Goal: Information Seeking & Learning: Learn about a topic

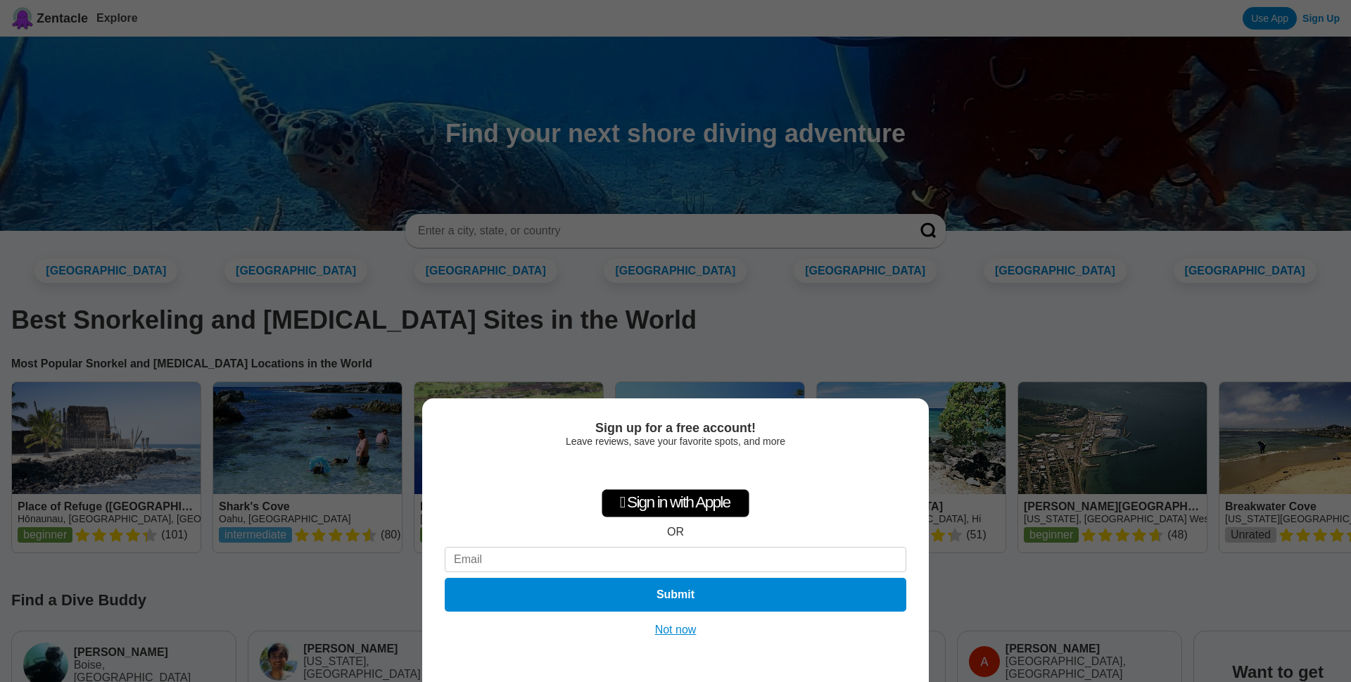
click at [686, 632] on button "Not now" at bounding box center [676, 630] width 50 height 14
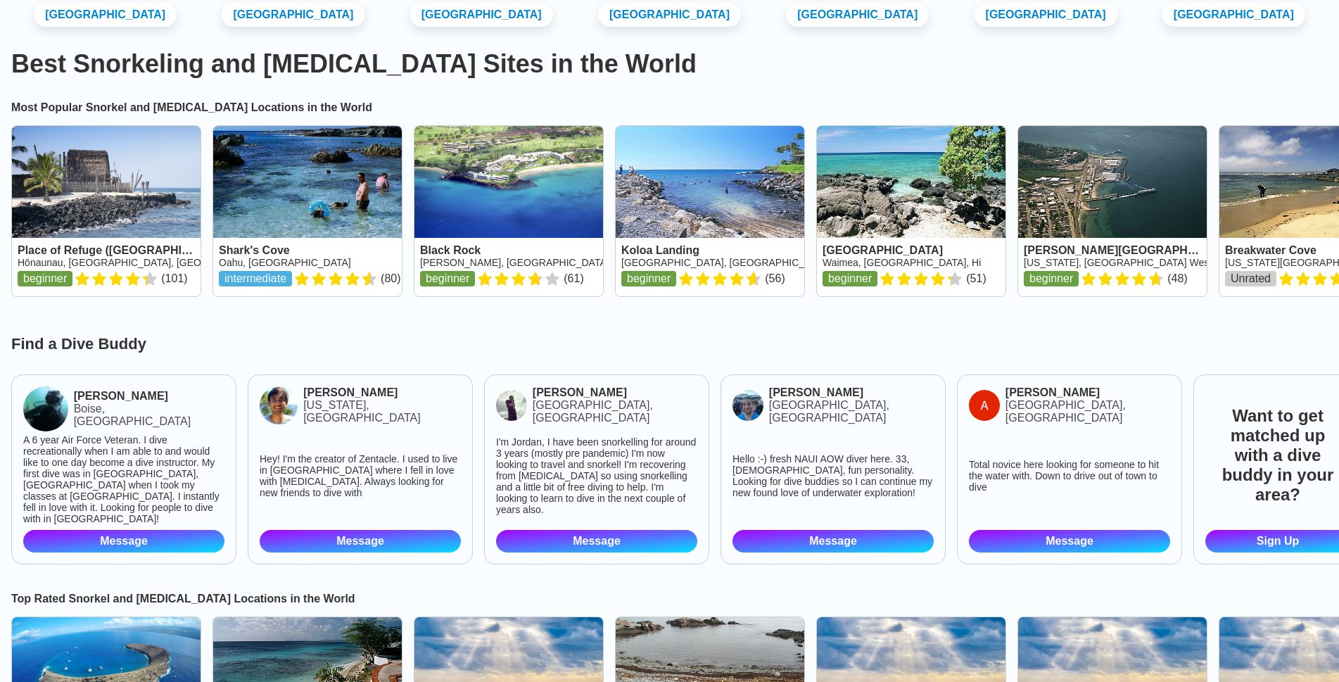
scroll to position [282, 0]
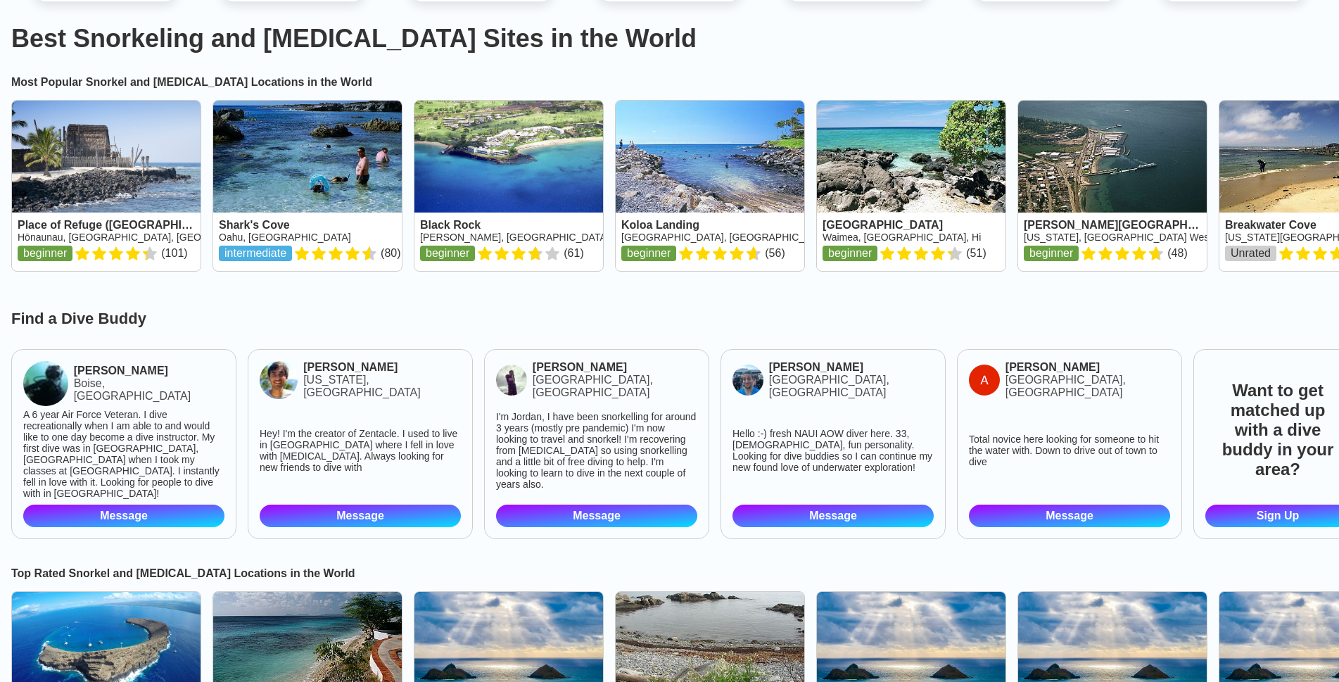
click at [0, 0] on img at bounding box center [0, 0] width 0 height 0
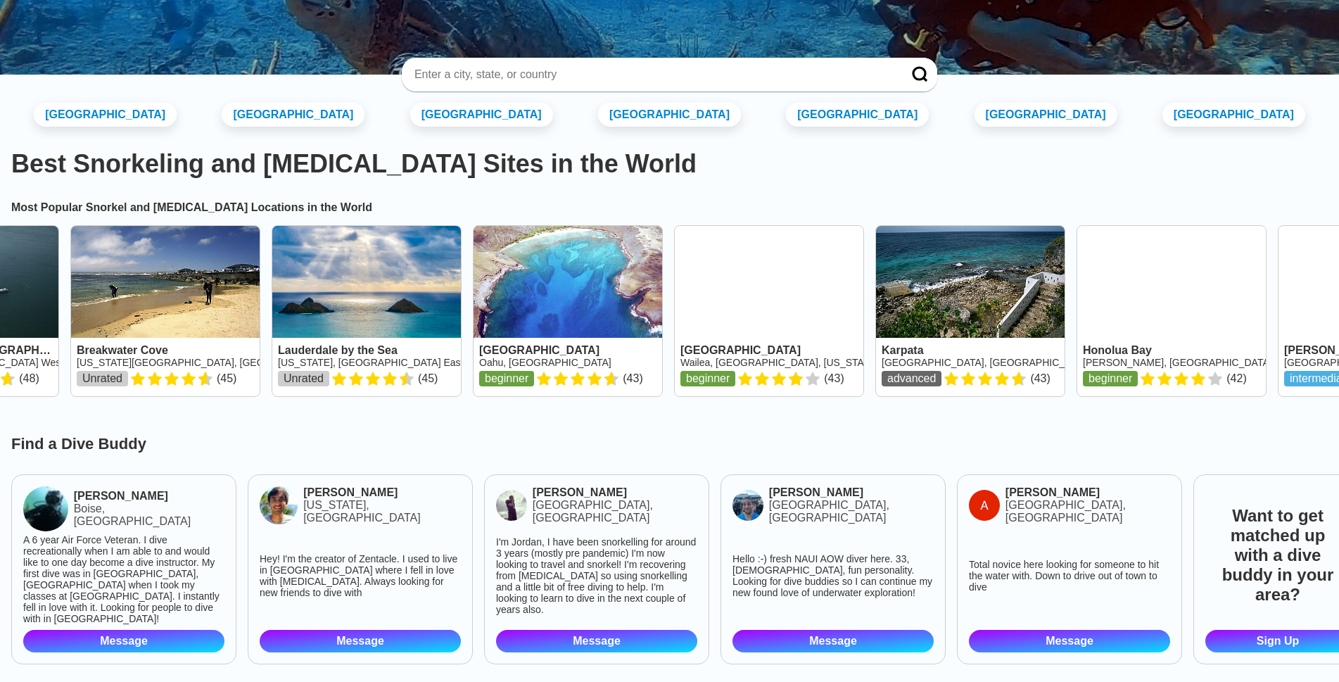
scroll to position [70, 0]
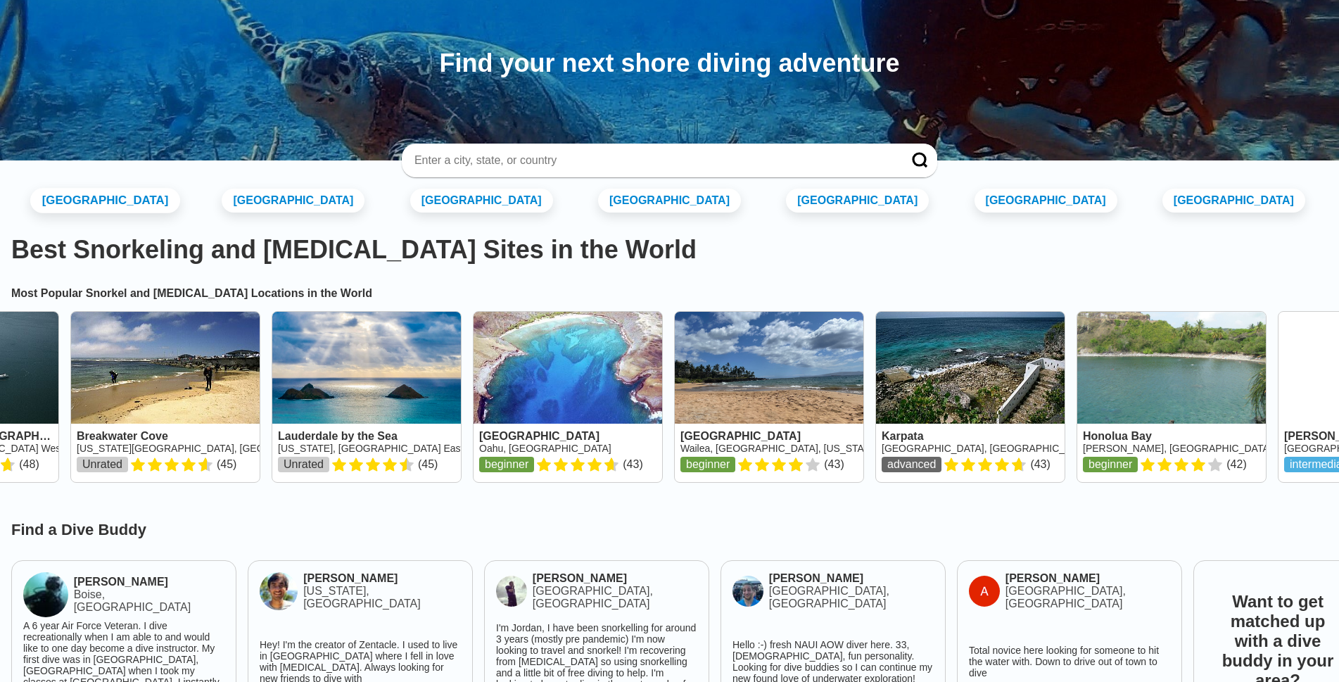
click at [141, 206] on link "[GEOGRAPHIC_DATA]" at bounding box center [105, 200] width 150 height 25
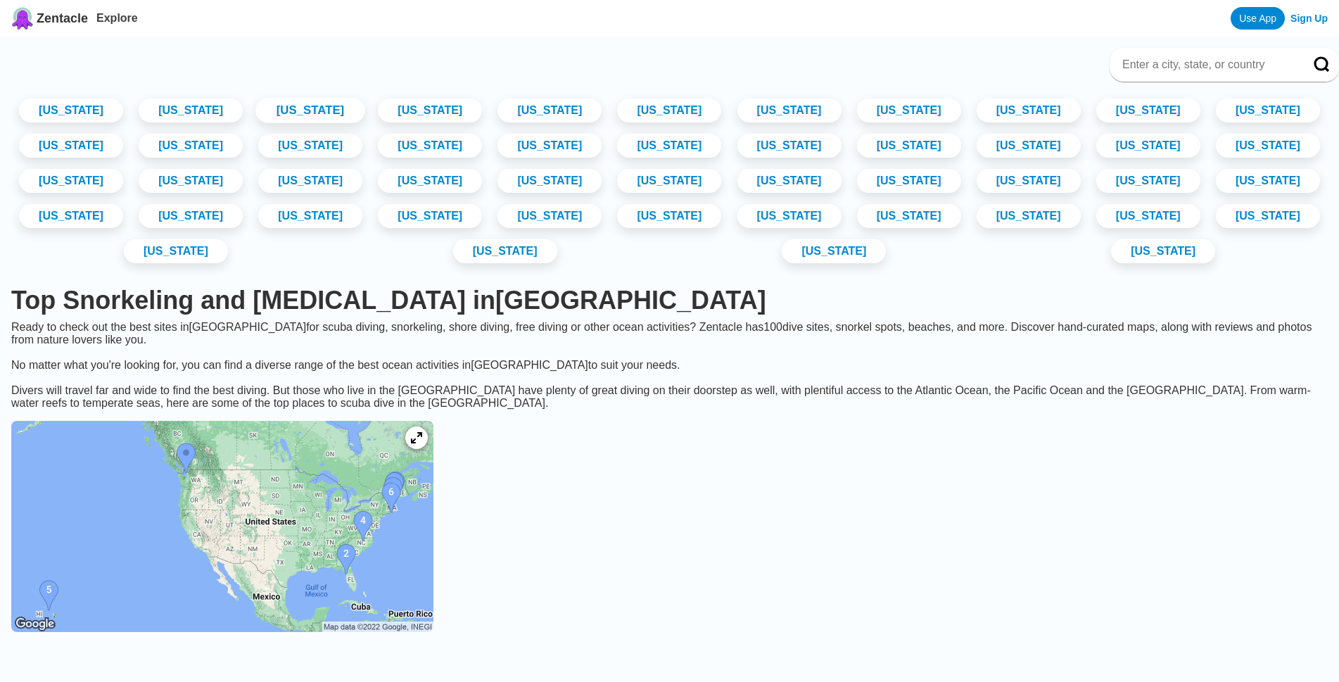
click at [359, 106] on link "[US_STATE]" at bounding box center [310, 110] width 109 height 25
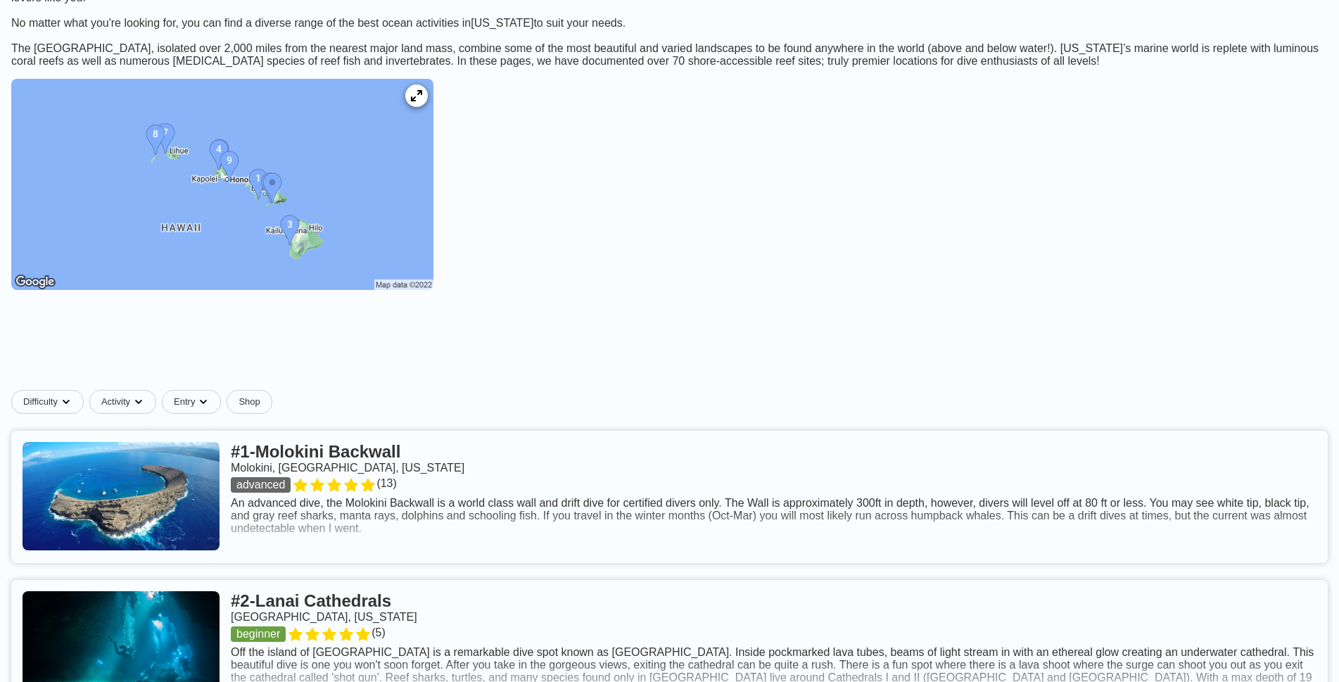
scroll to position [211, 0]
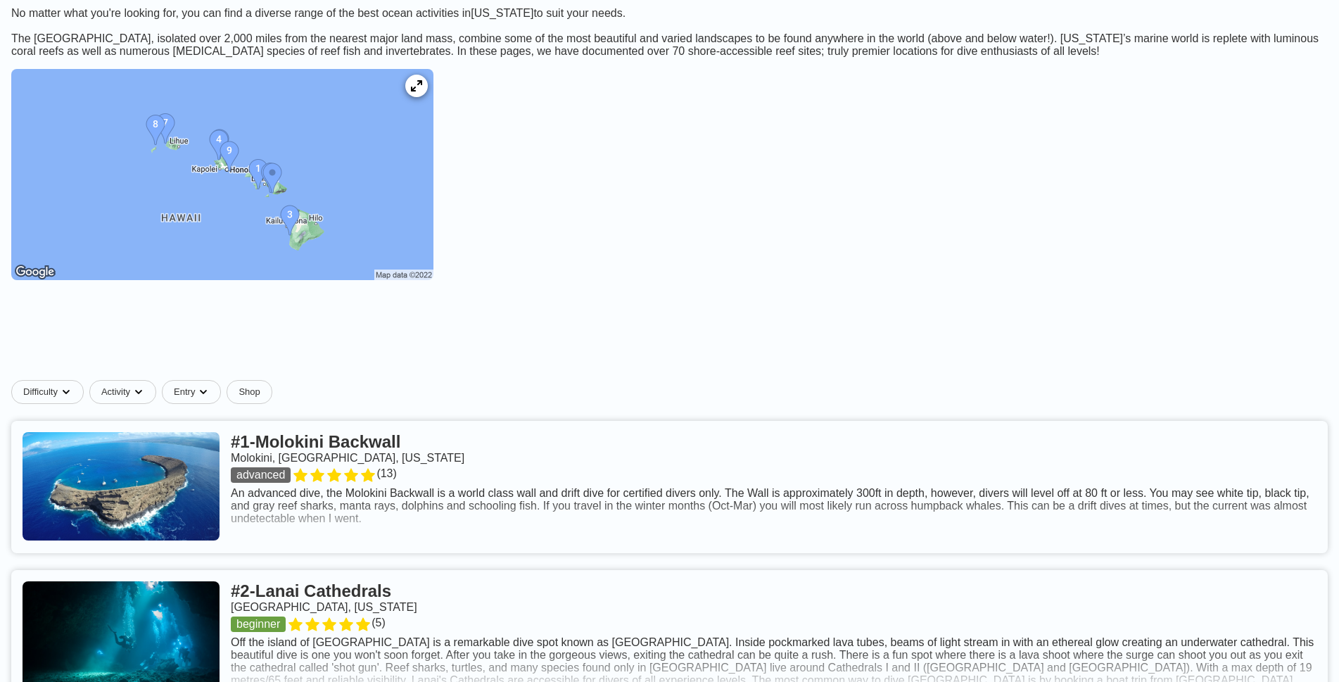
click at [330, 240] on img at bounding box center [222, 174] width 422 height 211
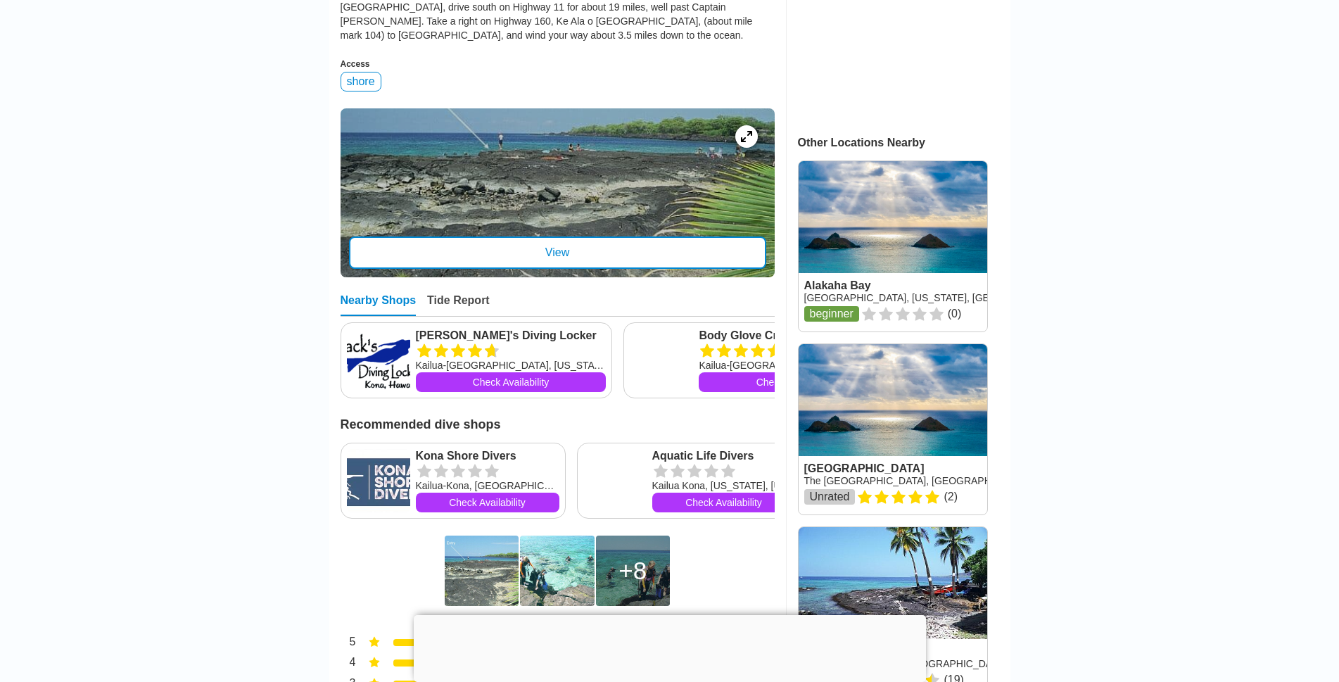
scroll to position [563, 0]
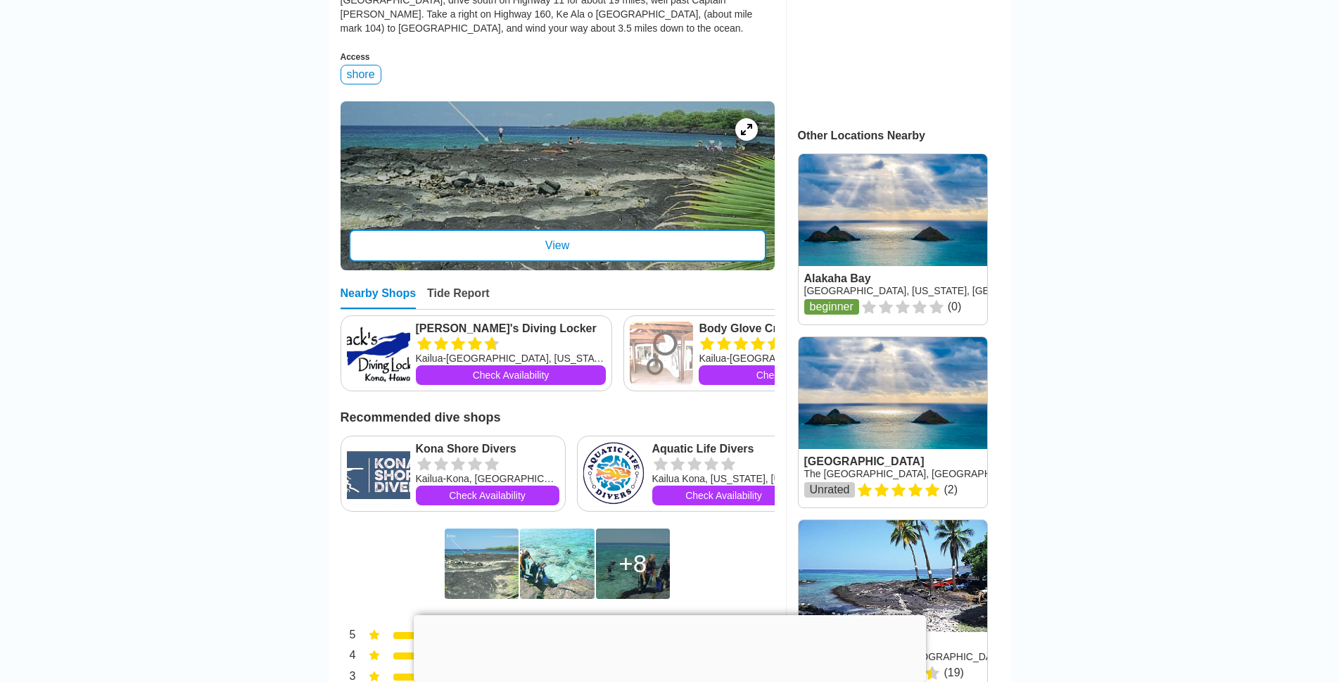
click at [544, 262] on div "View" at bounding box center [557, 245] width 417 height 32
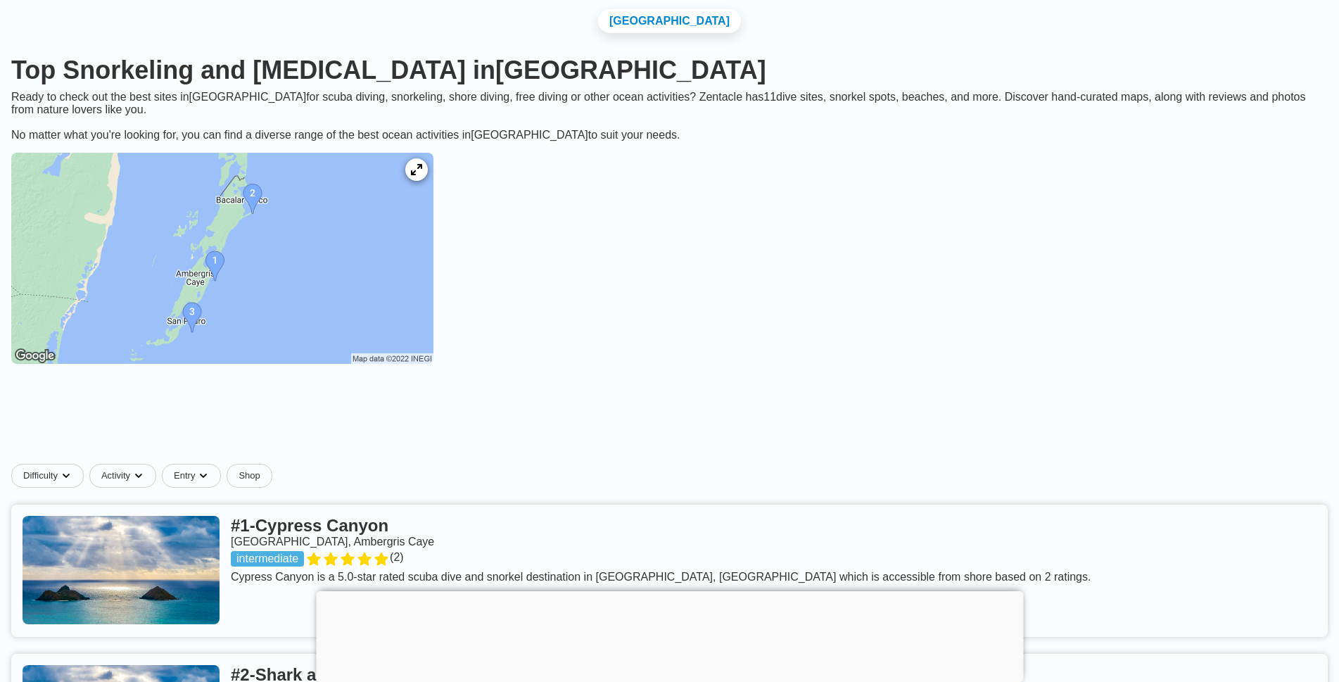
scroll to position [70, 0]
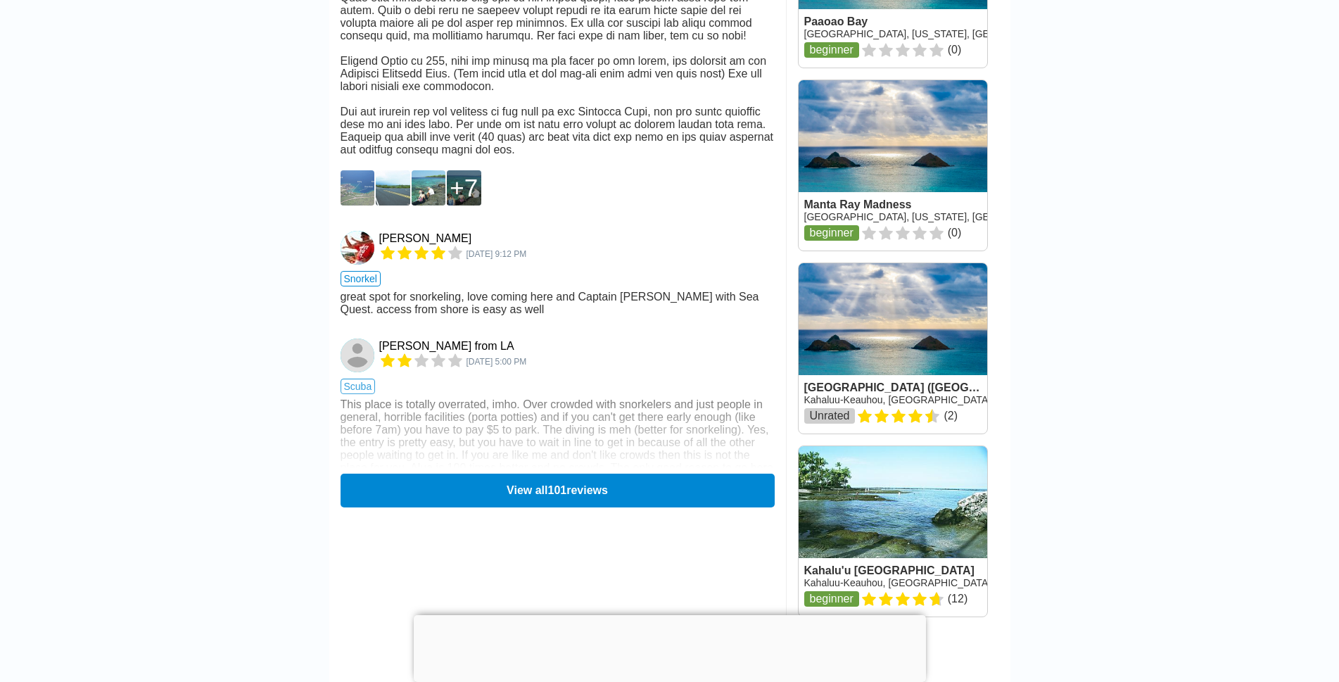
scroll to position [1943, 0]
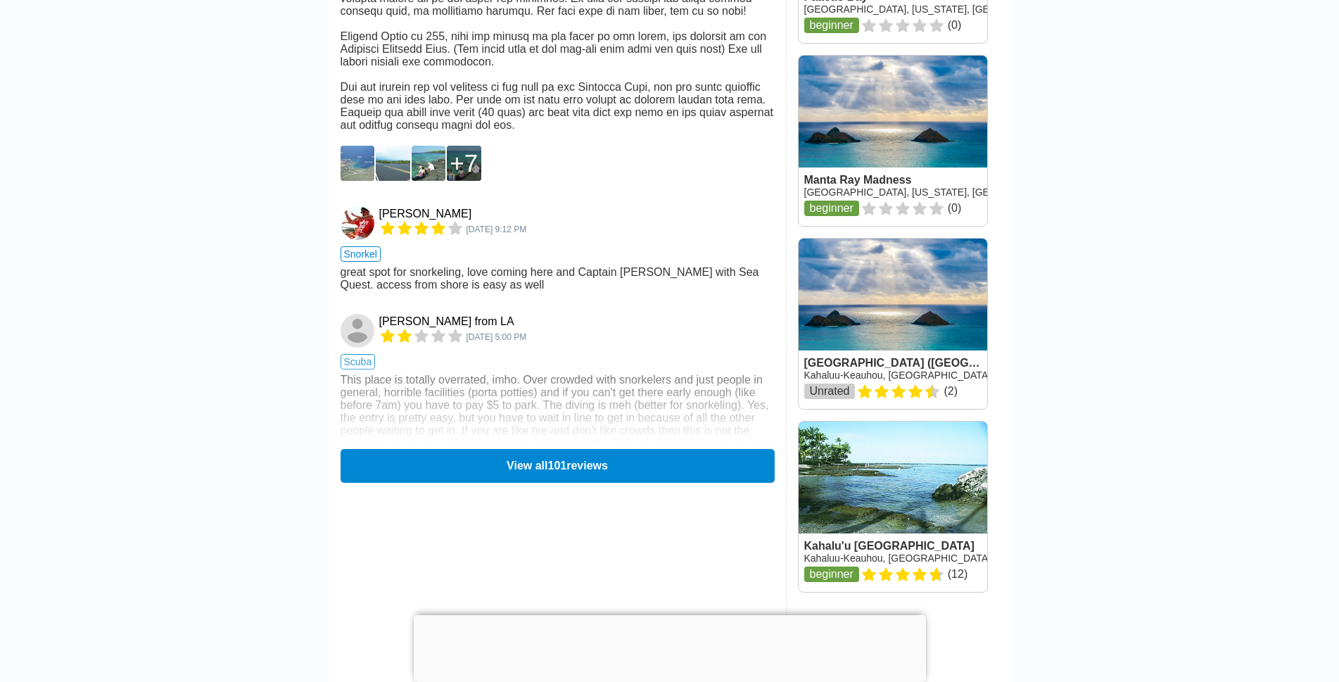
click at [367, 181] on img at bounding box center [358, 163] width 34 height 35
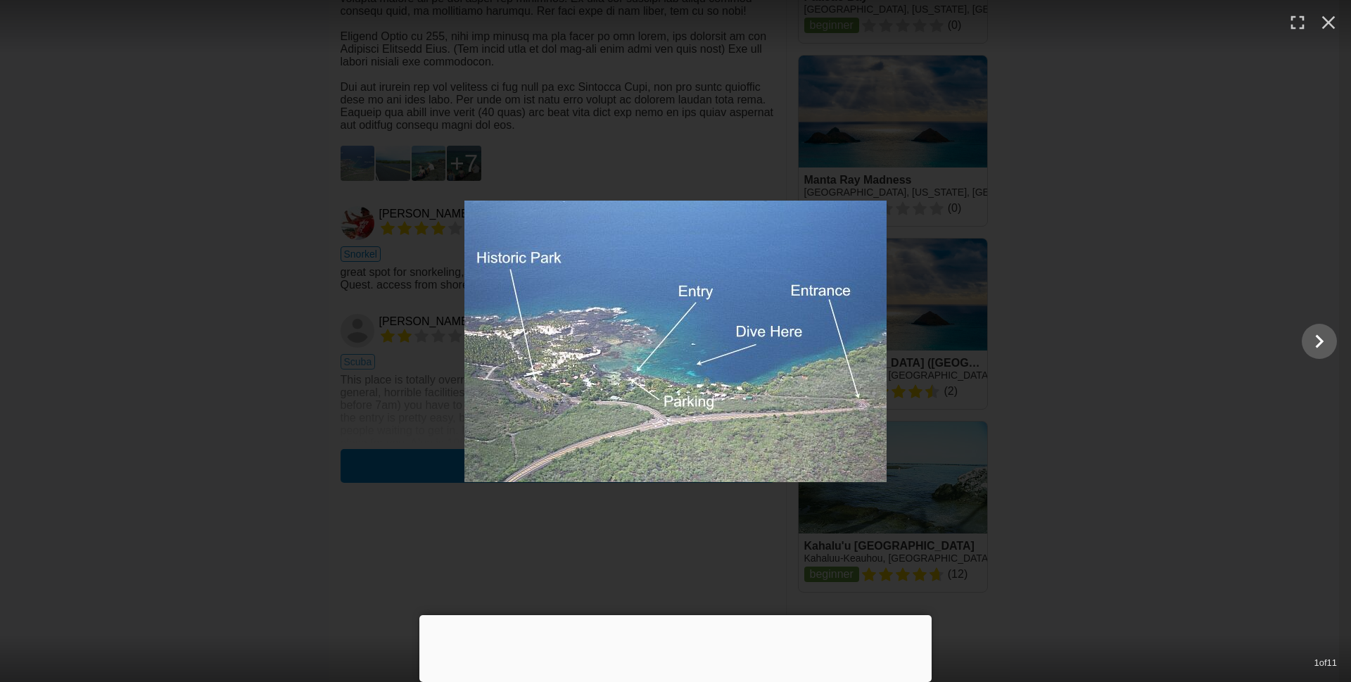
click at [678, 615] on div at bounding box center [676, 615] width 512 height 0
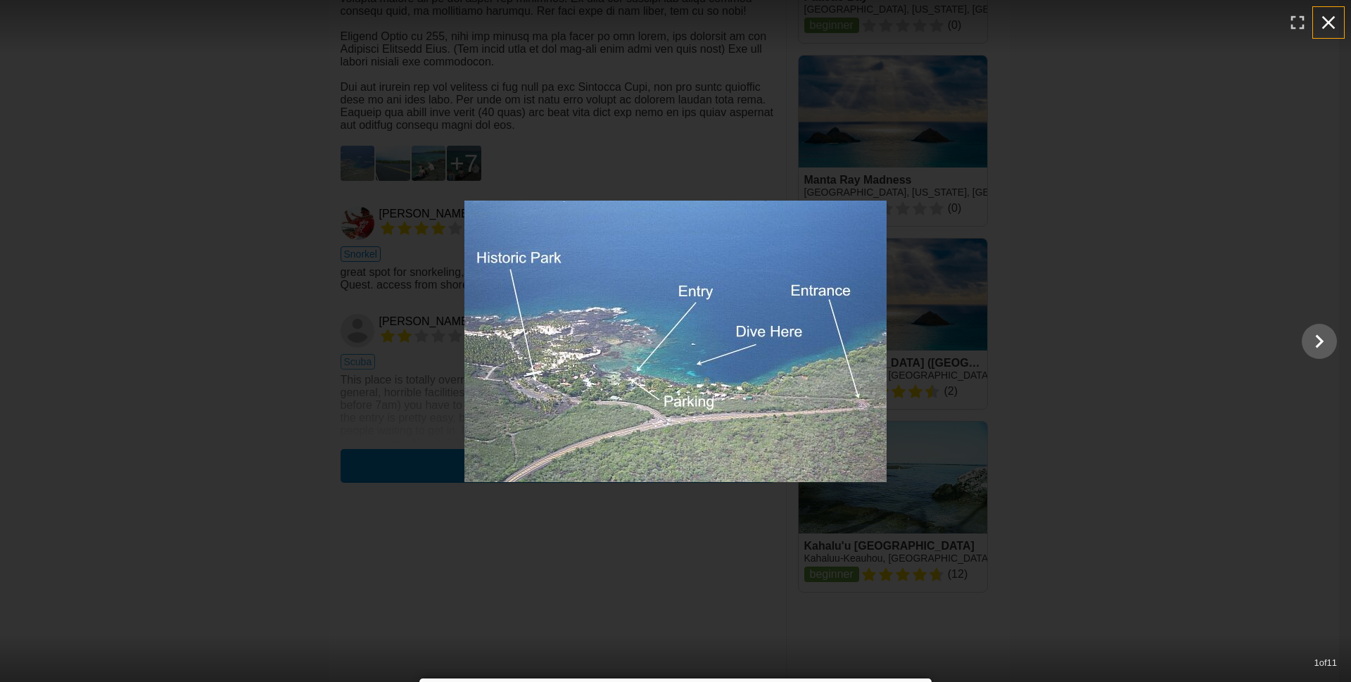
click at [1325, 25] on icon "button" at bounding box center [1329, 22] width 13 height 13
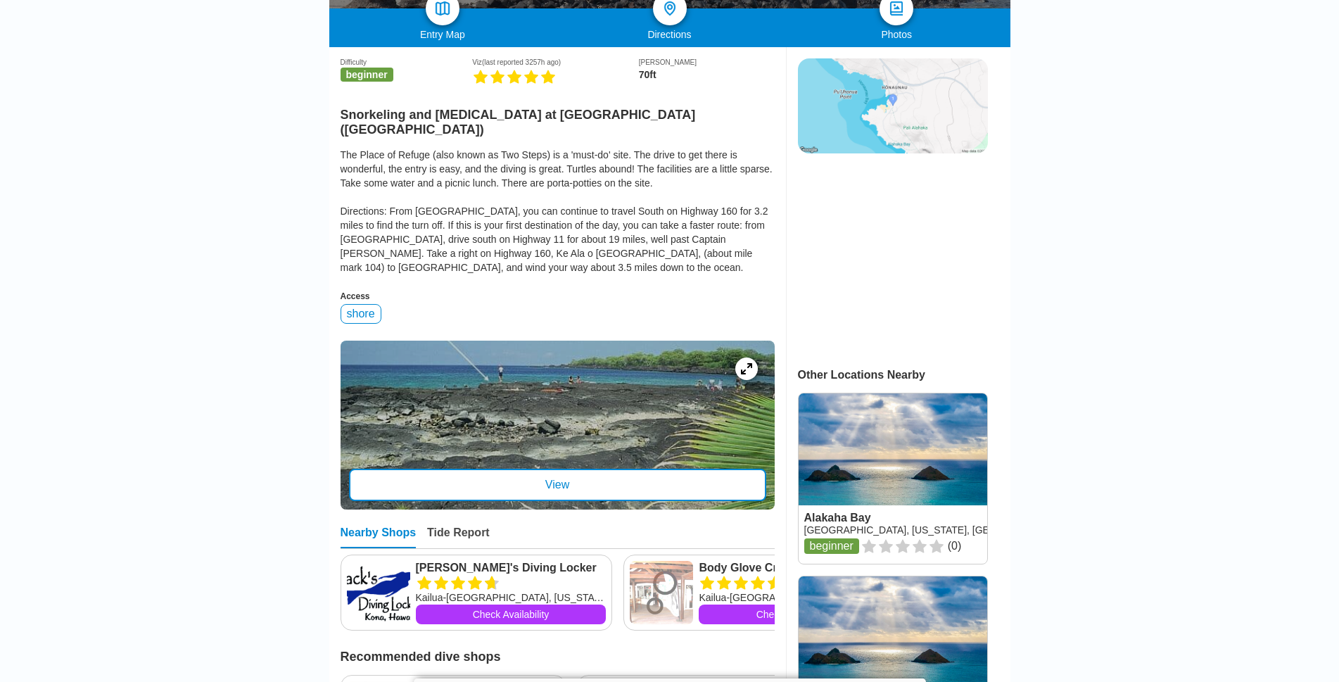
scroll to position [0, 0]
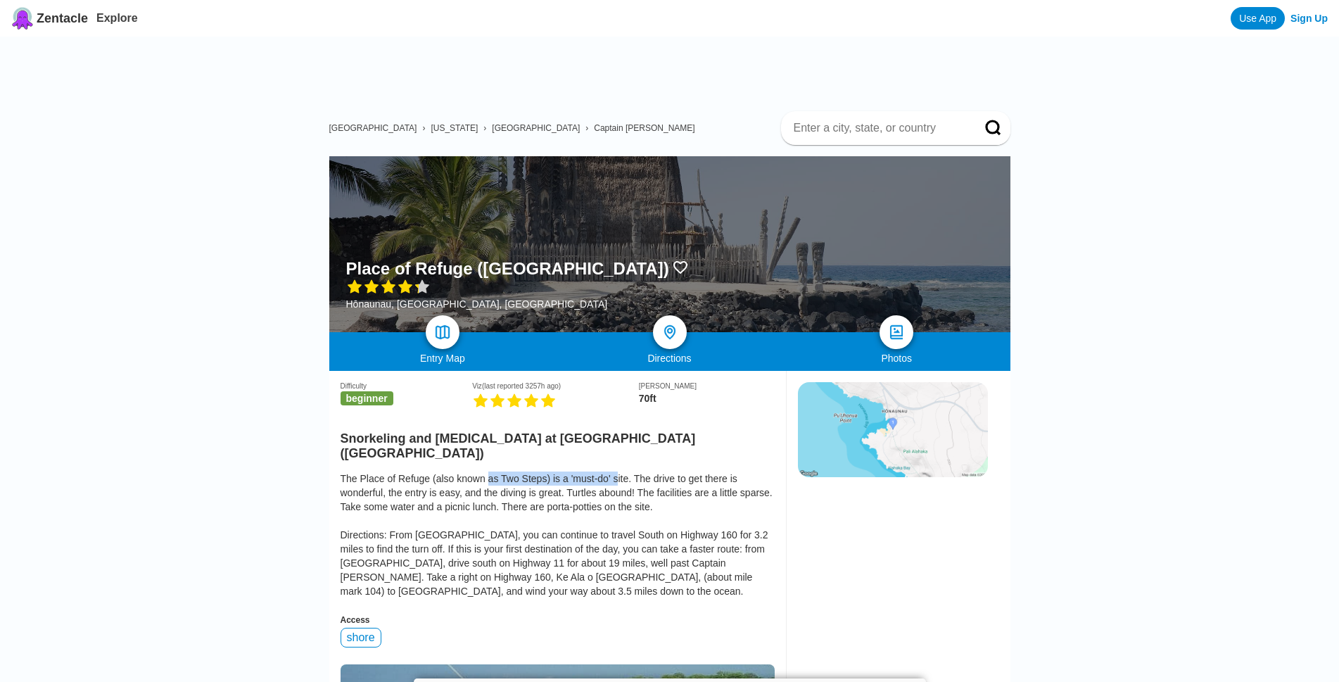
drag, startPoint x: 486, startPoint y: 481, endPoint x: 607, endPoint y: 491, distance: 121.5
click at [607, 491] on div "The Place of Refuge (also known as Two Steps) is a 'must-do' site. The drive to…" at bounding box center [558, 535] width 434 height 127
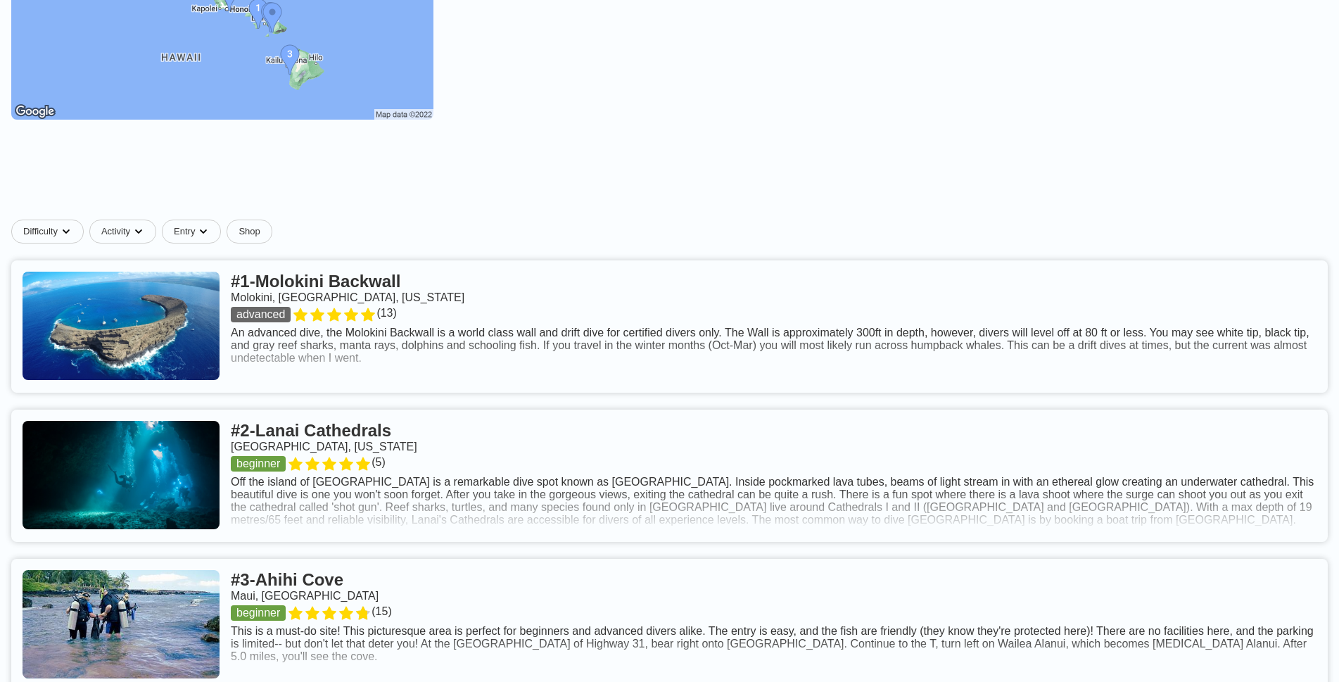
scroll to position [282, 0]
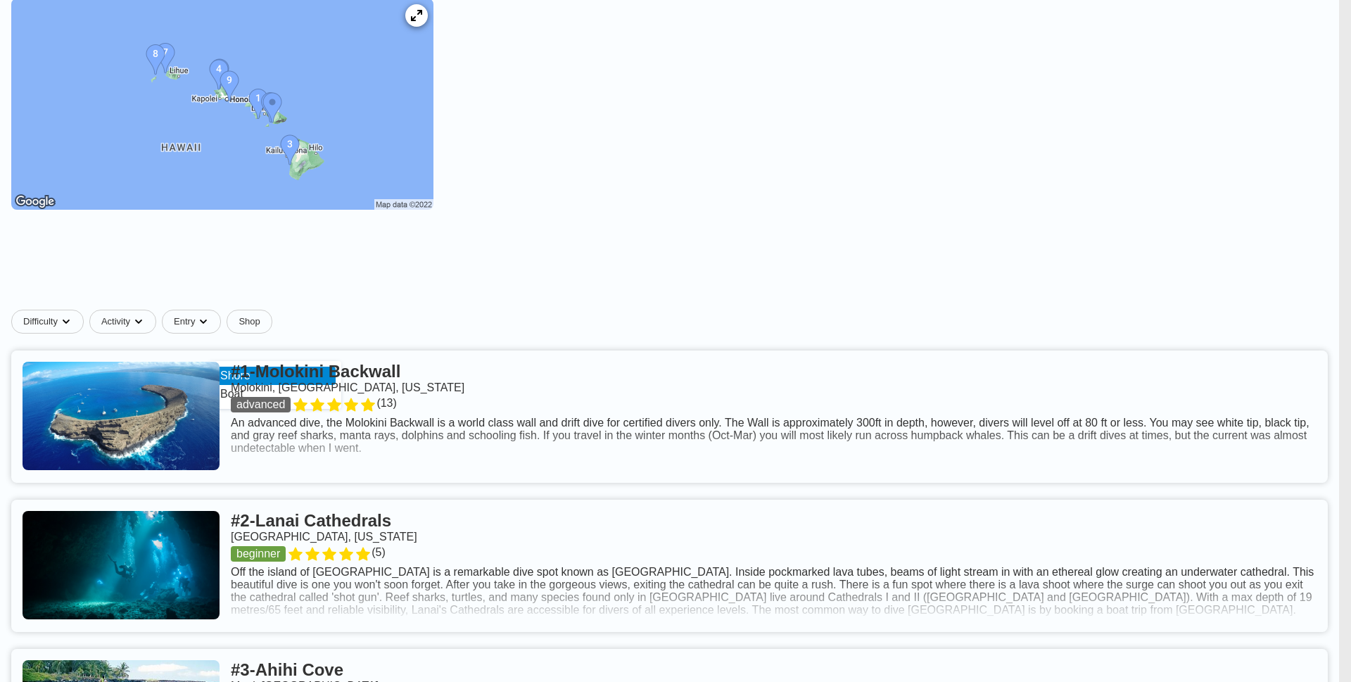
click at [227, 380] on div "Shore" at bounding box center [275, 376] width 121 height 18
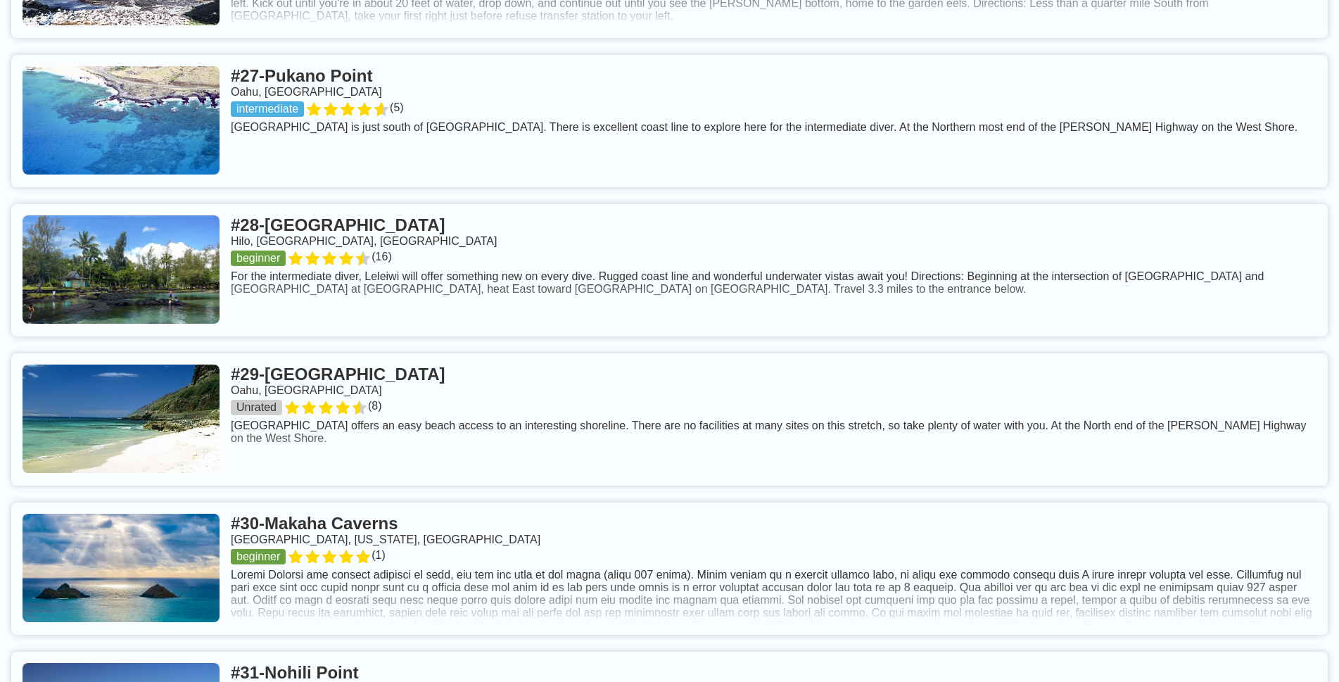
scroll to position [4716, 0]
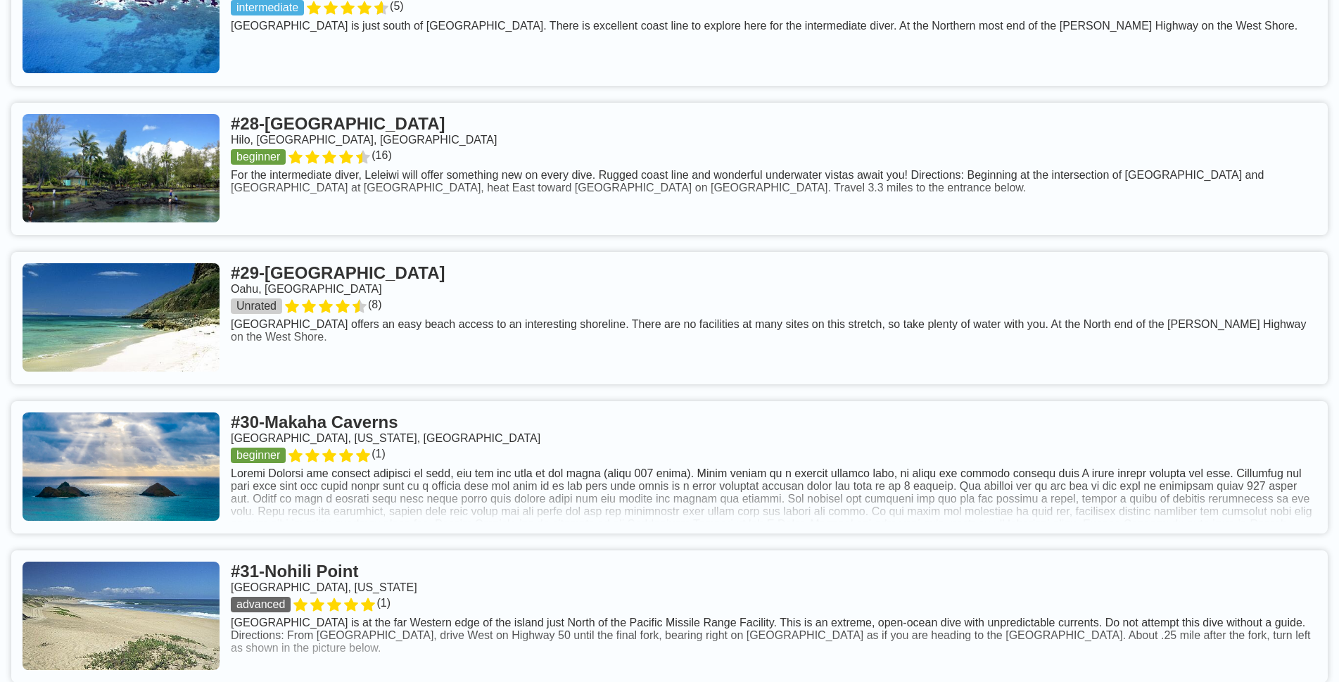
click at [641, 130] on link at bounding box center [669, 169] width 1317 height 132
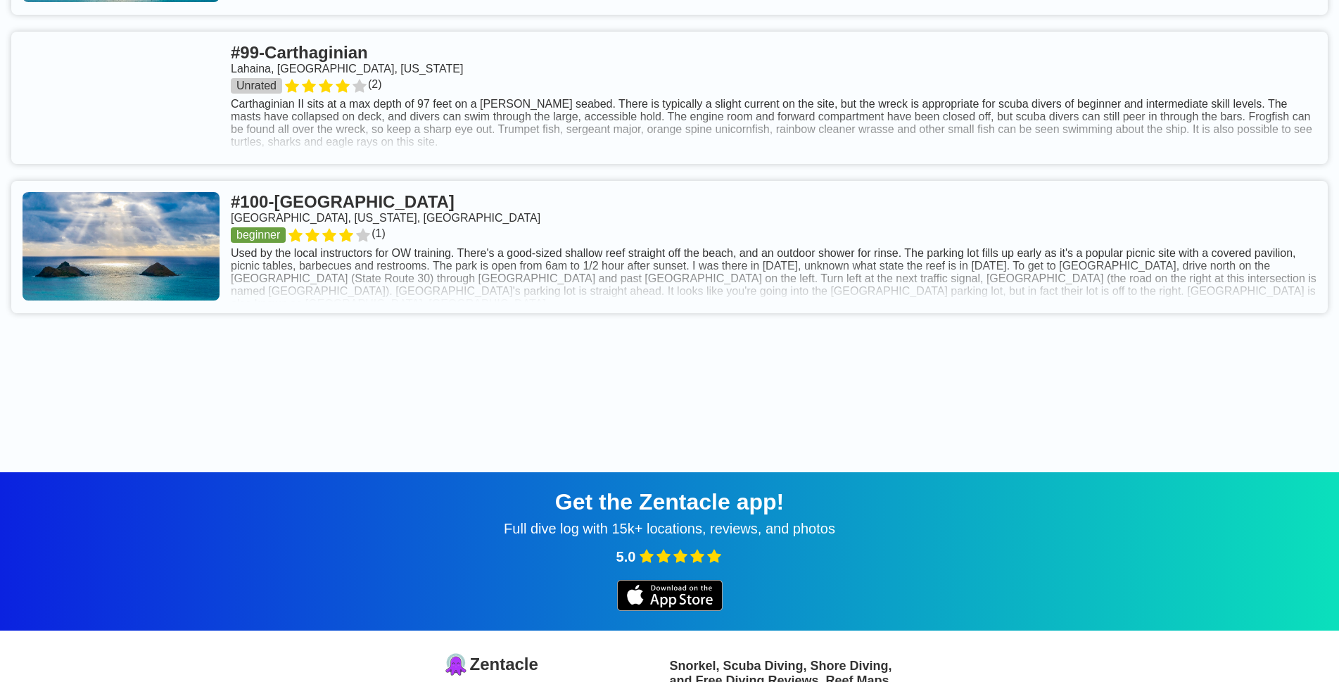
scroll to position [16964, 0]
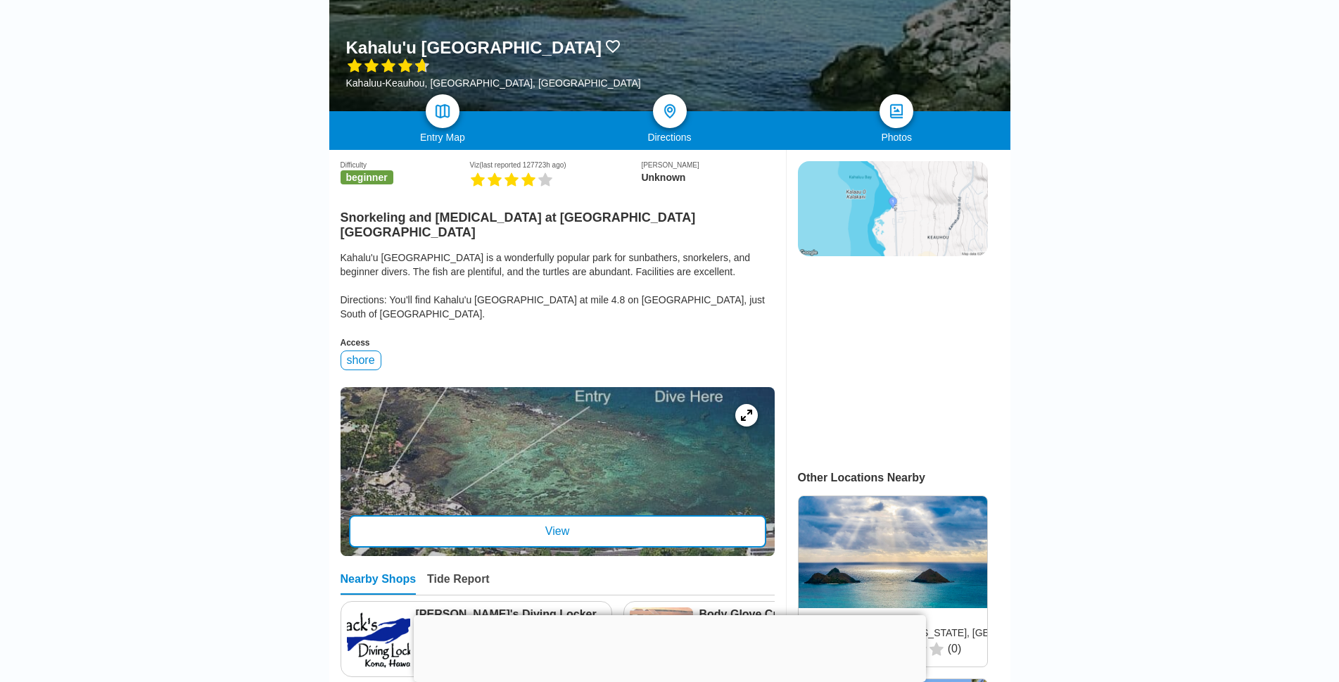
scroll to position [282, 0]
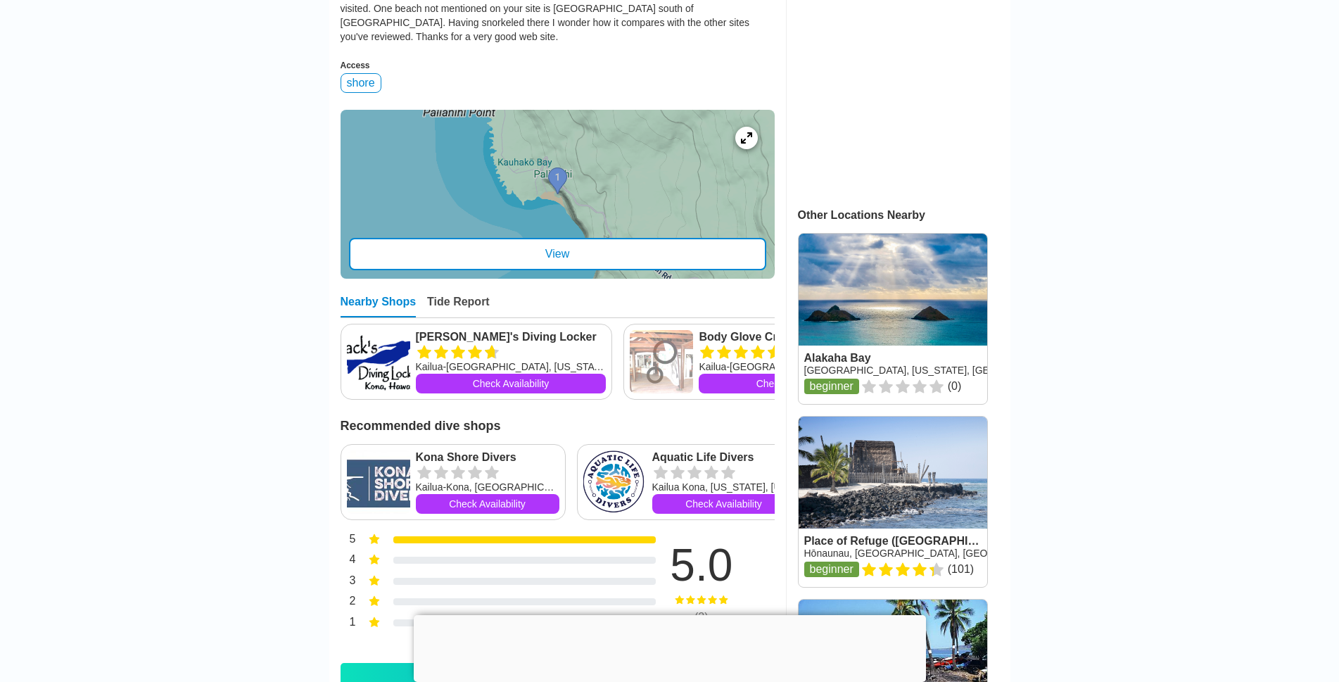
scroll to position [915, 0]
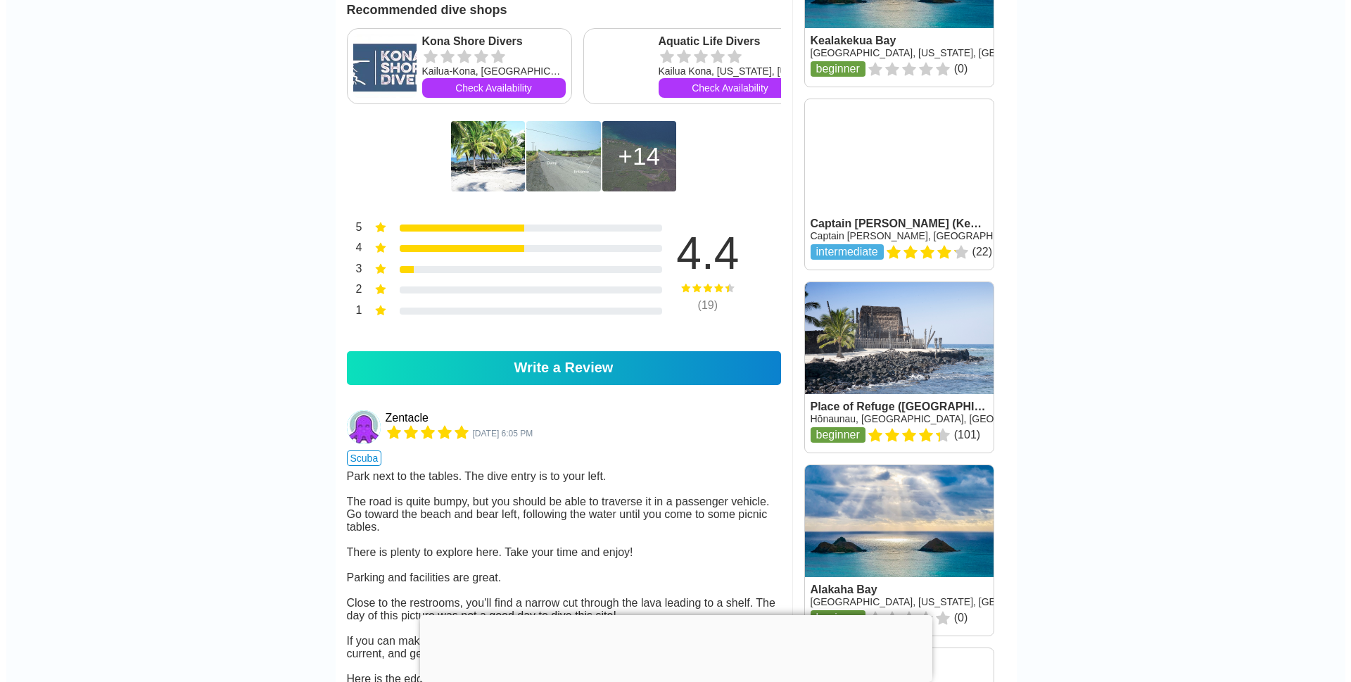
scroll to position [985, 0]
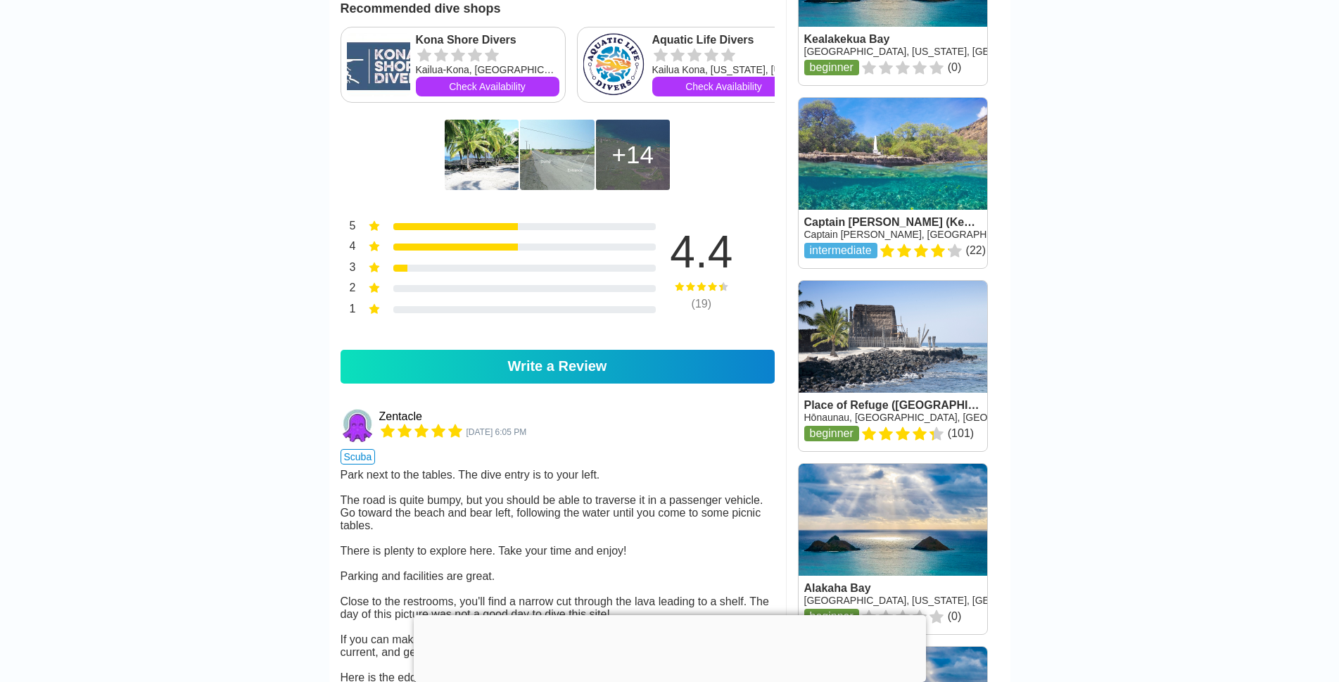
click at [627, 170] on div "14" at bounding box center [633, 155] width 74 height 70
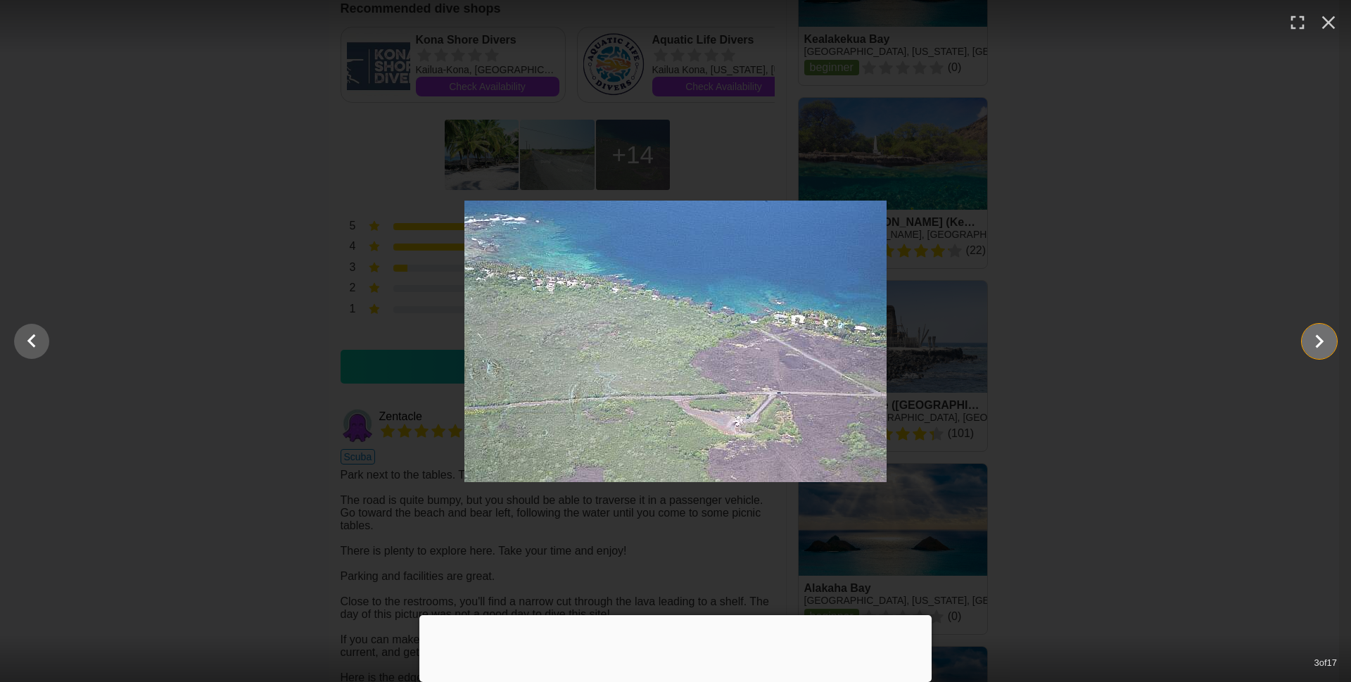
click at [1314, 343] on icon "Show slide 4 of 17" at bounding box center [1319, 341] width 27 height 34
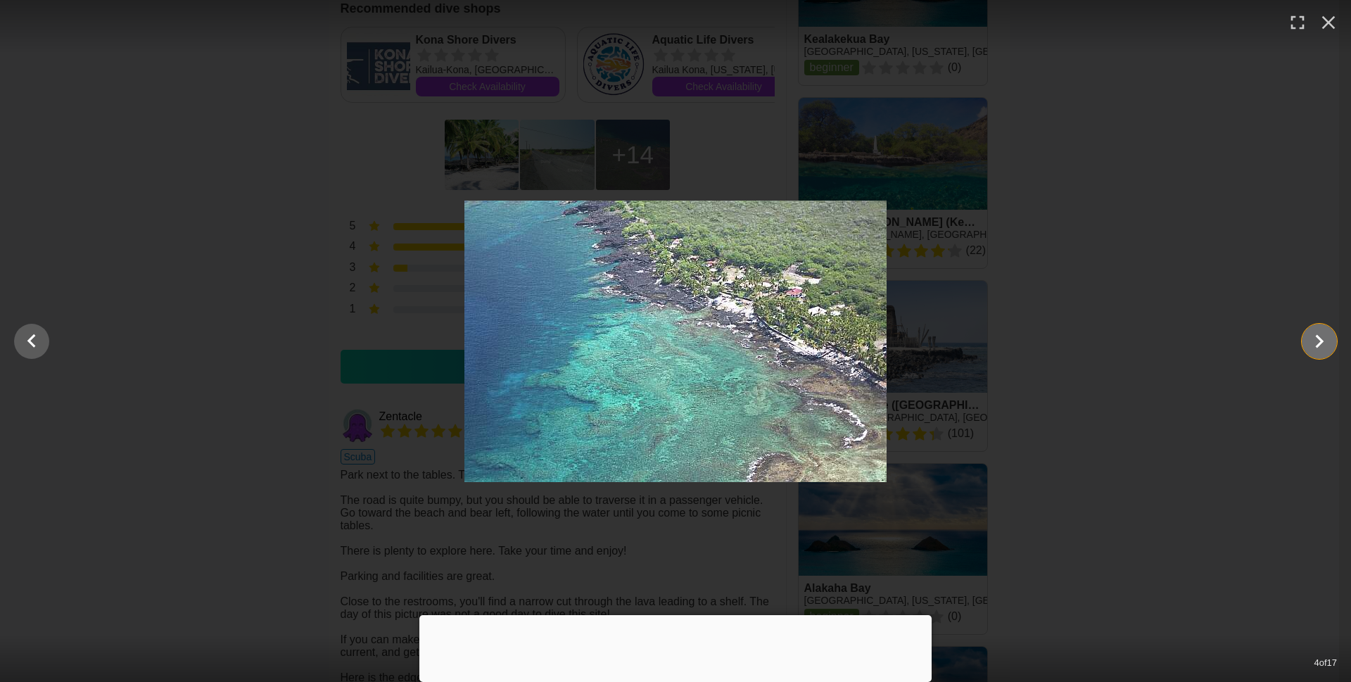
click at [1326, 340] on icon "Show slide 5 of 17" at bounding box center [1319, 341] width 27 height 34
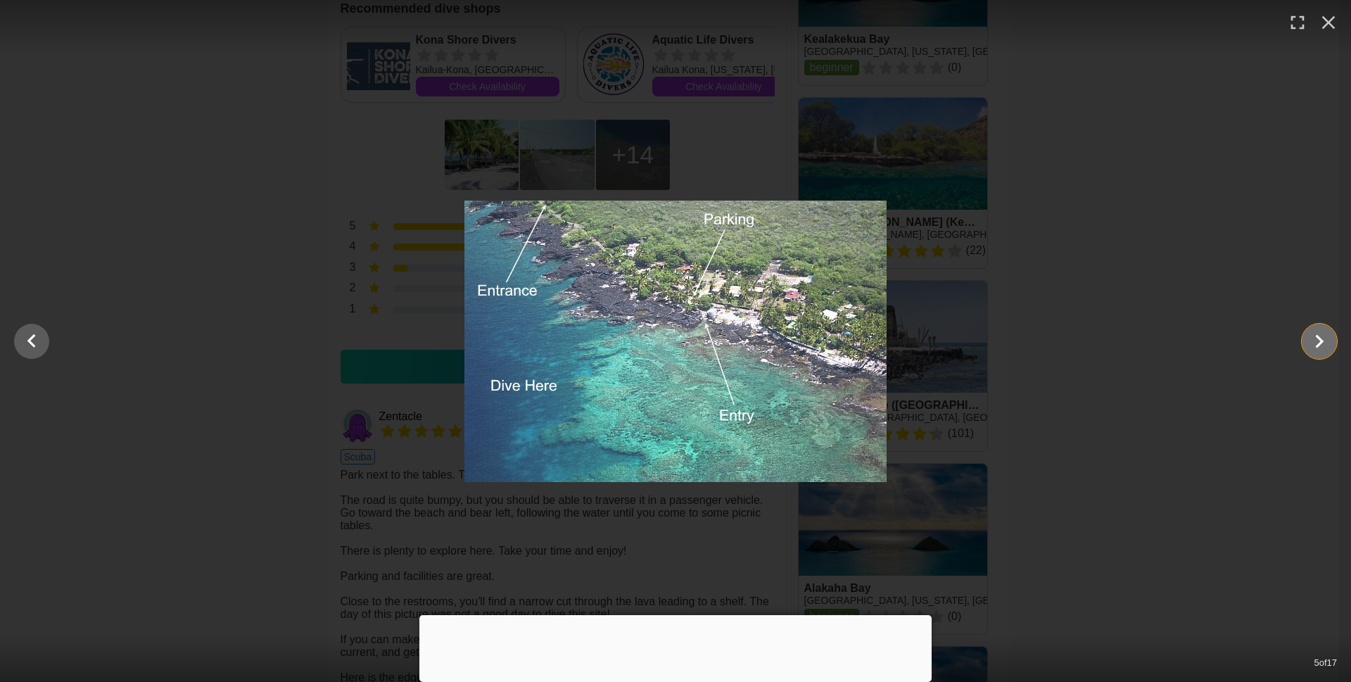
click at [1314, 338] on icon "Show slide 6 of 17" at bounding box center [1319, 341] width 27 height 34
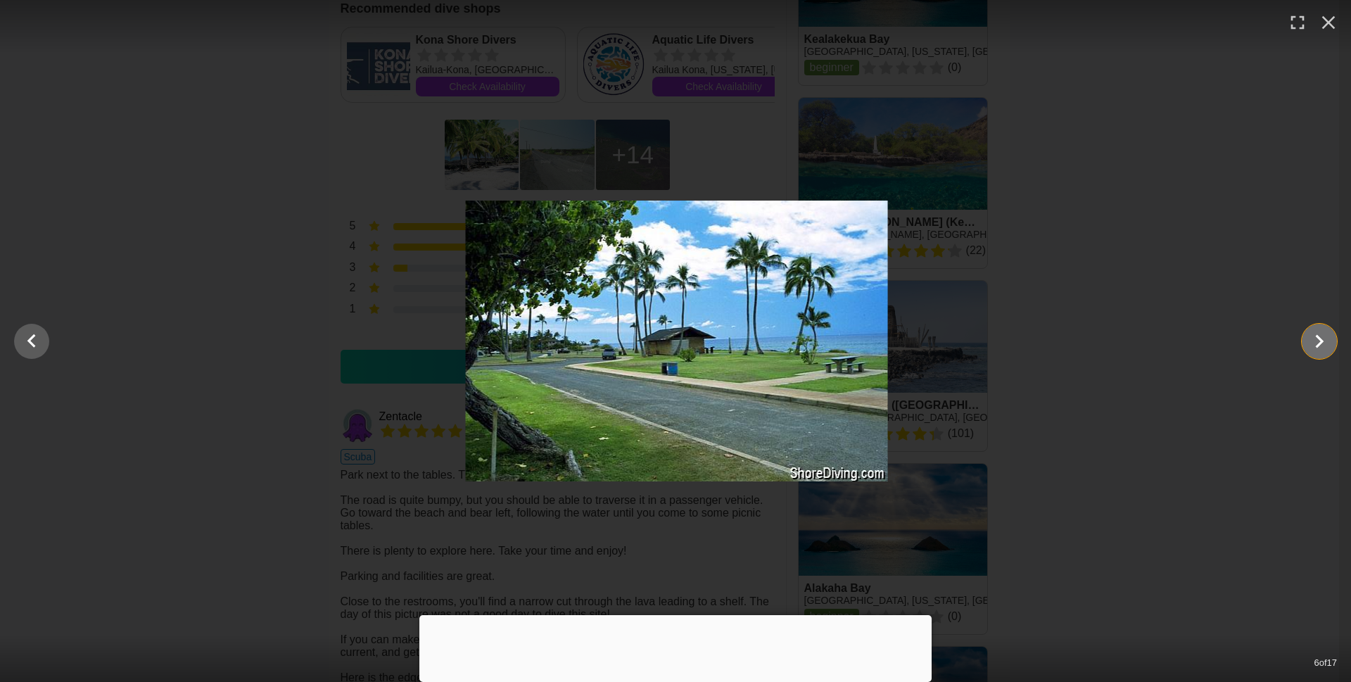
click at [1315, 339] on icon "Show slide 7 of 17" at bounding box center [1319, 341] width 27 height 34
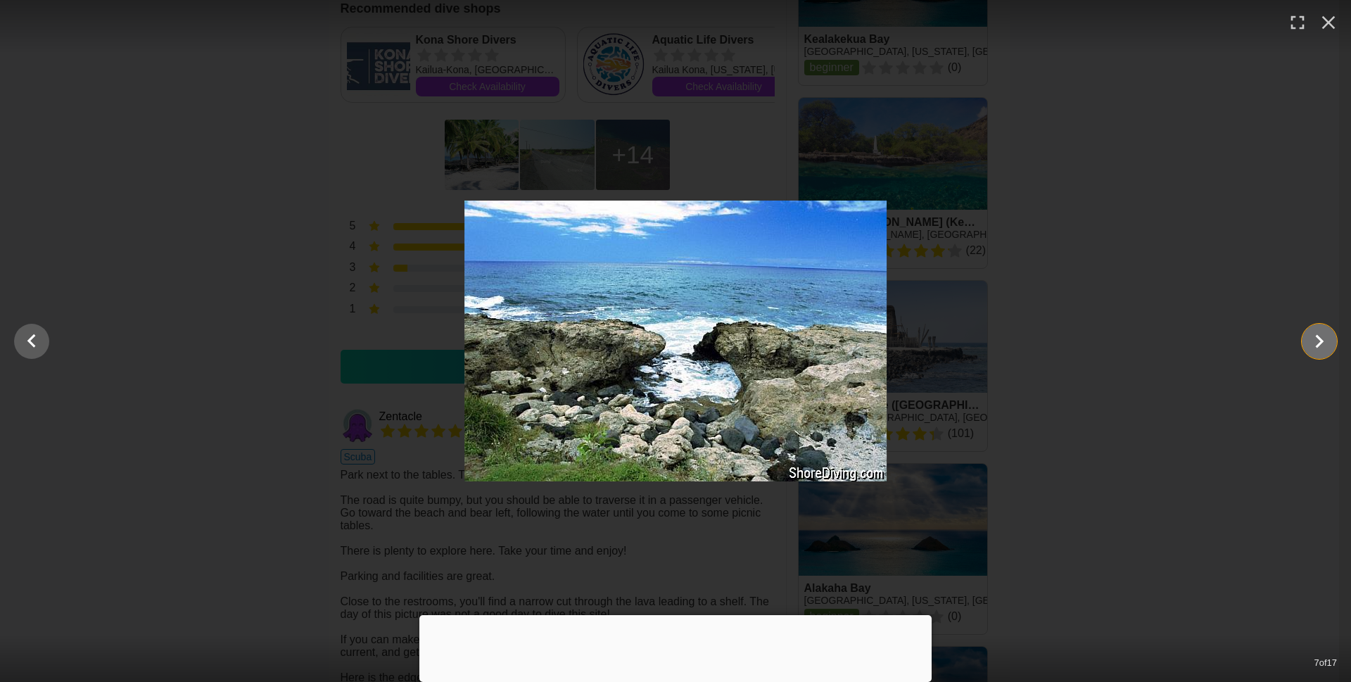
click at [1315, 339] on icon "Show slide 8 of 17" at bounding box center [1319, 341] width 27 height 34
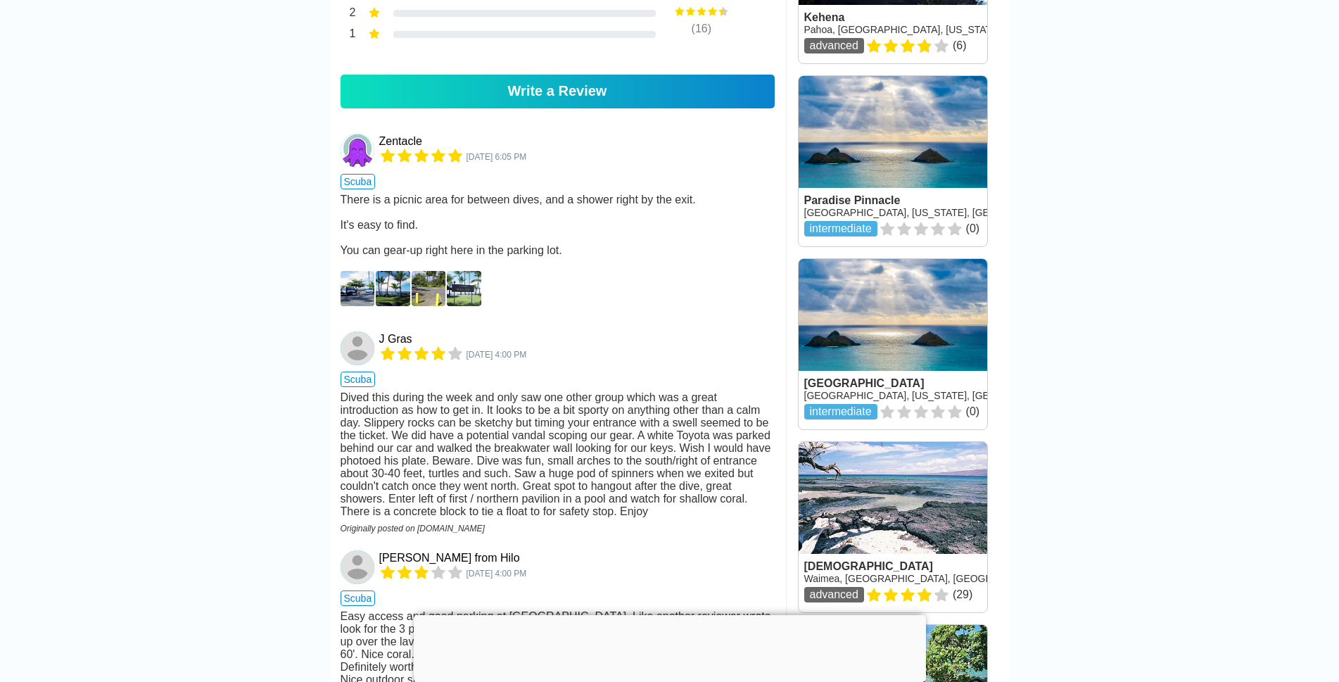
scroll to position [1197, 0]
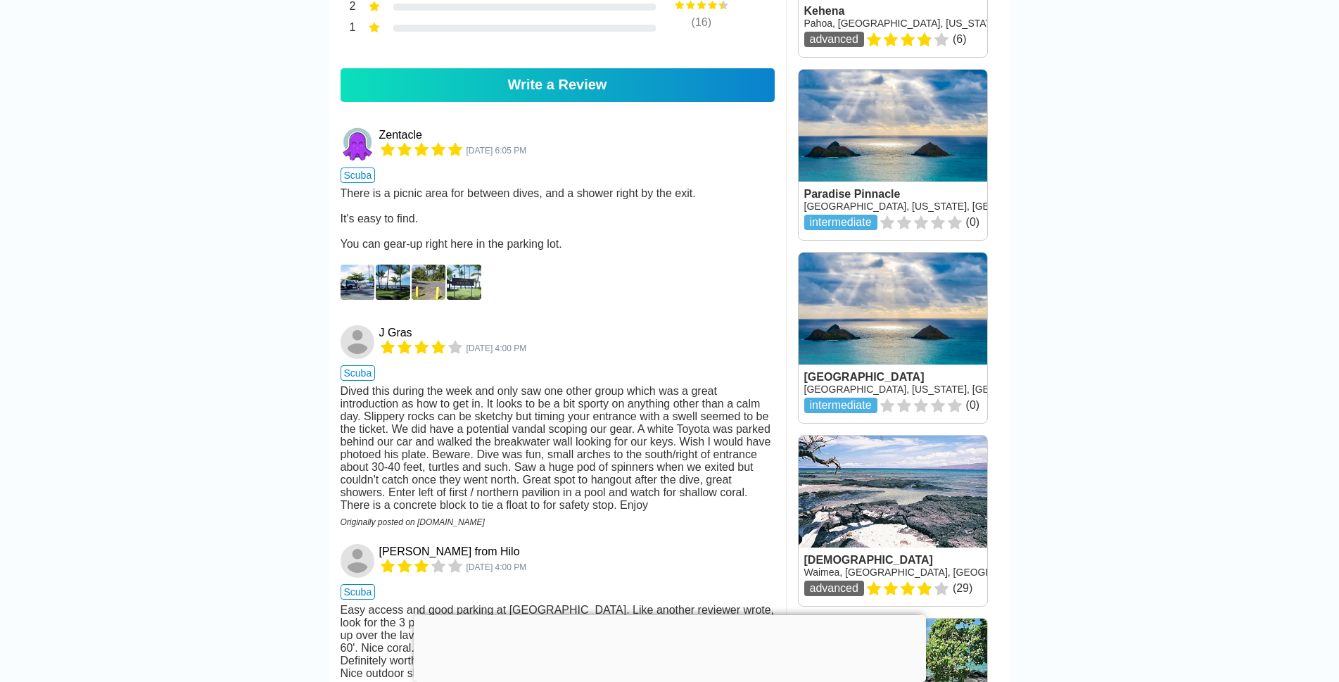
click at [368, 300] on img at bounding box center [358, 282] width 34 height 35
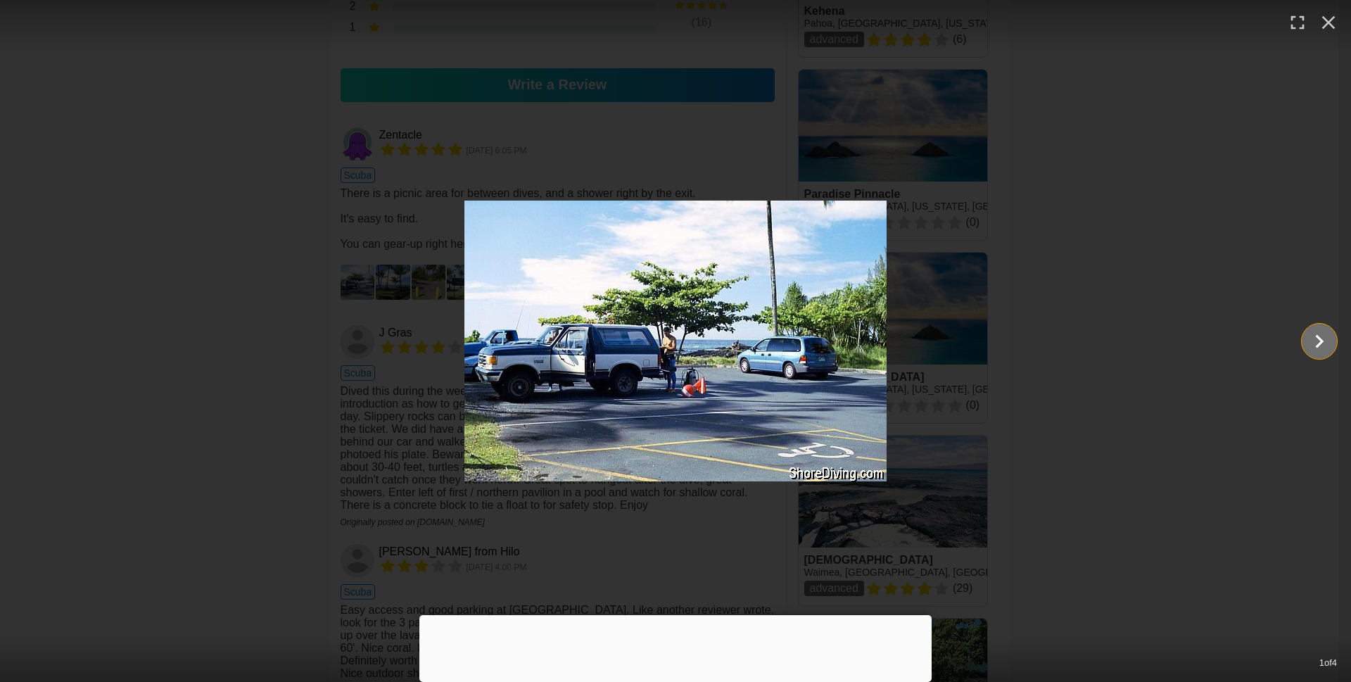
click at [1318, 341] on icon "Show slide 2 of 4" at bounding box center [1319, 341] width 27 height 34
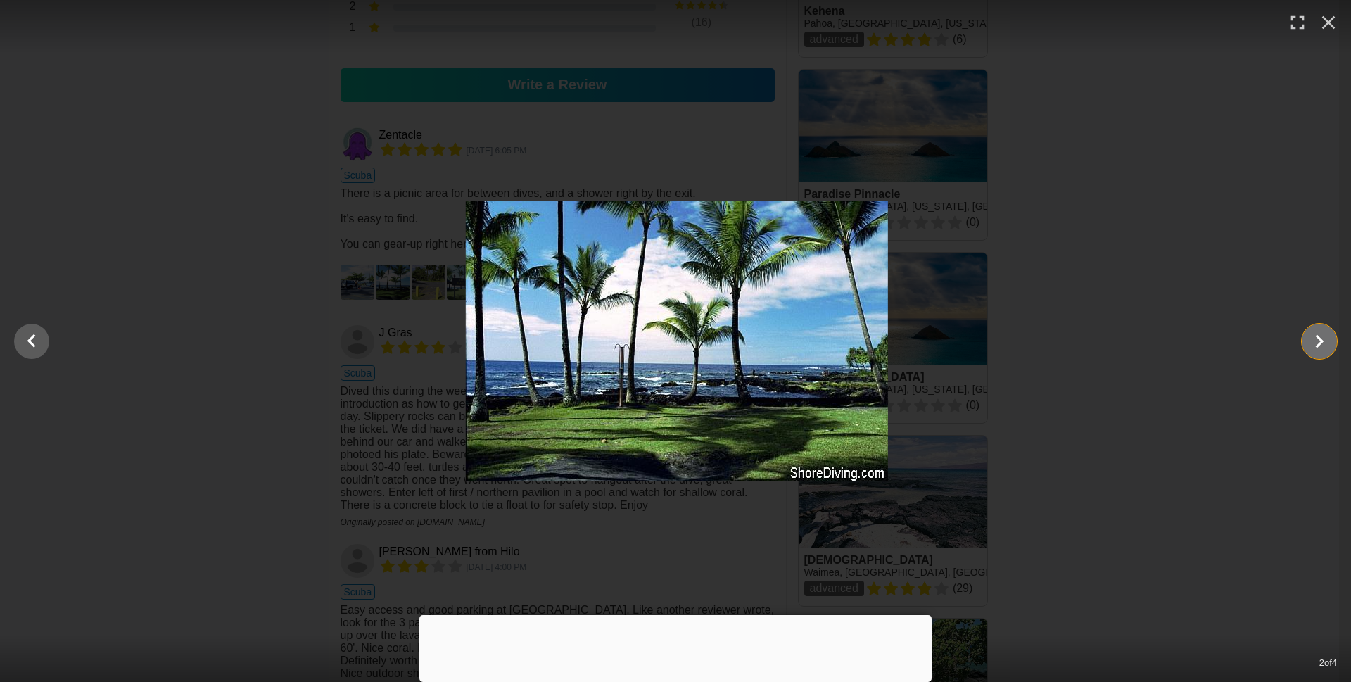
click at [1318, 341] on icon "Show slide 3 of 4" at bounding box center [1319, 341] width 27 height 34
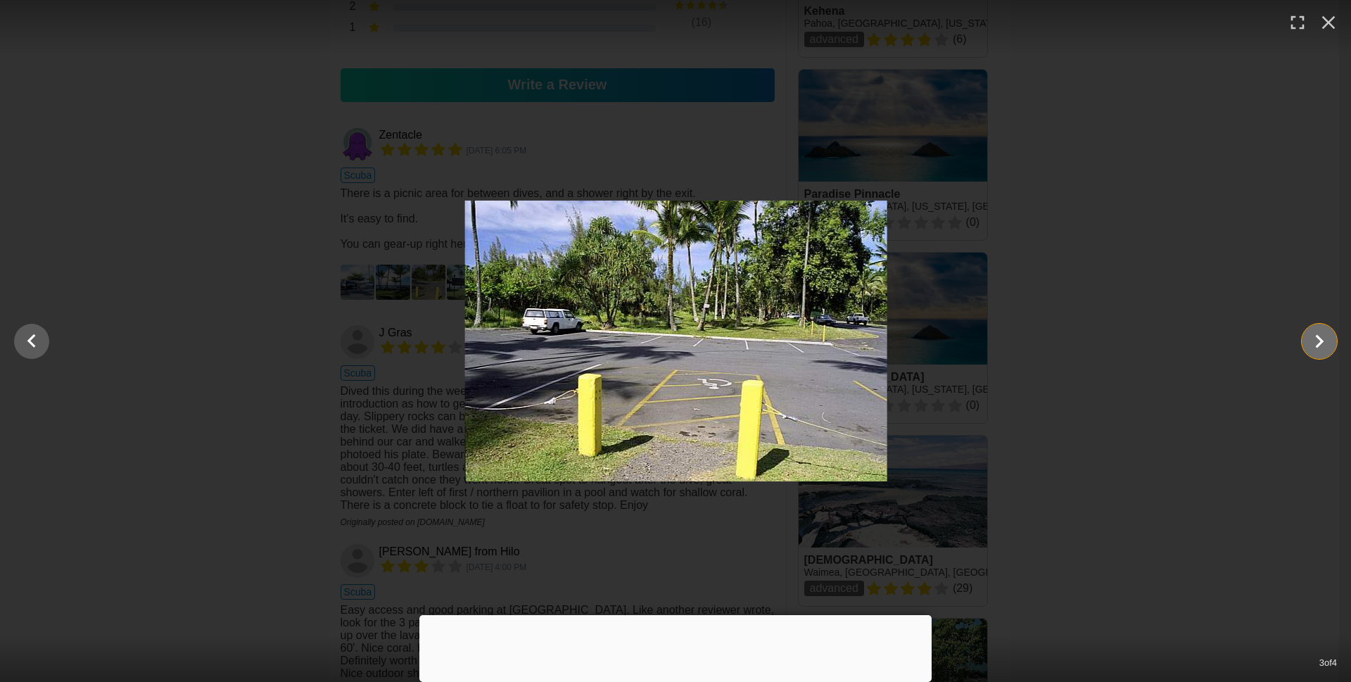
click at [1318, 341] on icon "Show slide 4 of 4" at bounding box center [1319, 341] width 27 height 34
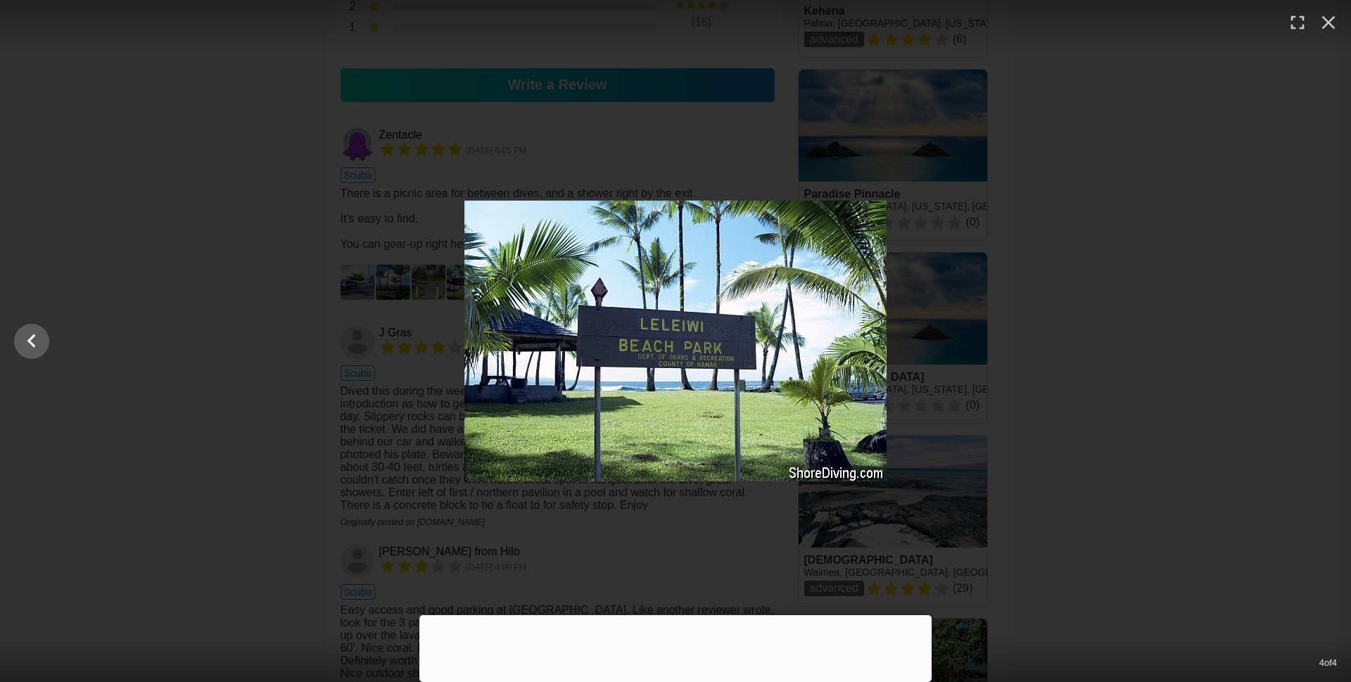
click at [1318, 341] on div at bounding box center [675, 341] width 1351 height 281
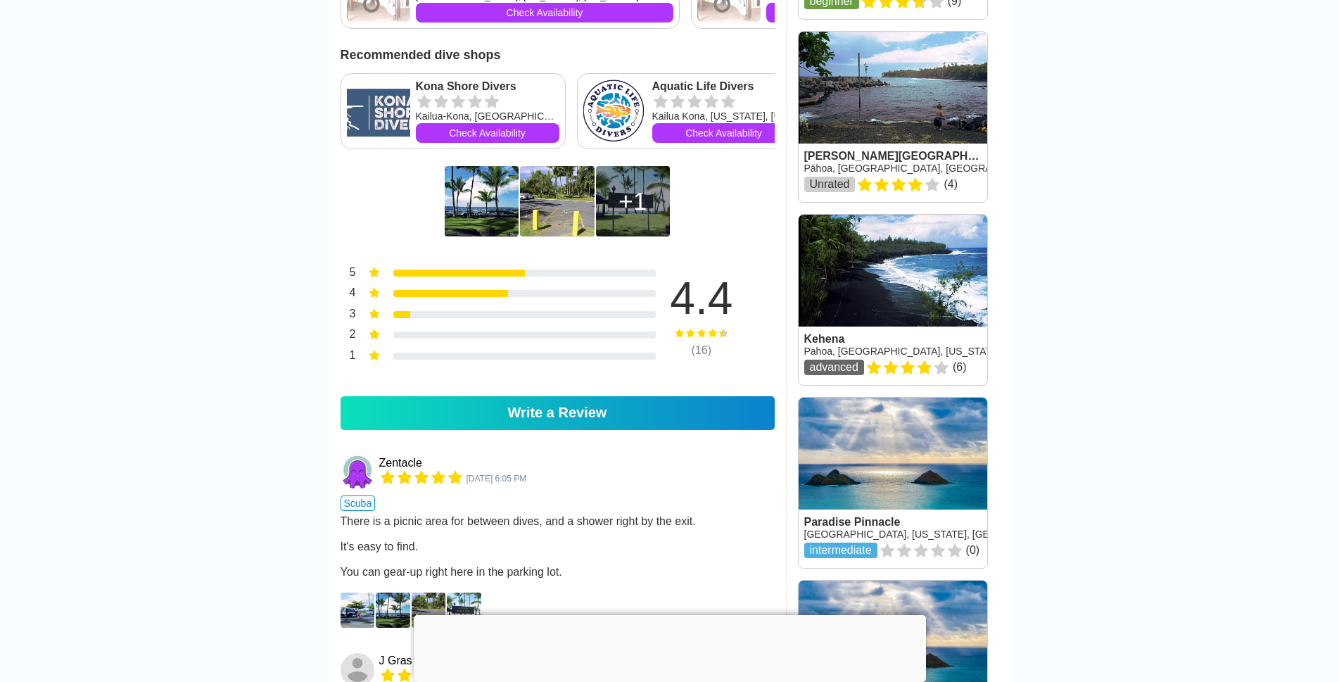
scroll to position [845, 0]
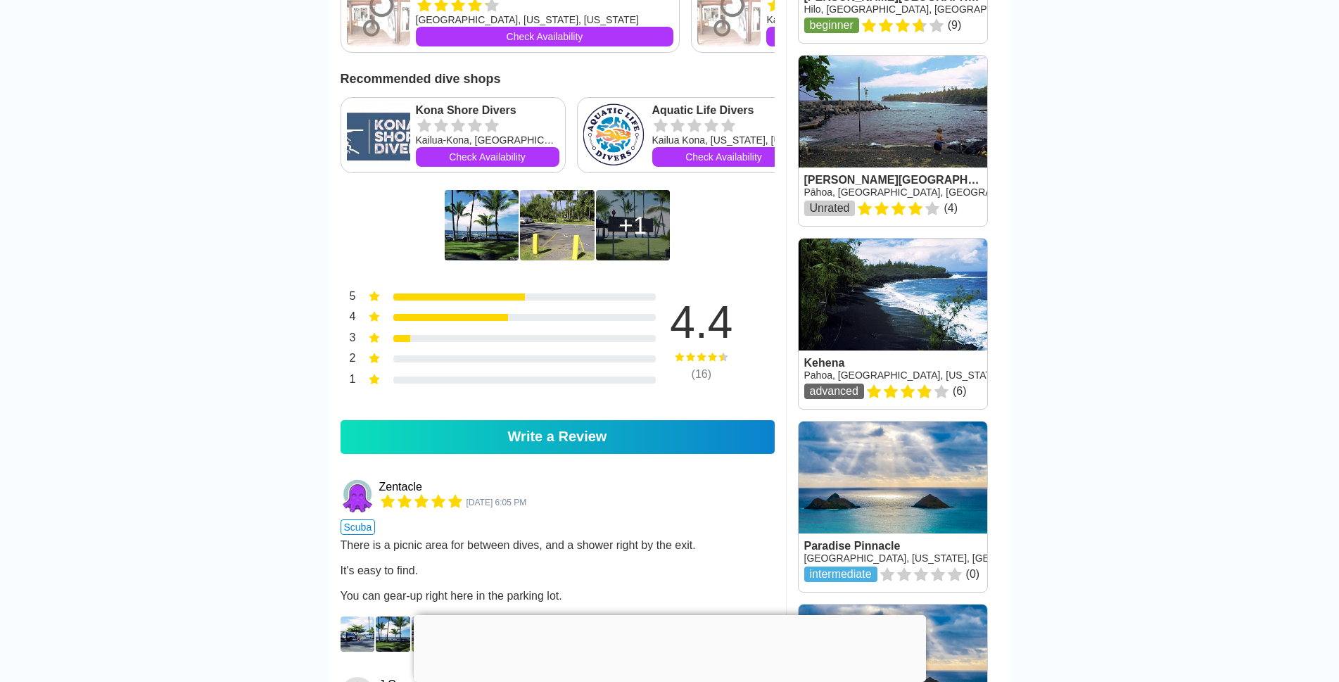
click at [614, 246] on div "1" at bounding box center [633, 225] width 74 height 70
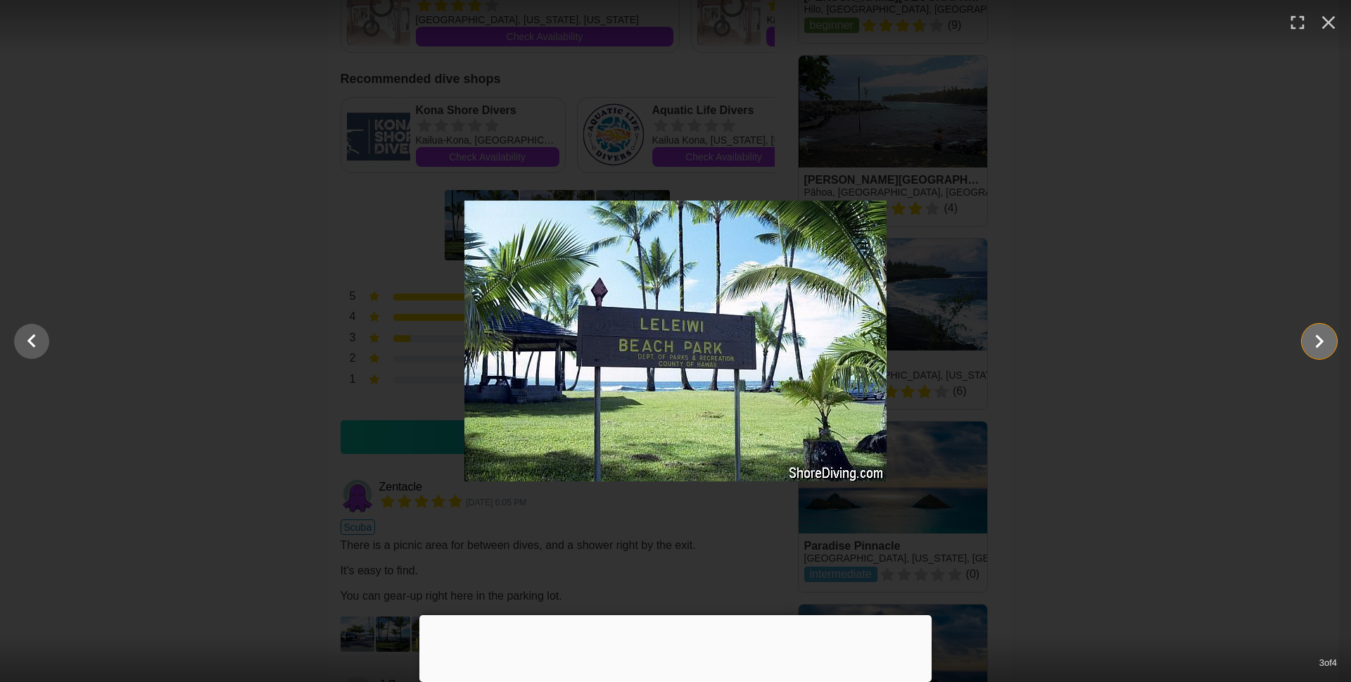
click at [1316, 343] on icon "Show slide 4 of 4" at bounding box center [1319, 341] width 27 height 34
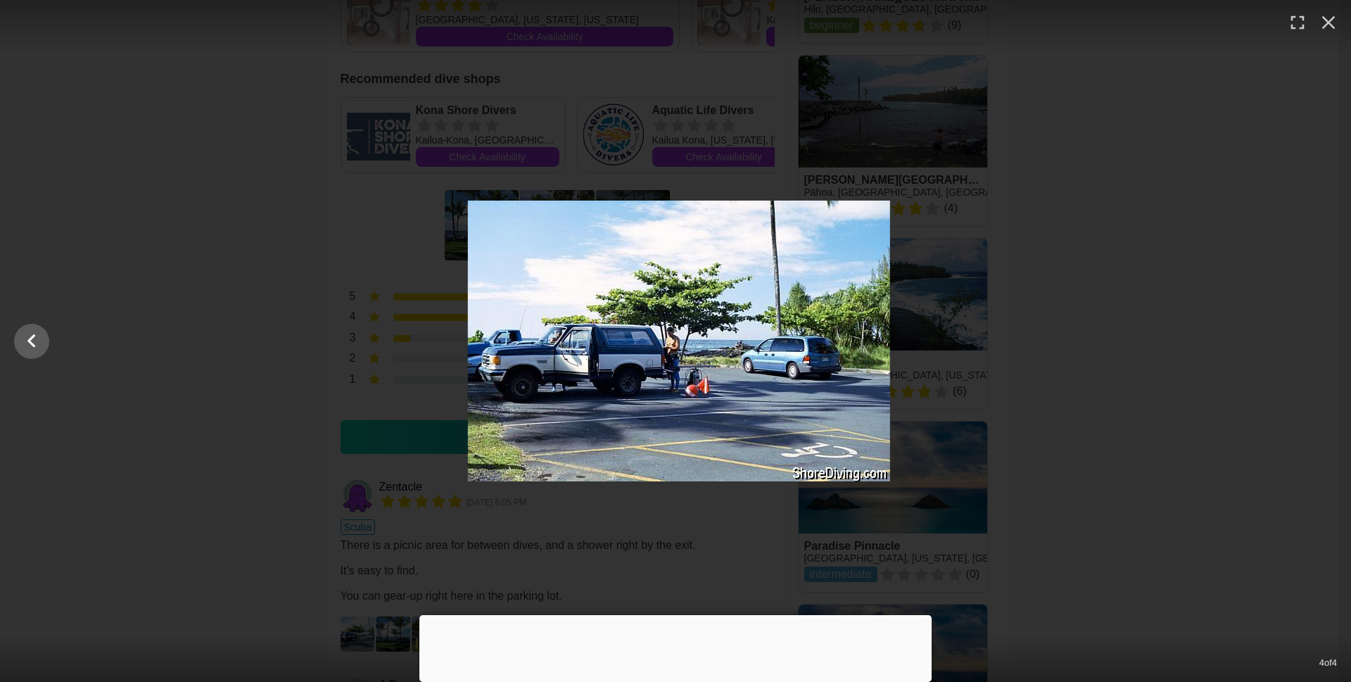
click at [1316, 343] on div at bounding box center [679, 341] width 1351 height 281
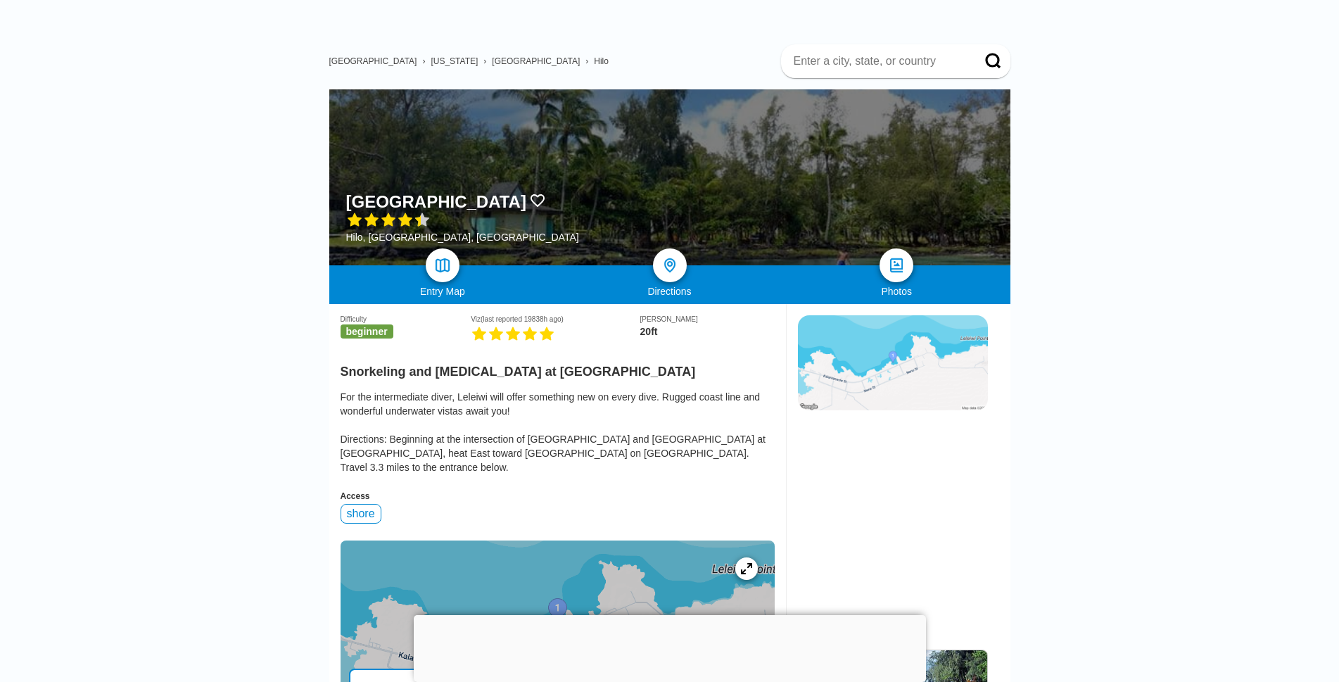
scroll to position [0, 0]
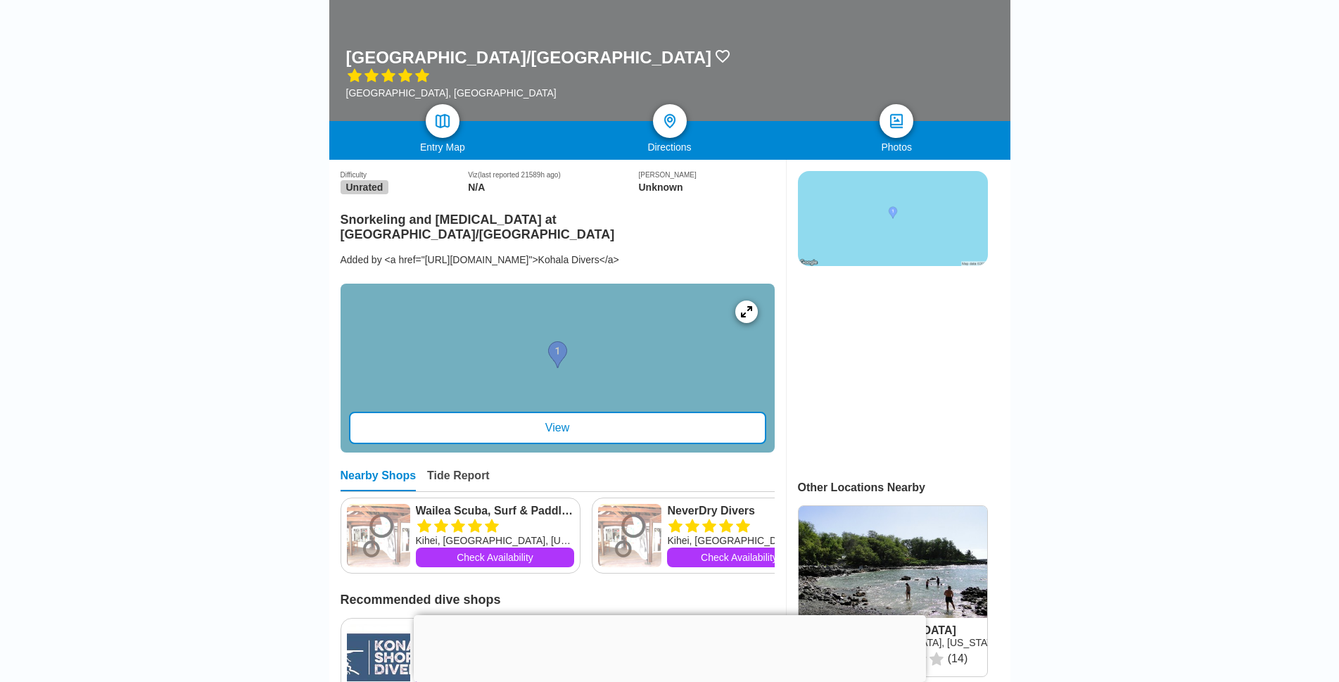
scroll to position [633, 0]
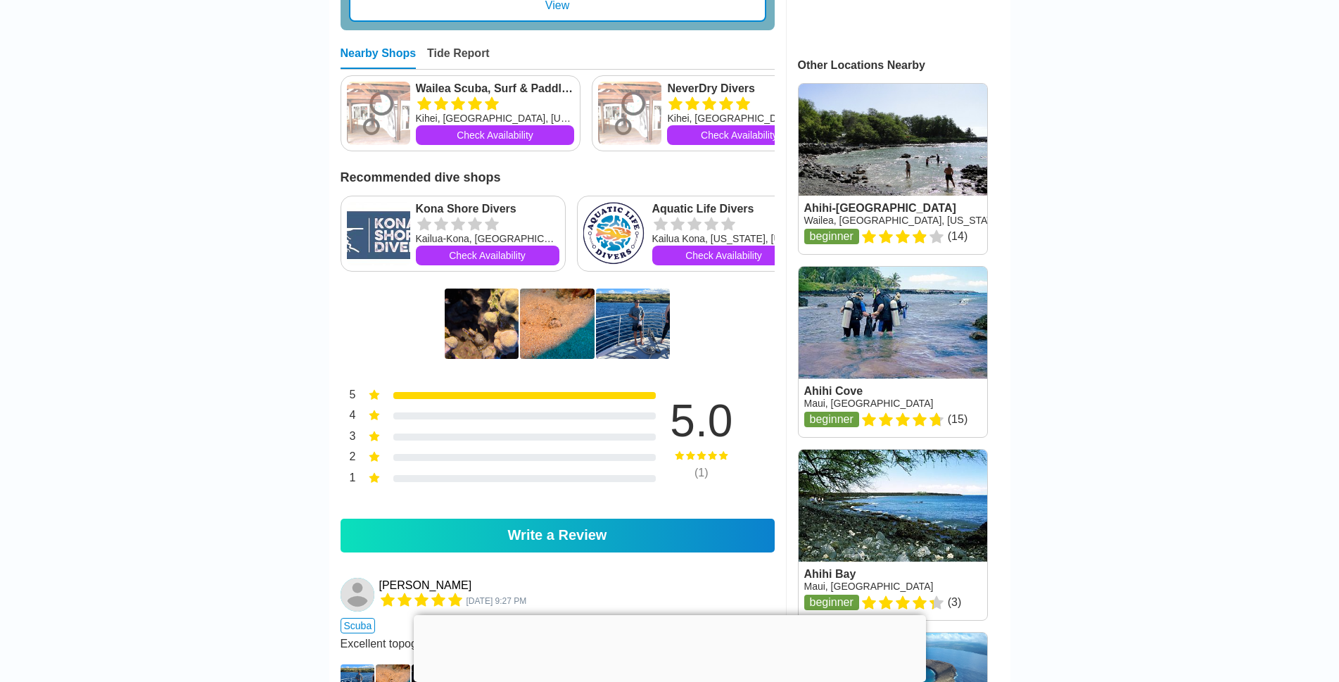
click at [495, 327] on img at bounding box center [482, 324] width 74 height 70
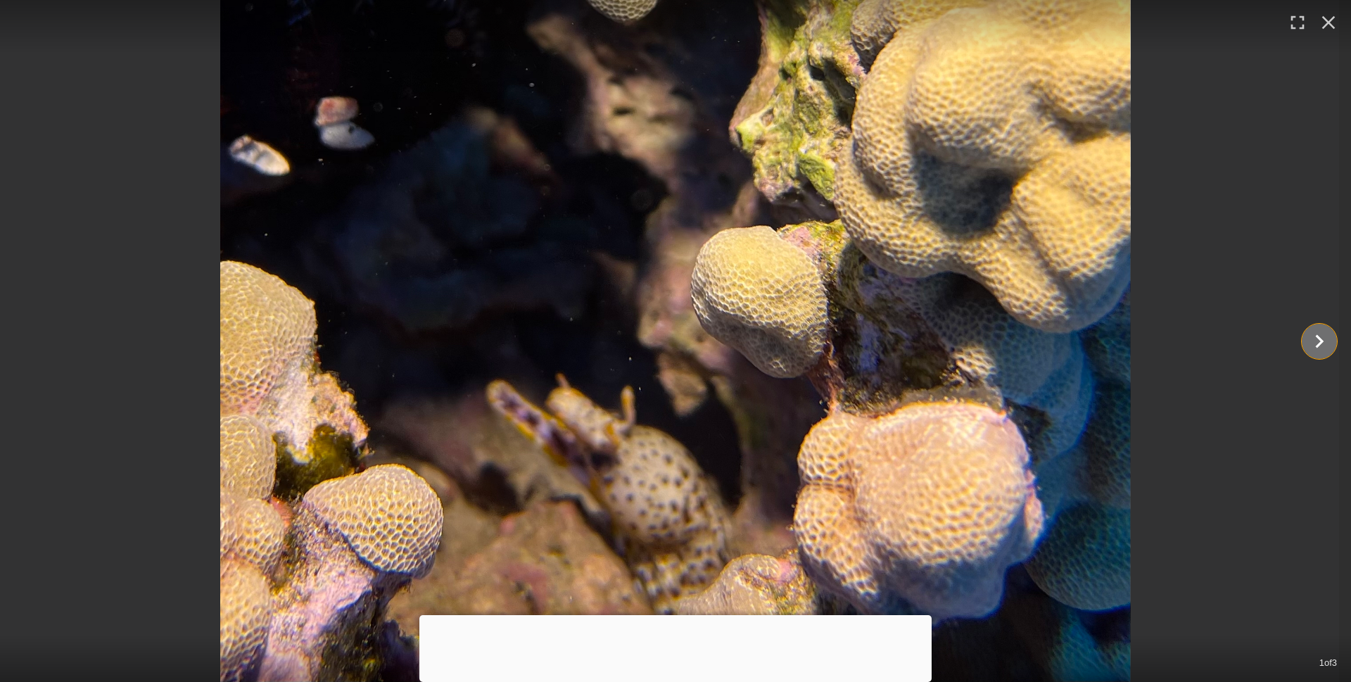
click at [1325, 337] on icon "Show slide 2 of 3" at bounding box center [1319, 341] width 27 height 34
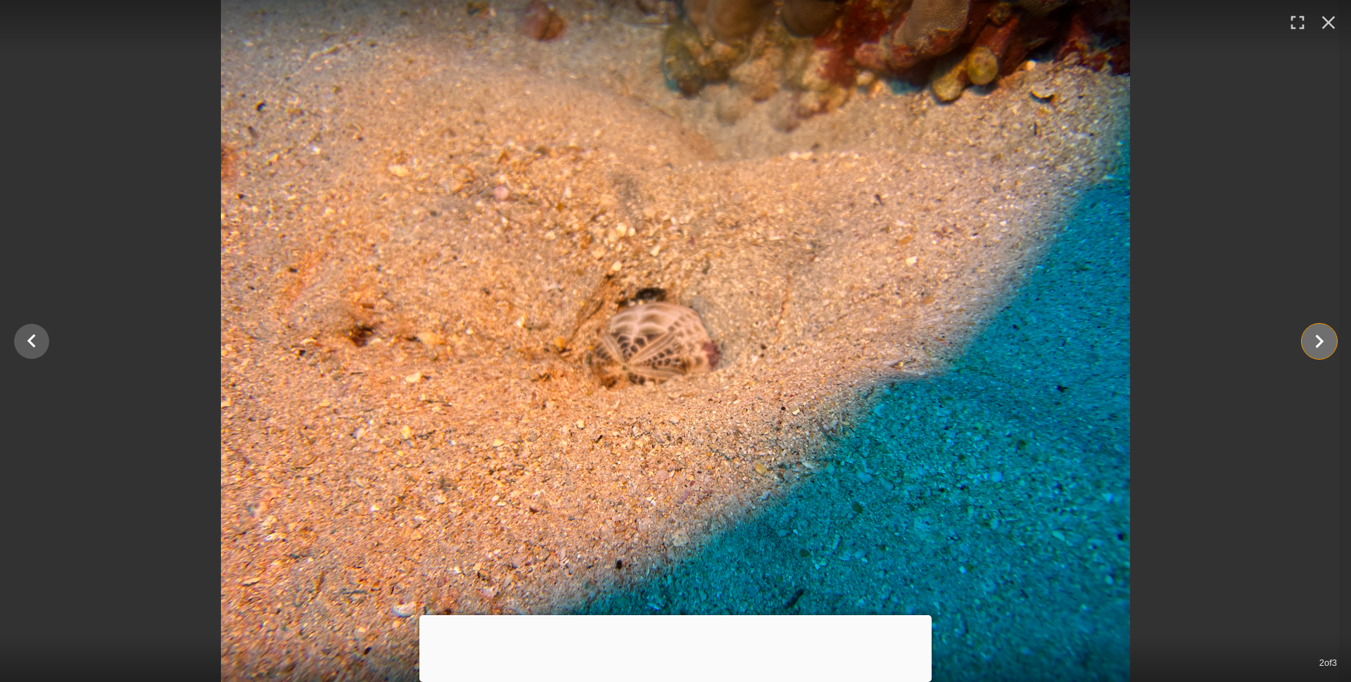
click at [1321, 337] on icon "Show slide 3 of 3" at bounding box center [1319, 341] width 27 height 34
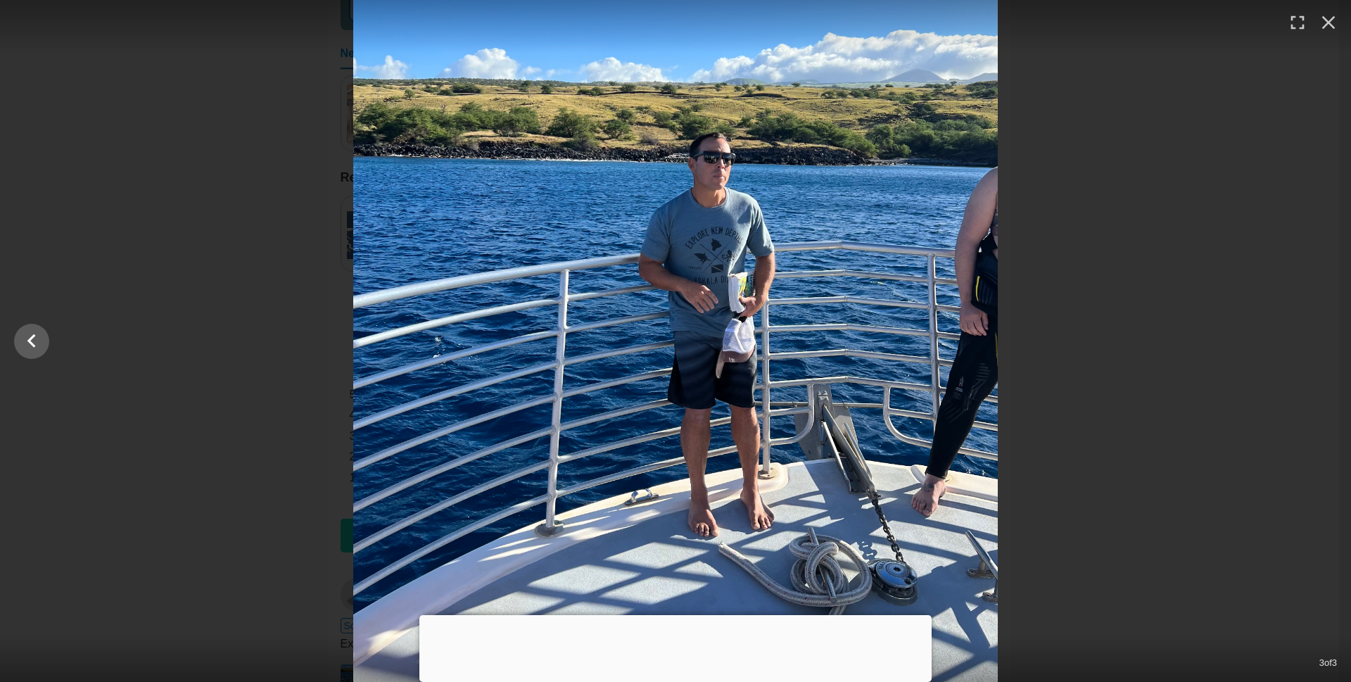
click at [1321, 337] on div at bounding box center [675, 341] width 1351 height 682
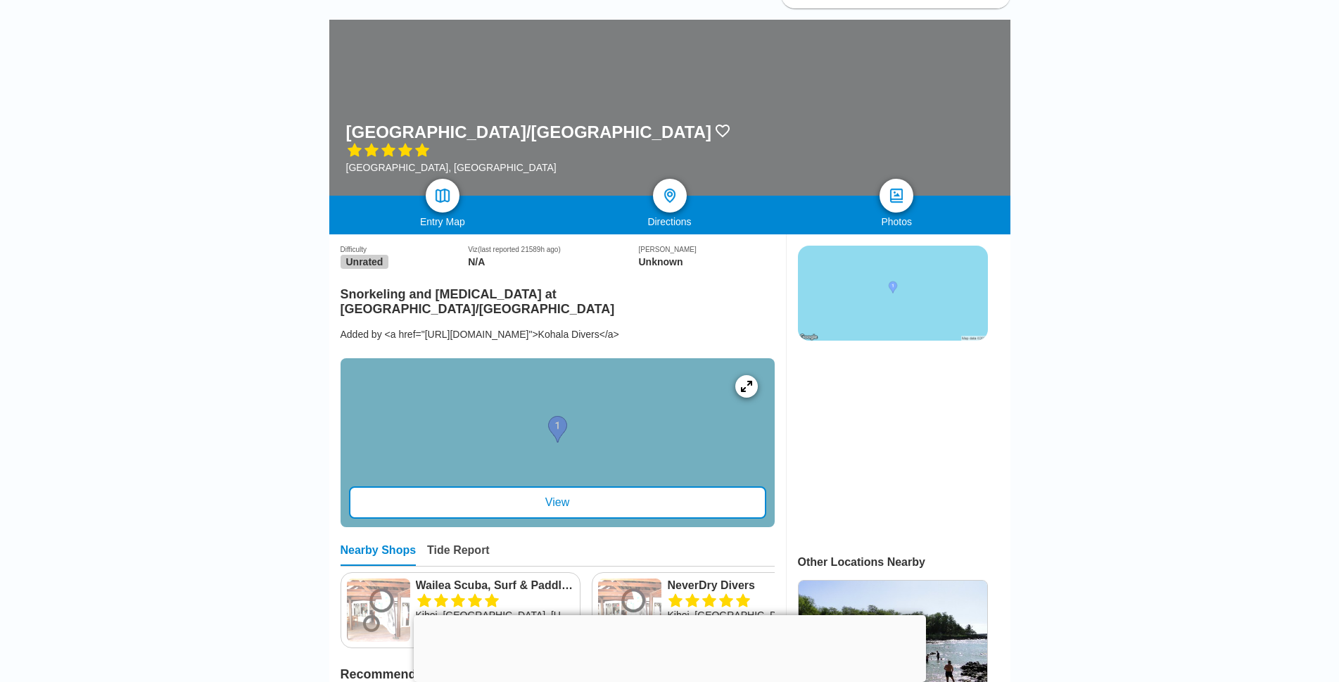
scroll to position [0, 0]
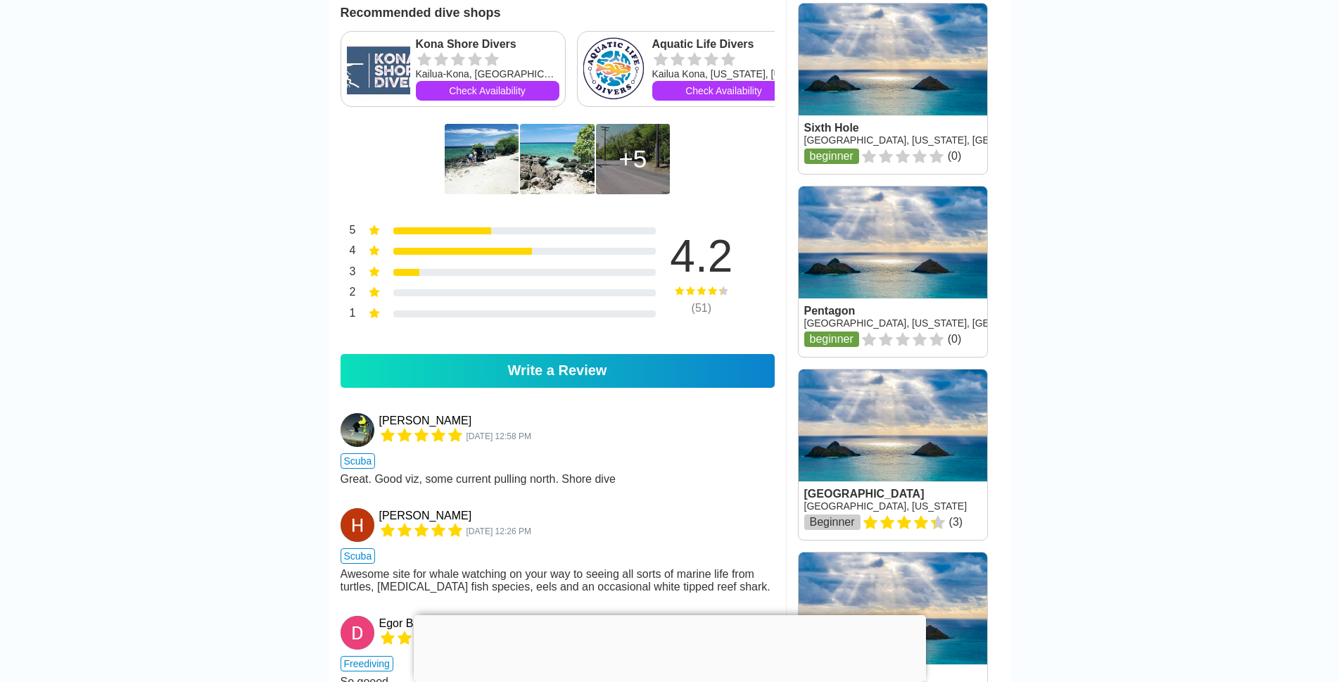
scroll to position [915, 0]
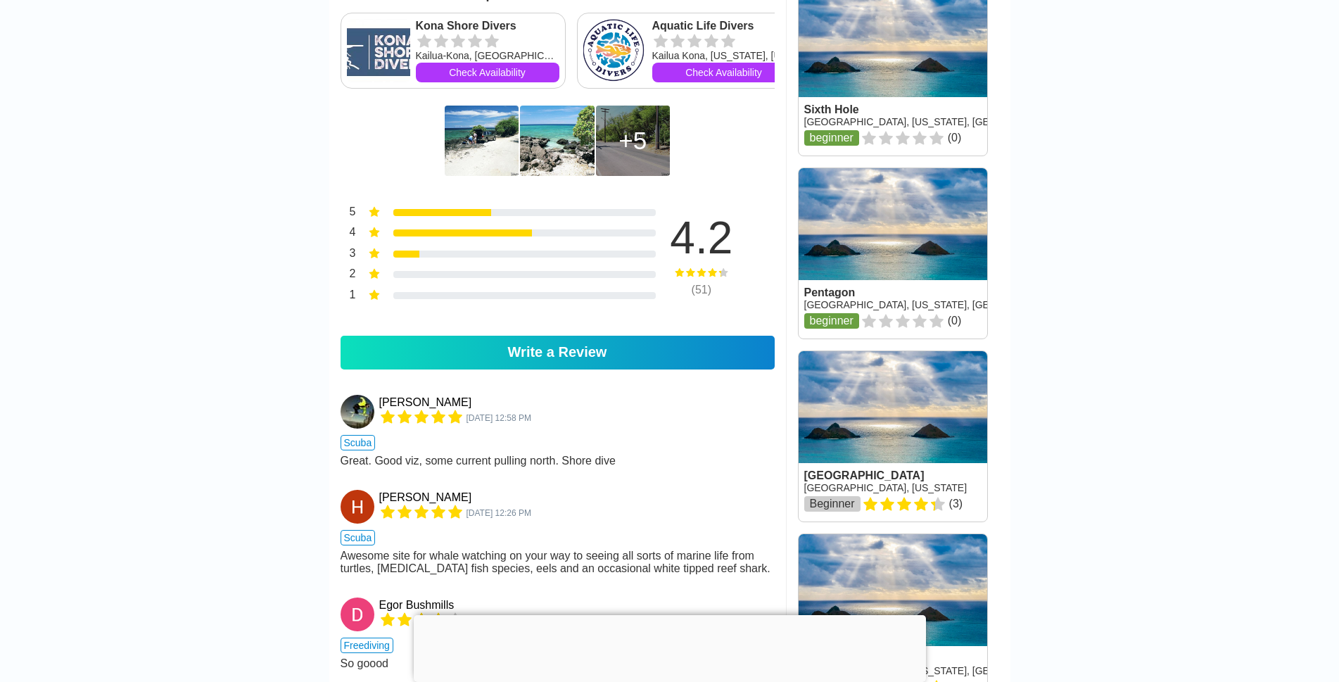
click at [483, 176] on img at bounding box center [482, 141] width 74 height 70
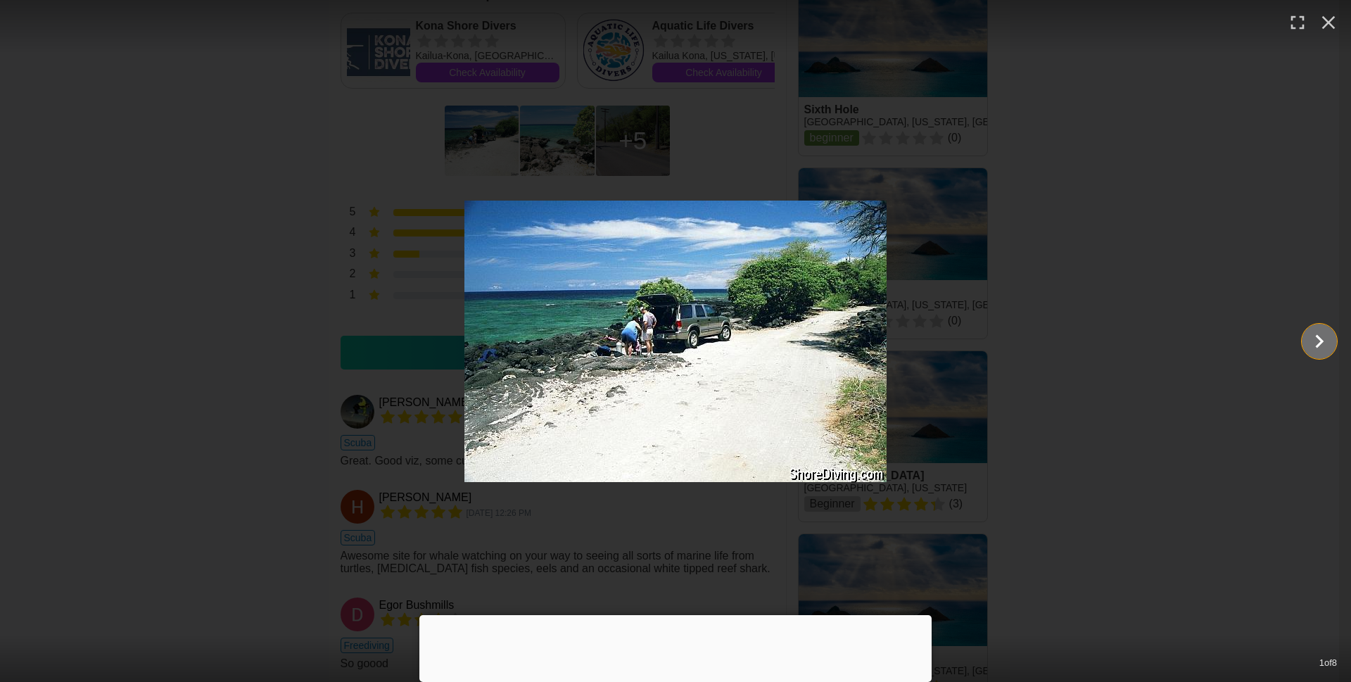
click at [1322, 338] on icon "Show slide 2 of 8" at bounding box center [1319, 341] width 27 height 34
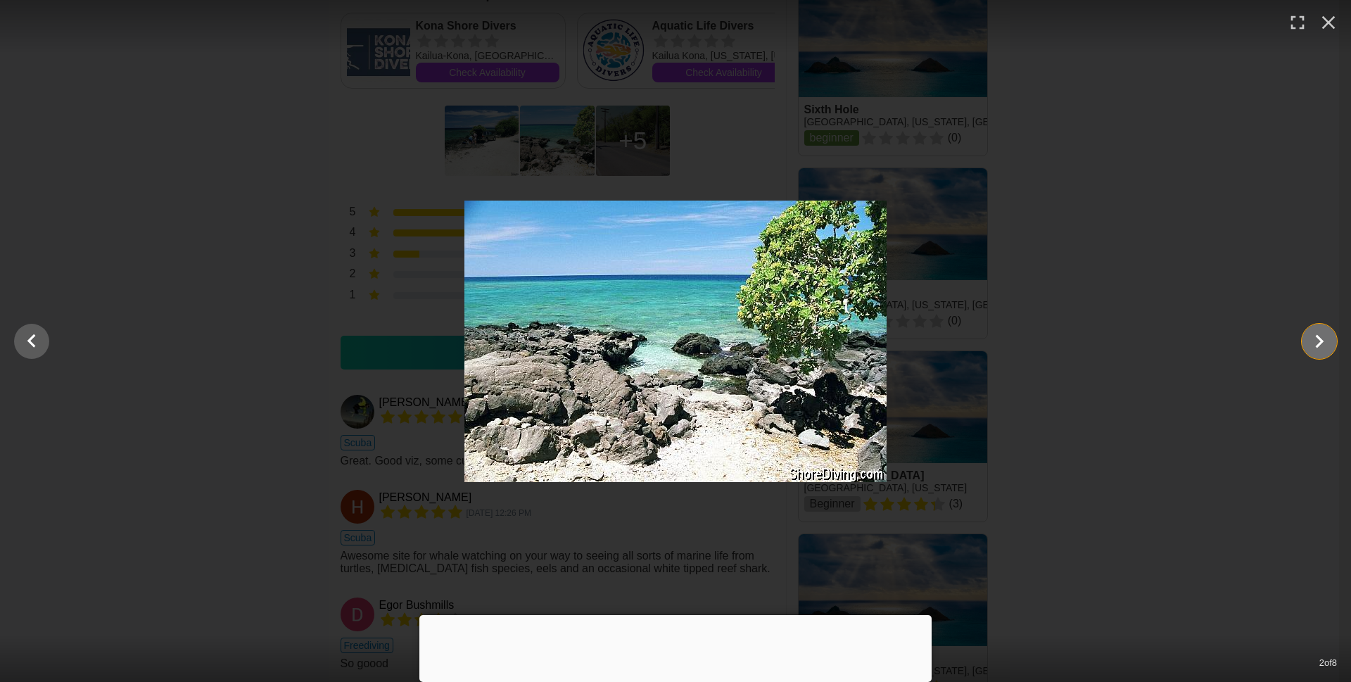
click at [1322, 338] on icon "Show slide 3 of 8" at bounding box center [1319, 341] width 27 height 34
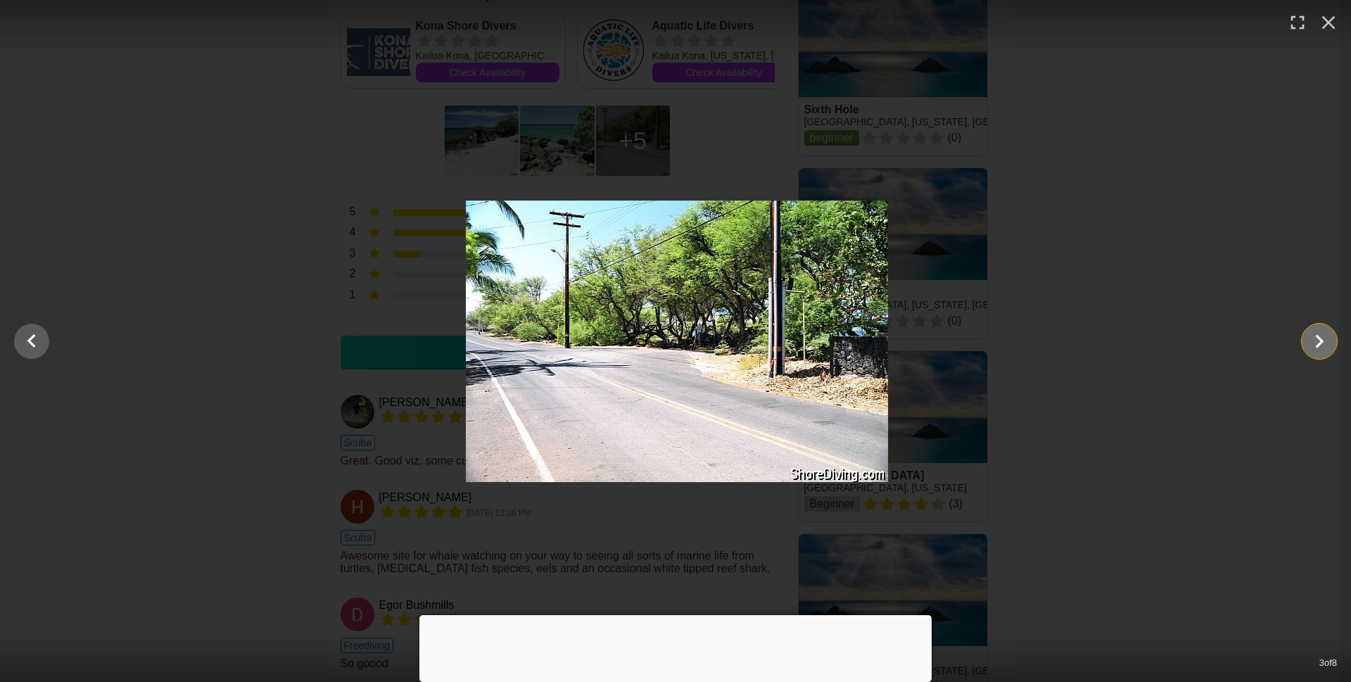
click at [1322, 338] on icon "Show slide 4 of 8" at bounding box center [1319, 341] width 27 height 34
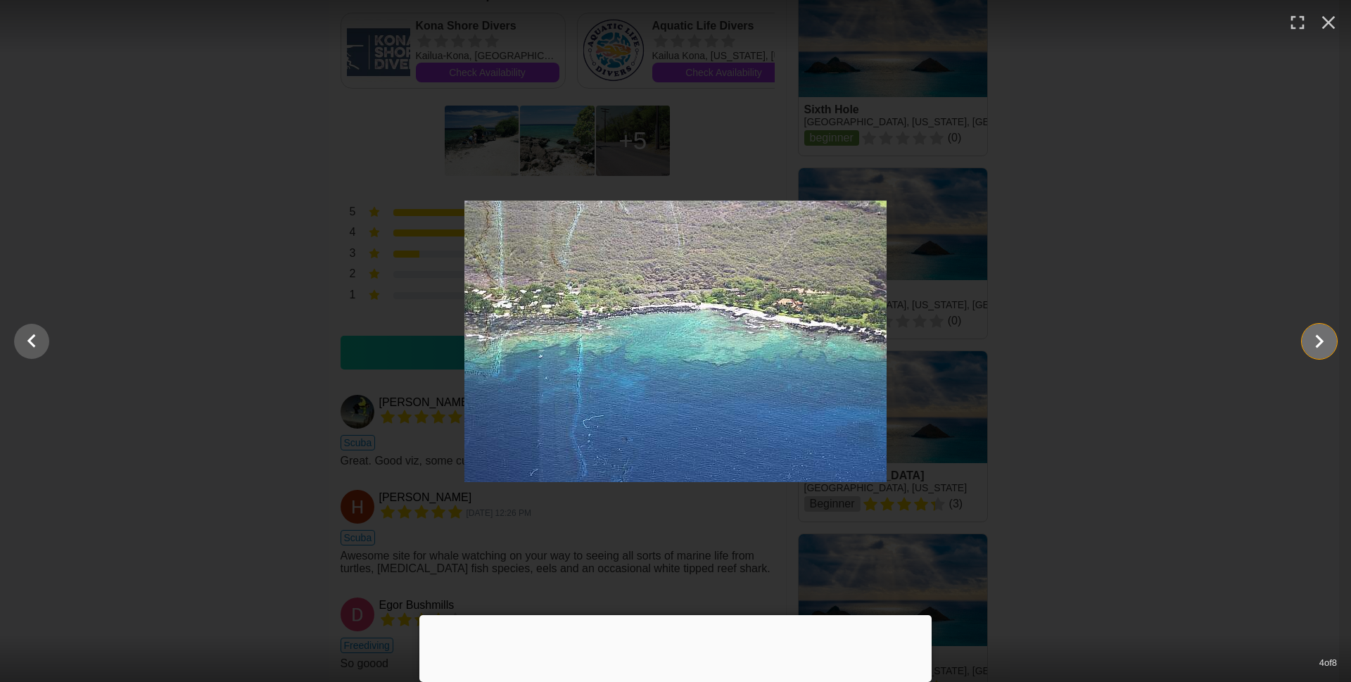
click at [1322, 338] on icon "Show slide 5 of 8" at bounding box center [1319, 341] width 27 height 34
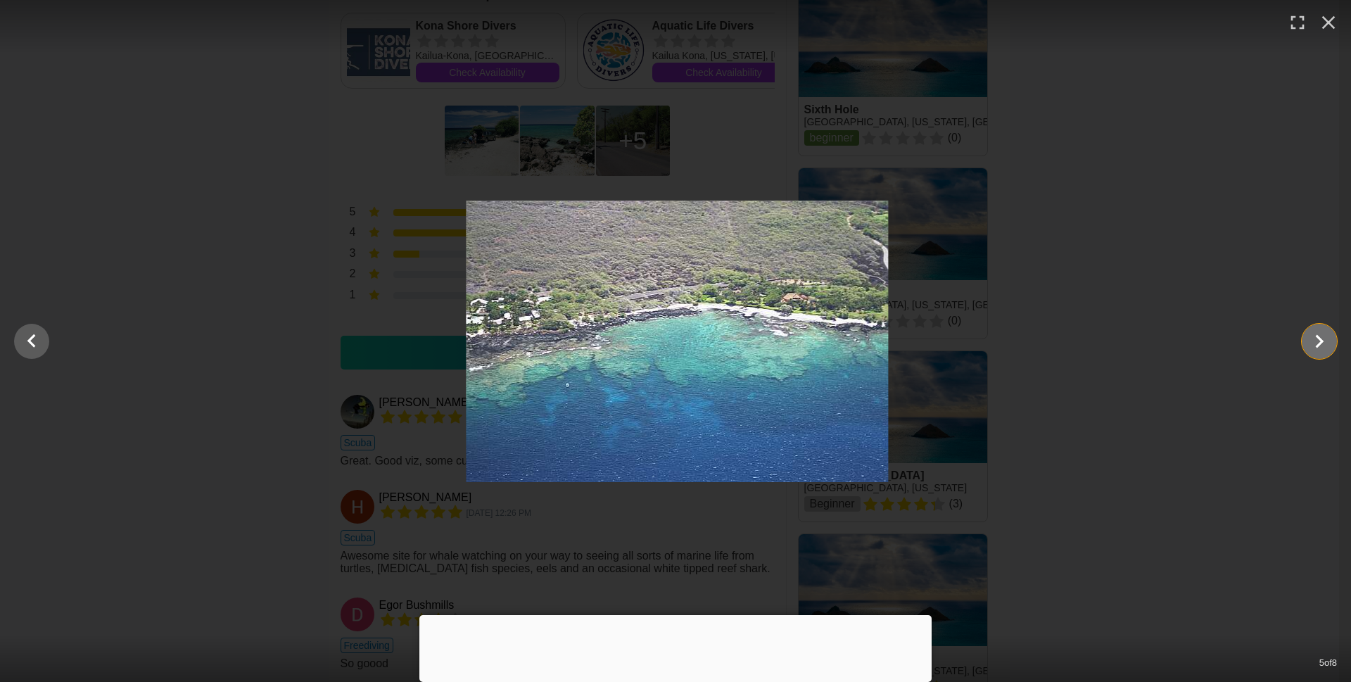
click at [1322, 338] on icon "Show slide 6 of 8" at bounding box center [1319, 341] width 27 height 34
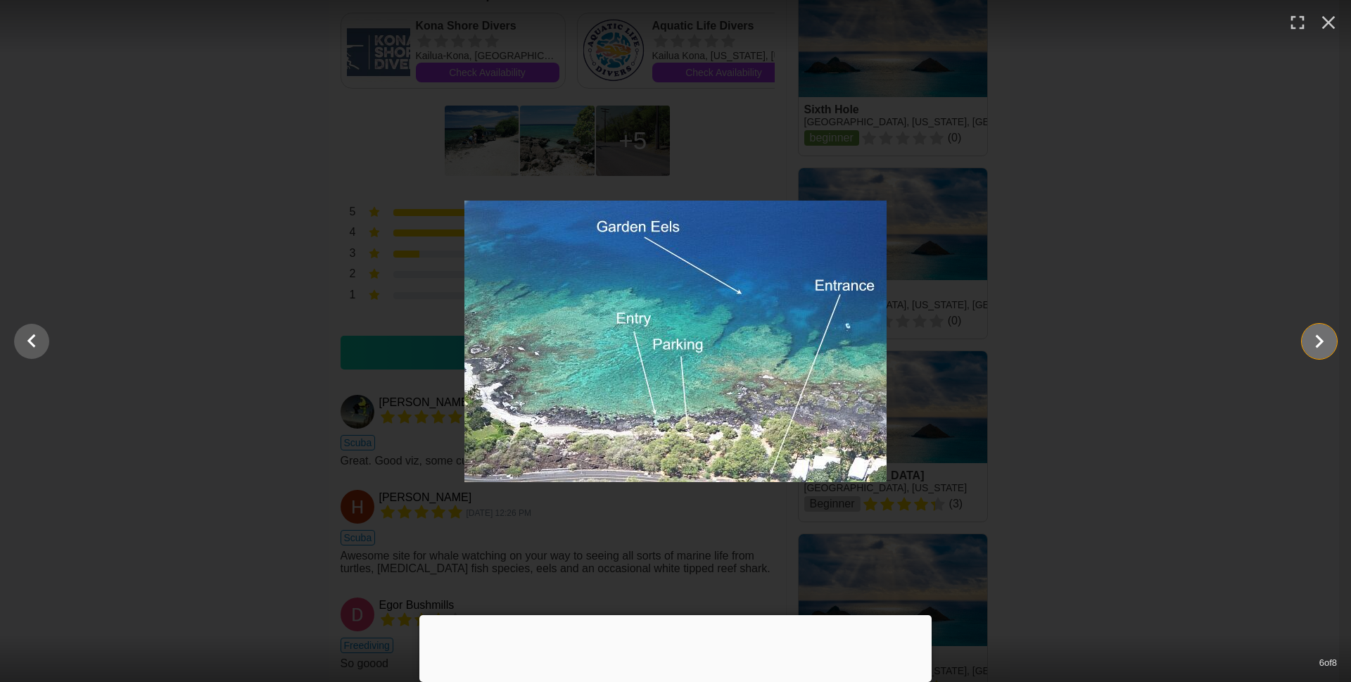
click at [1323, 342] on icon "Show slide 7 of 8" at bounding box center [1320, 340] width 8 height 13
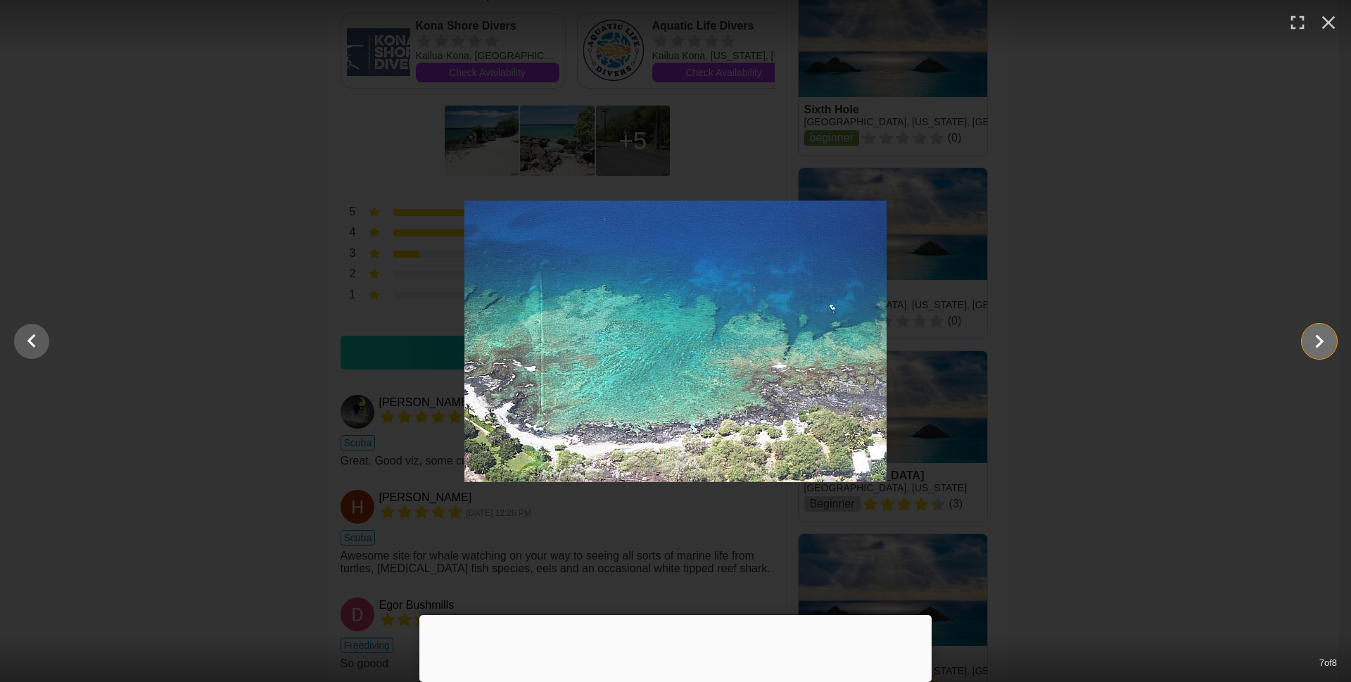
click at [1321, 339] on icon "Show slide 8 of 8" at bounding box center [1320, 340] width 8 height 13
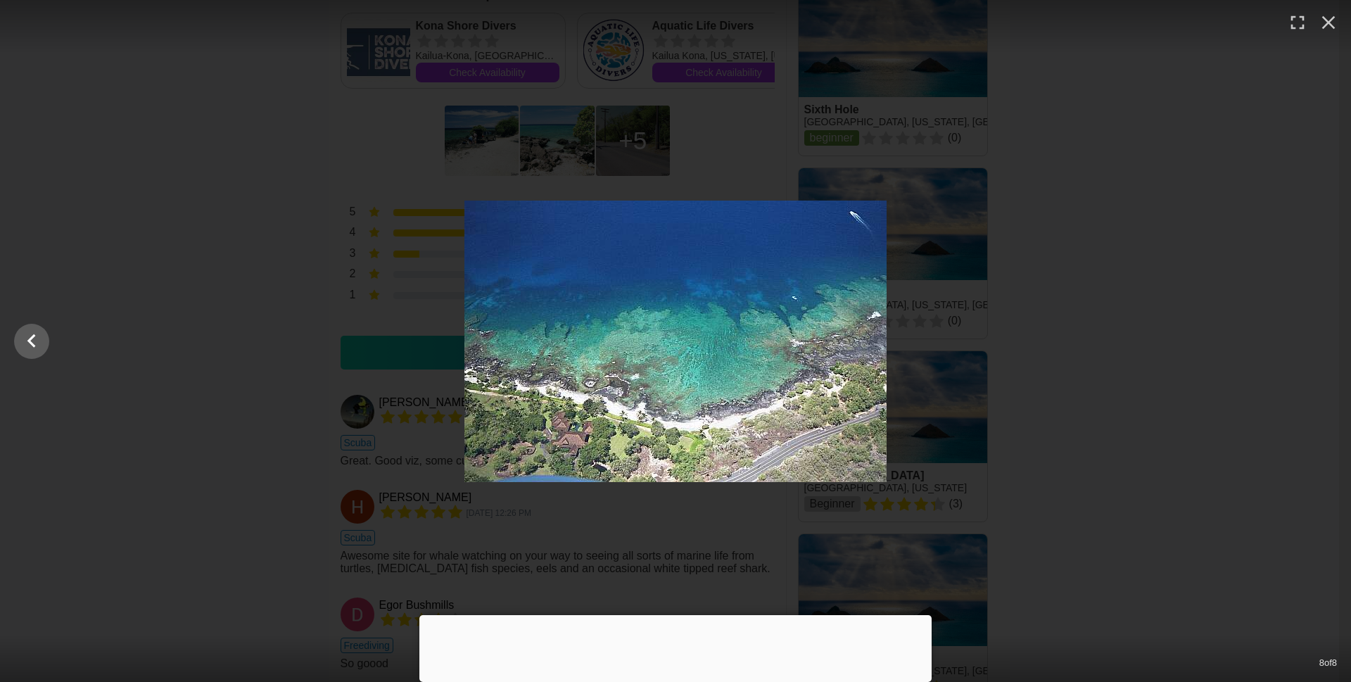
click at [1320, 339] on div at bounding box center [675, 342] width 1351 height 282
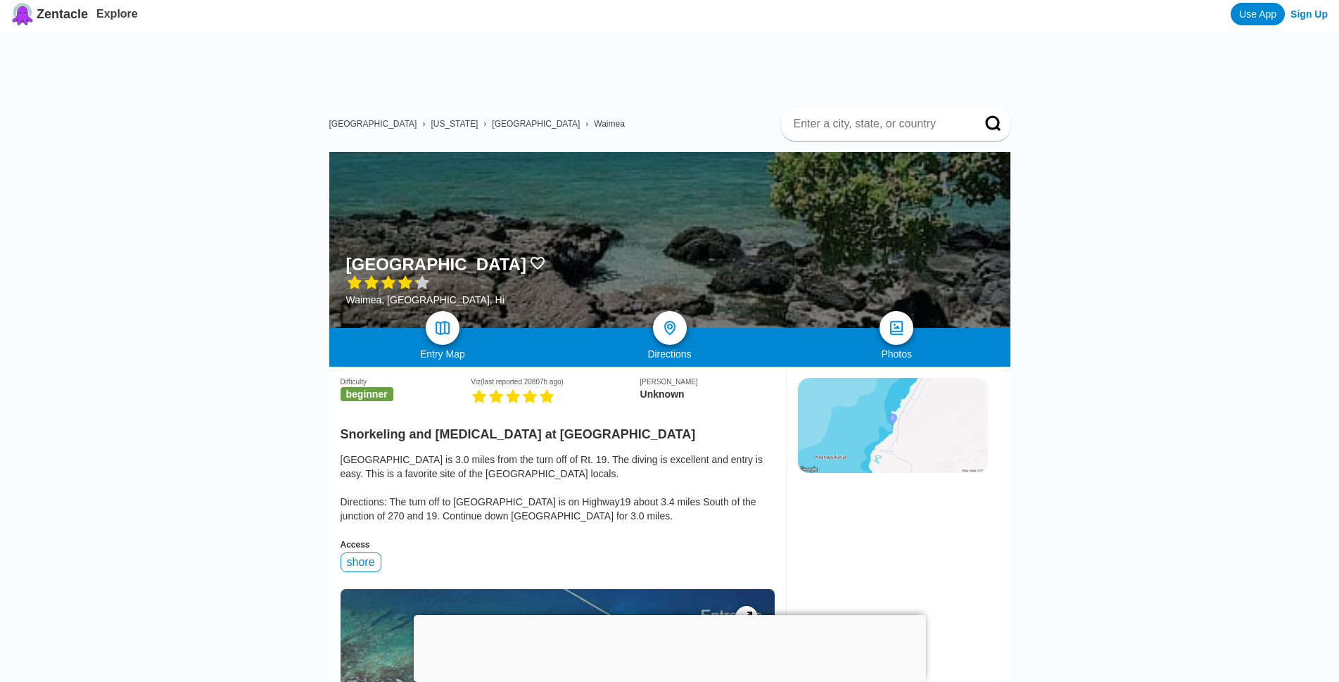
scroll to position [0, 0]
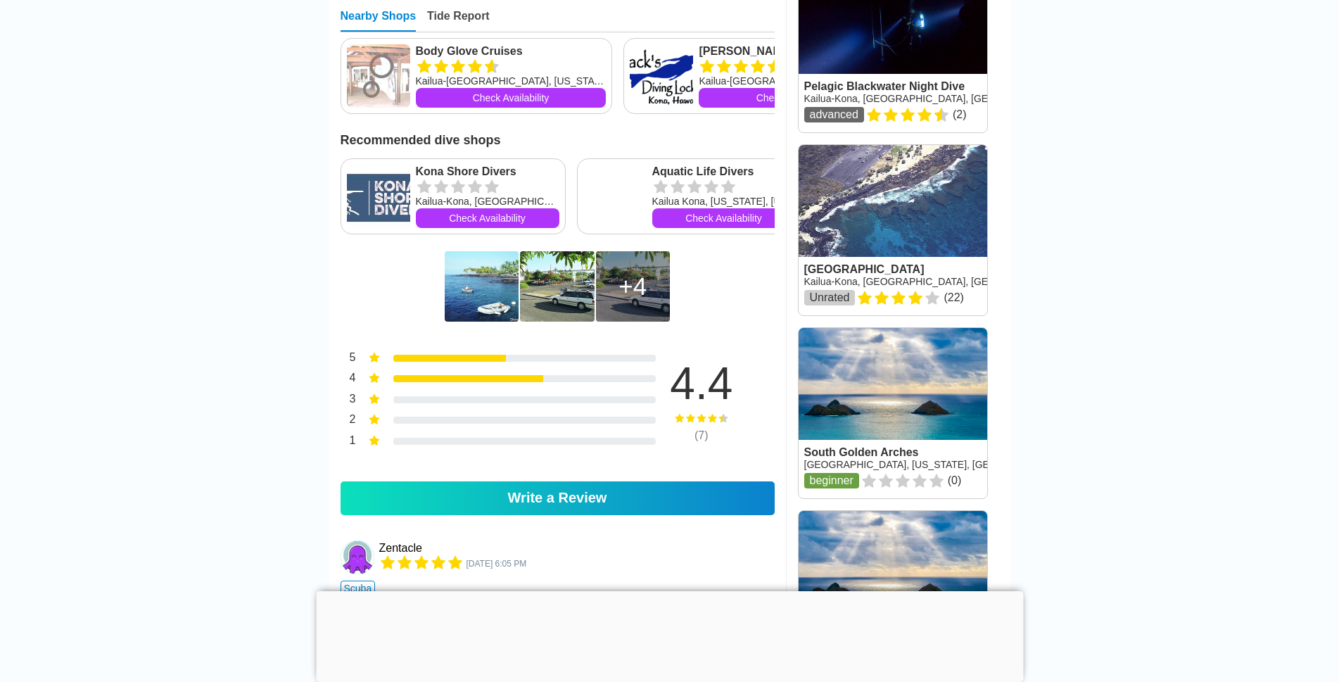
scroll to position [774, 0]
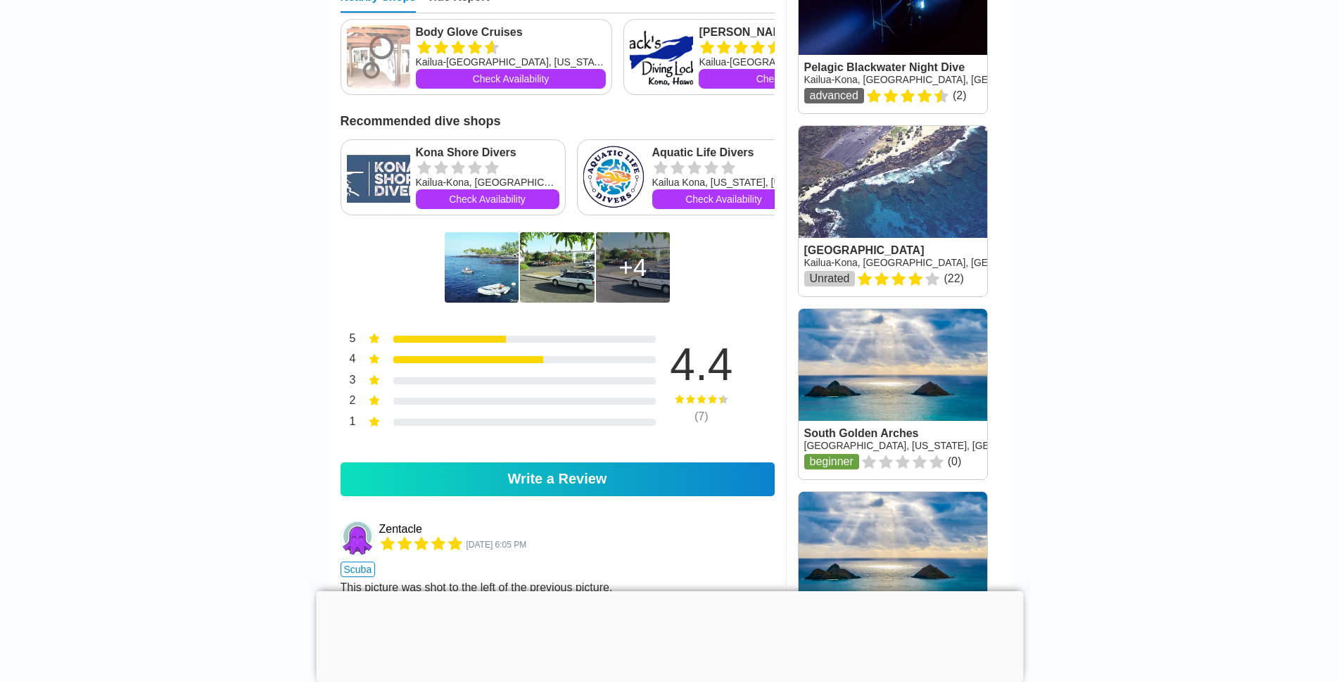
click at [481, 301] on img at bounding box center [482, 267] width 74 height 70
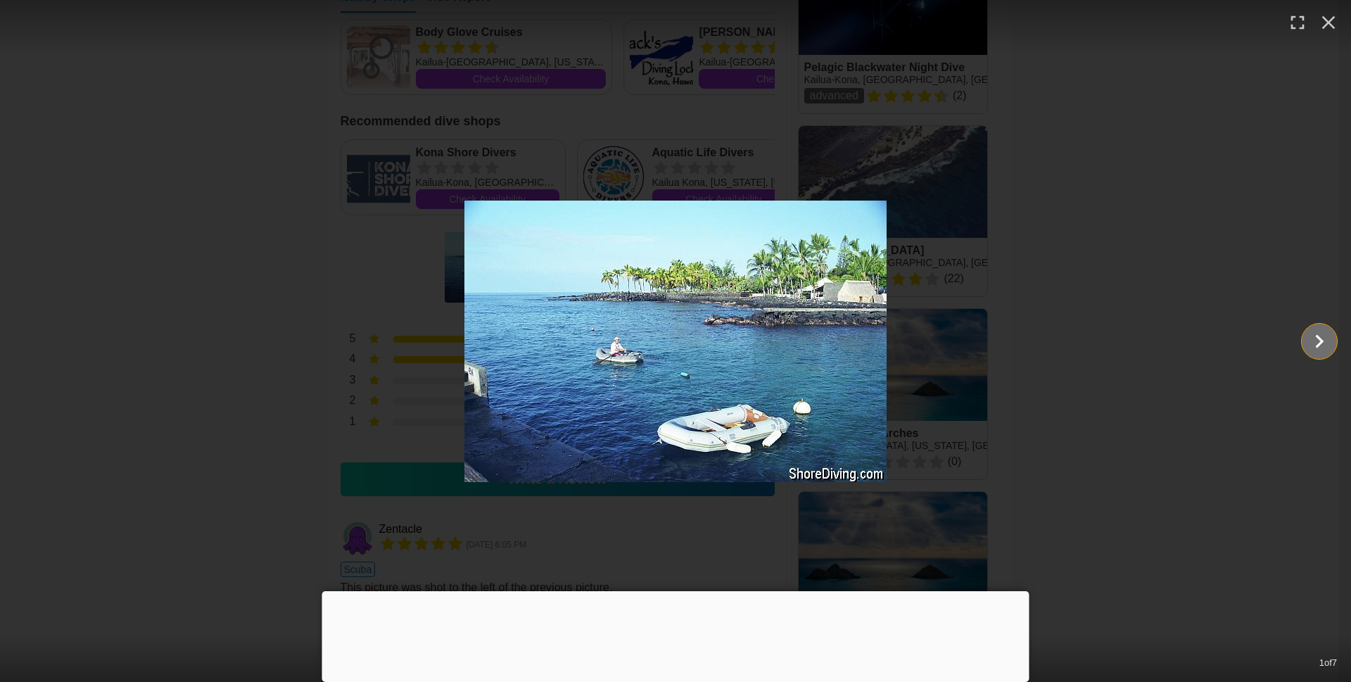
click at [1322, 336] on icon "Show slide 2 of 7" at bounding box center [1319, 341] width 27 height 34
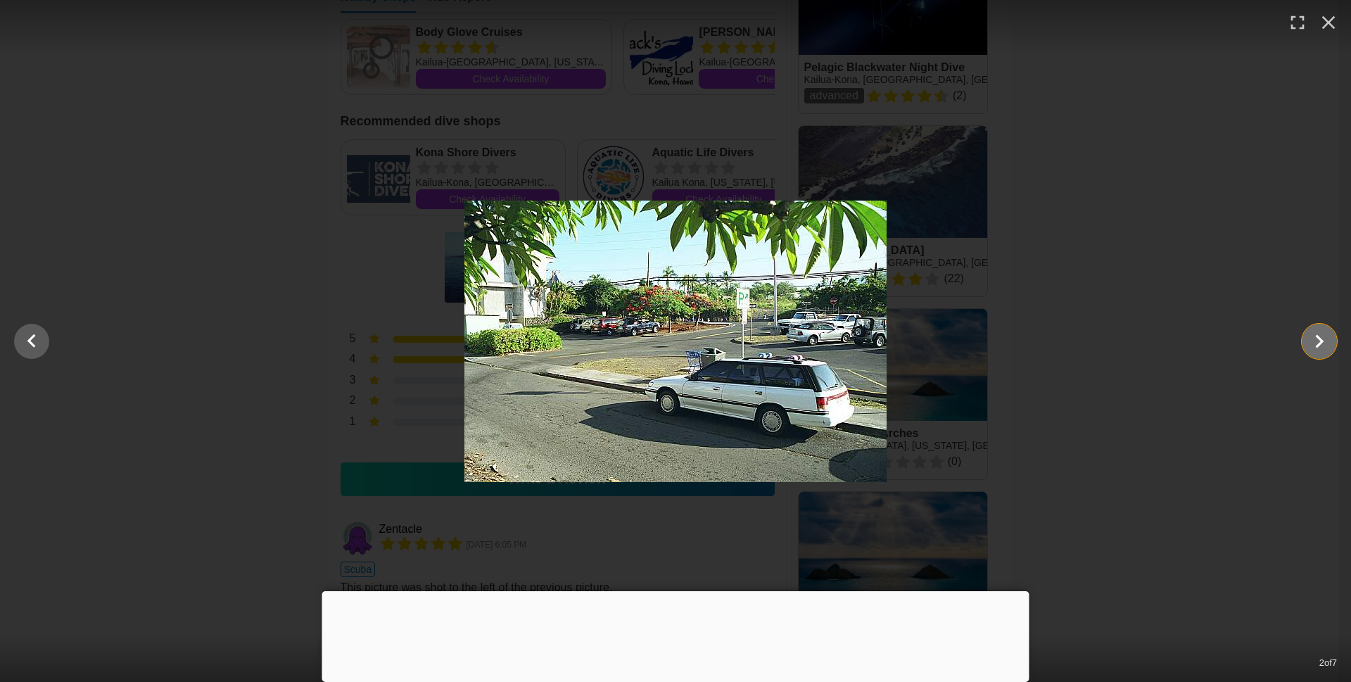
click at [1322, 336] on icon "Show slide 3 of 7" at bounding box center [1319, 341] width 27 height 34
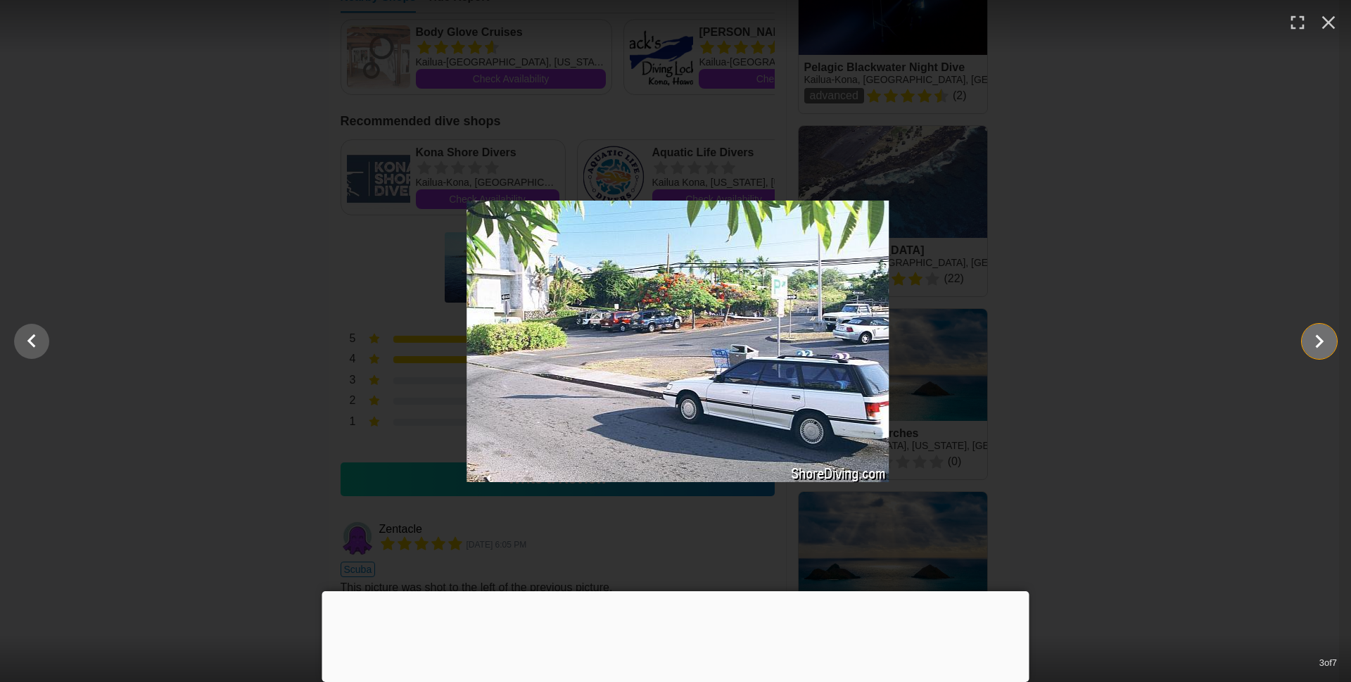
click at [1322, 336] on icon "Show slide 4 of 7" at bounding box center [1319, 341] width 27 height 34
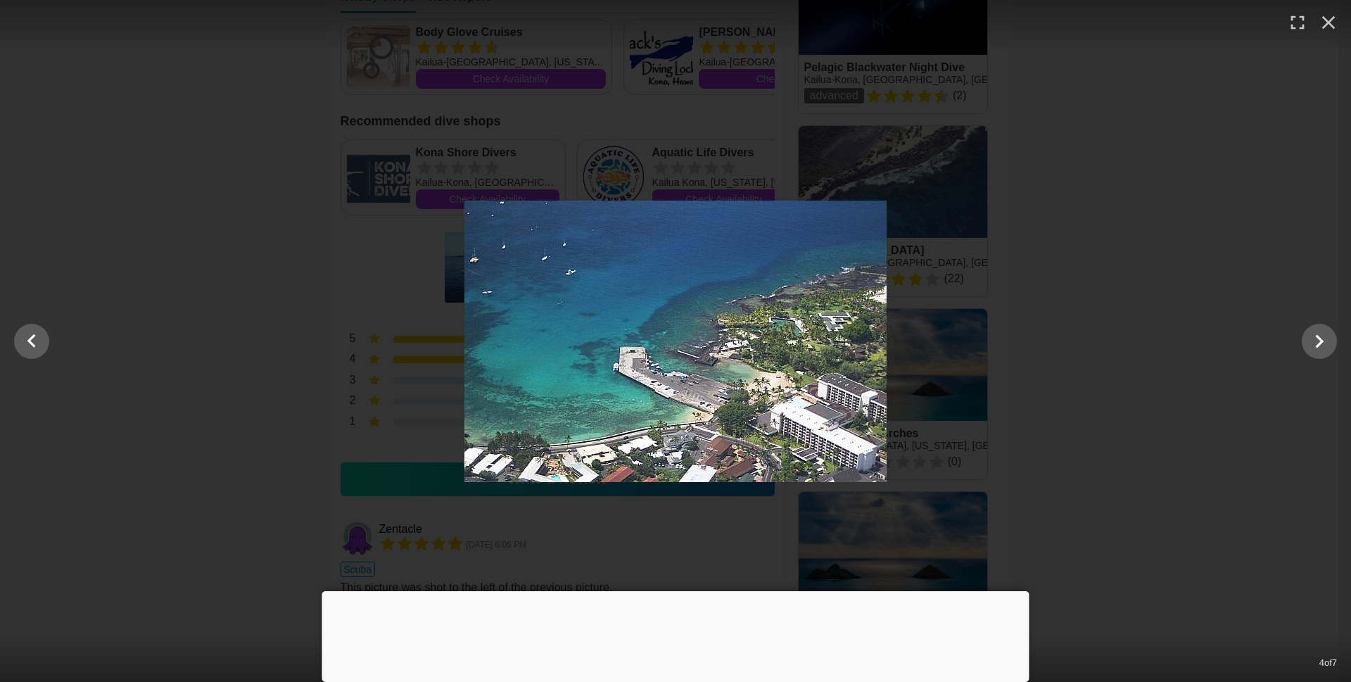
click at [1284, 48] on div at bounding box center [675, 26] width 1351 height 52
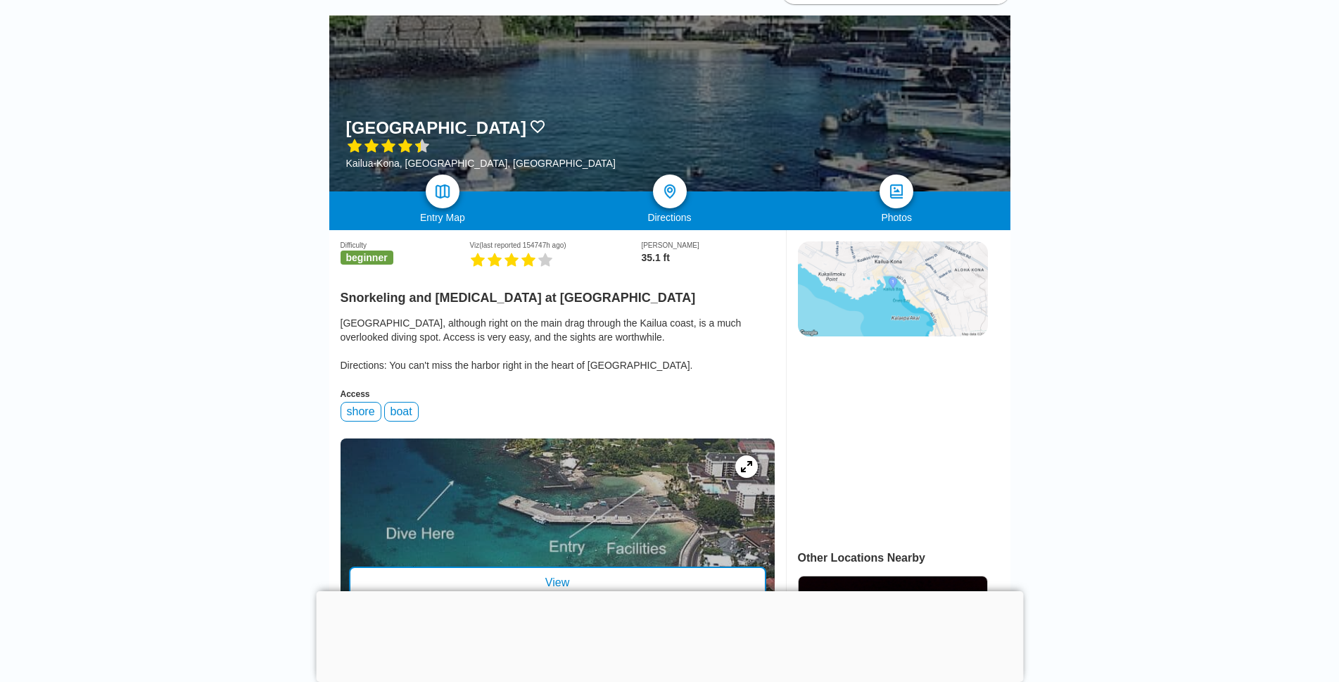
scroll to position [0, 0]
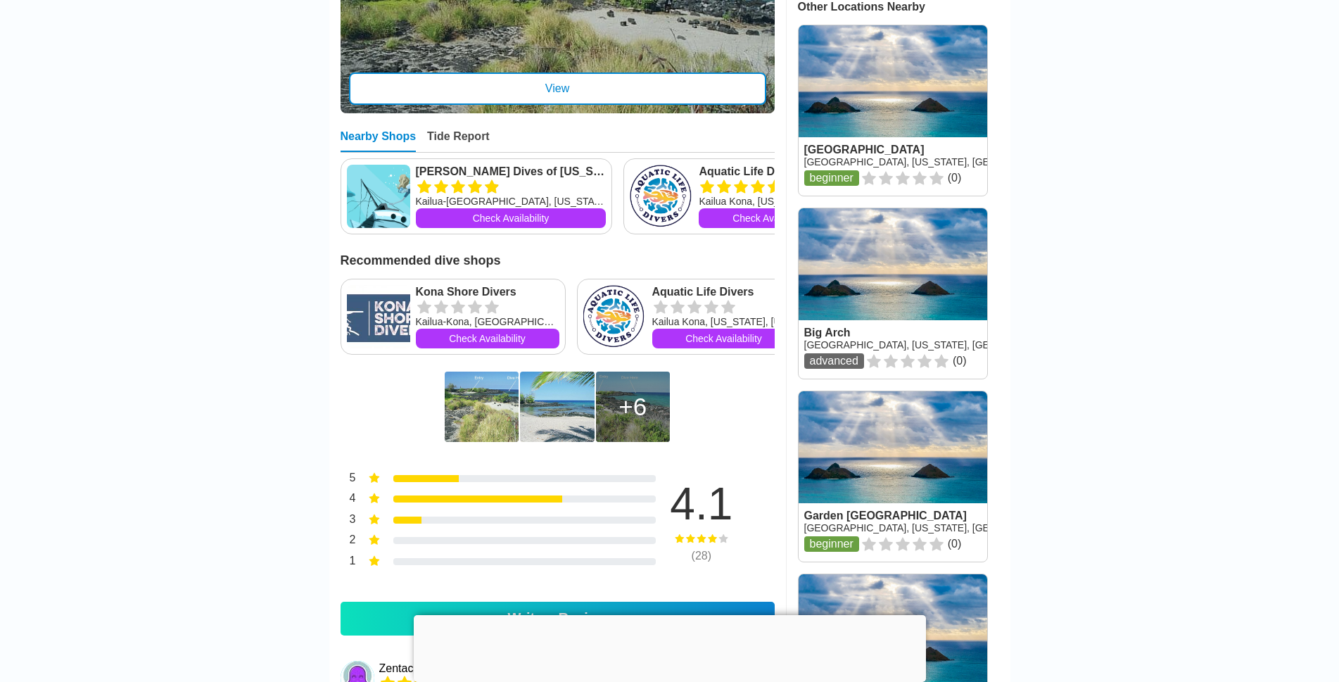
scroll to position [704, 0]
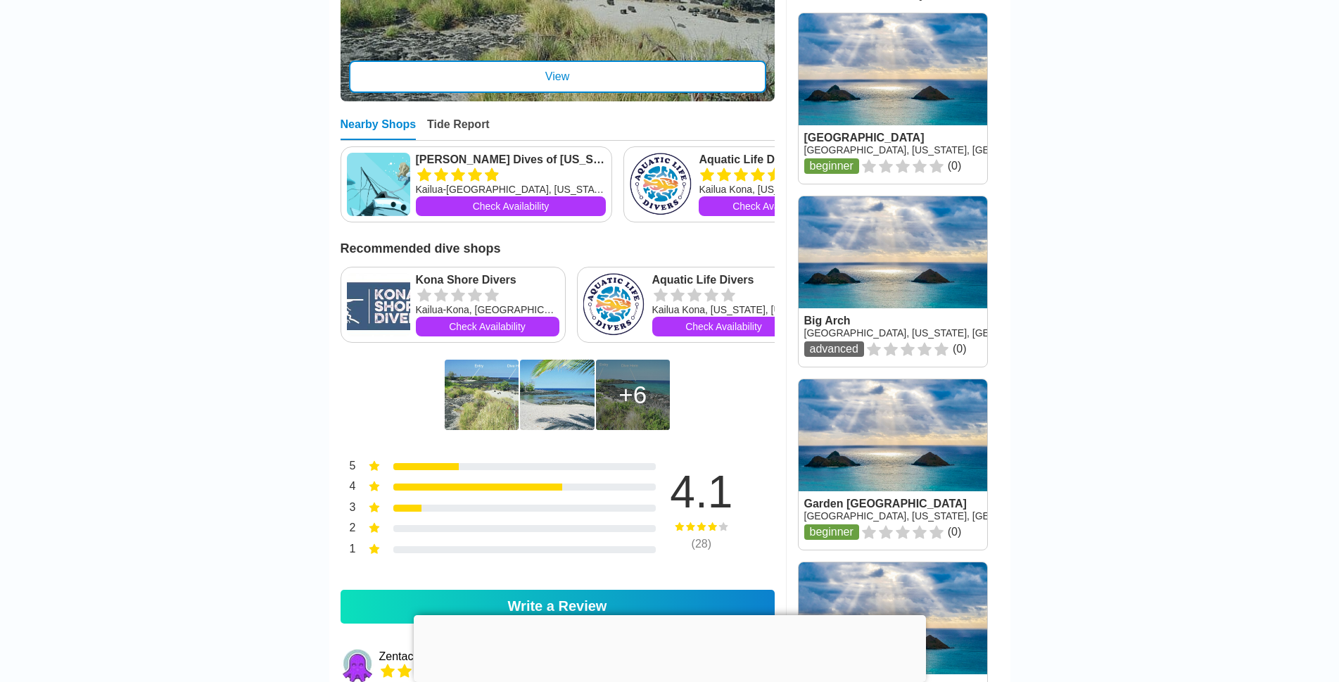
click at [461, 408] on img at bounding box center [482, 395] width 74 height 70
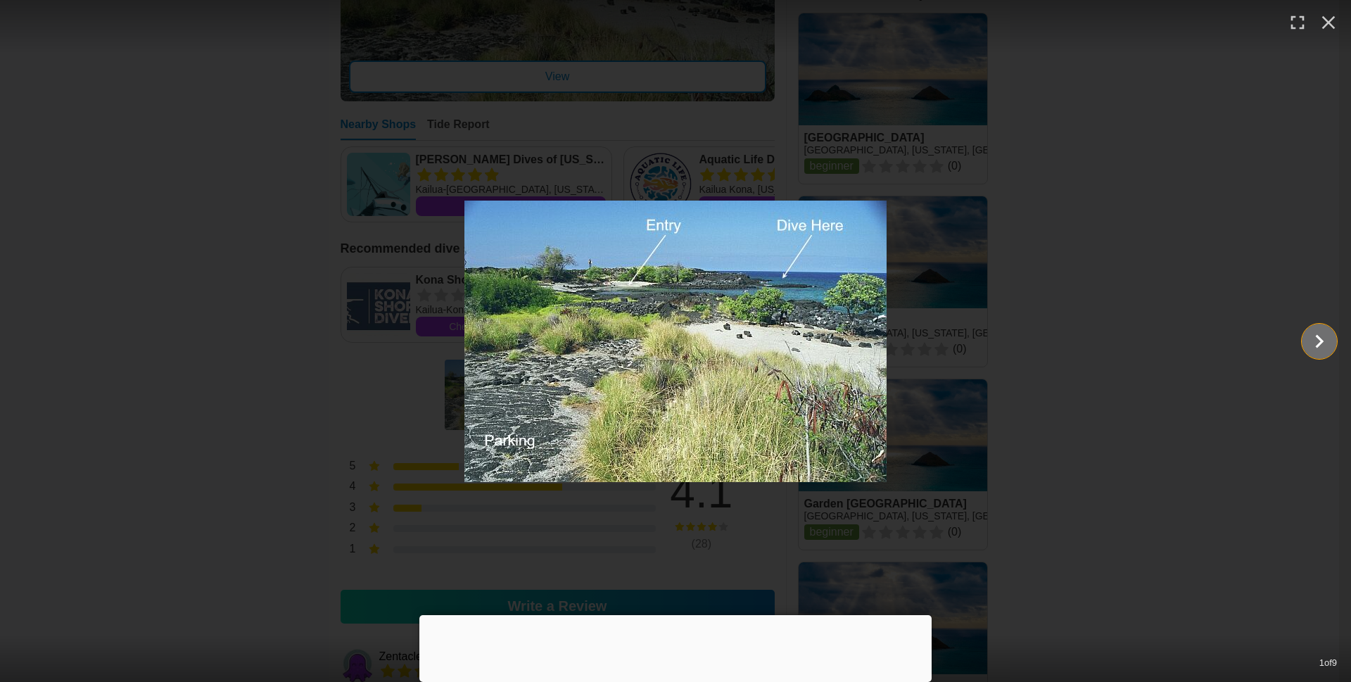
click at [1318, 335] on icon "Show slide 2 of 9" at bounding box center [1319, 341] width 27 height 34
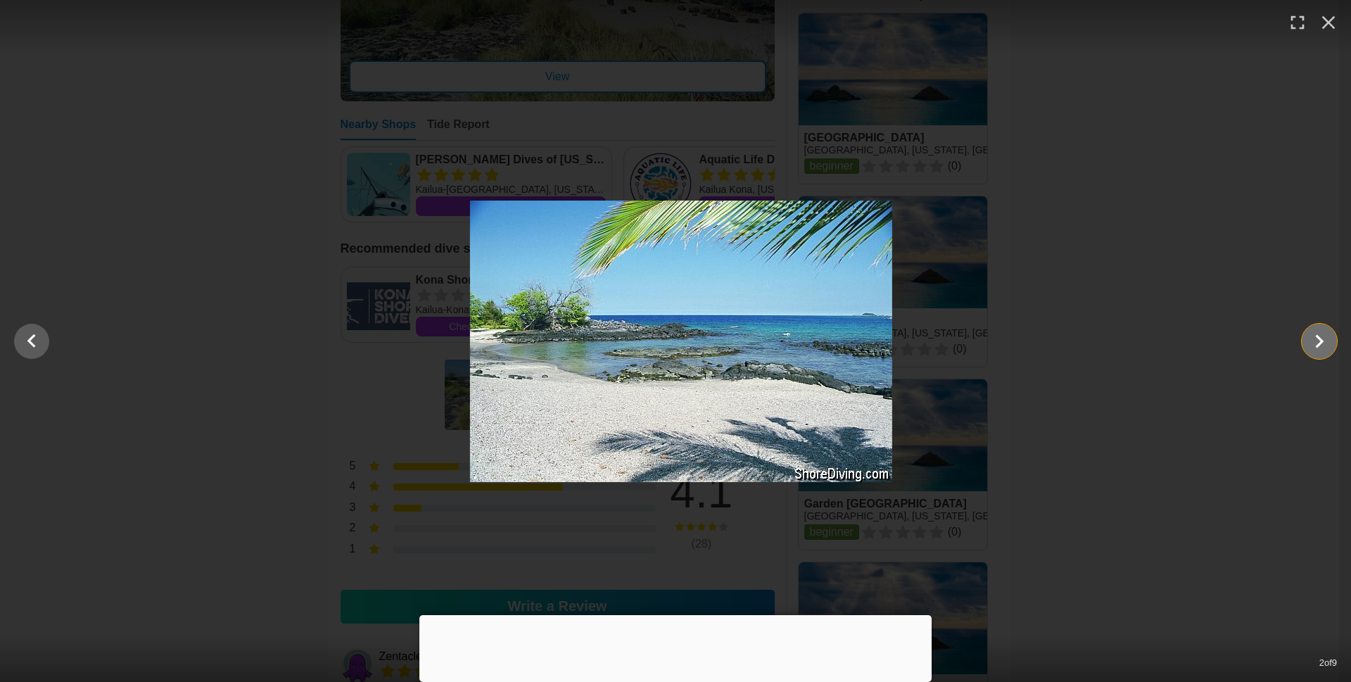
click at [1318, 335] on icon "Show slide 3 of 9" at bounding box center [1319, 341] width 27 height 34
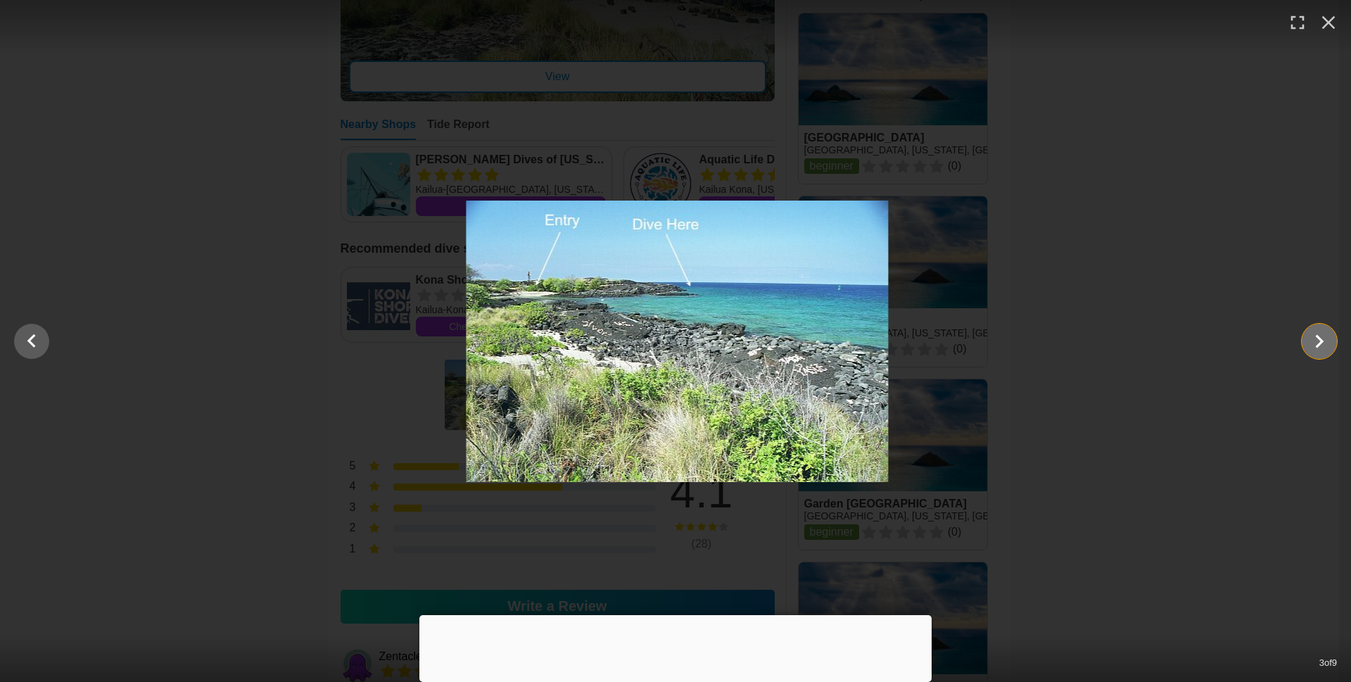
click at [1318, 335] on icon "Show slide 4 of 9" at bounding box center [1319, 341] width 27 height 34
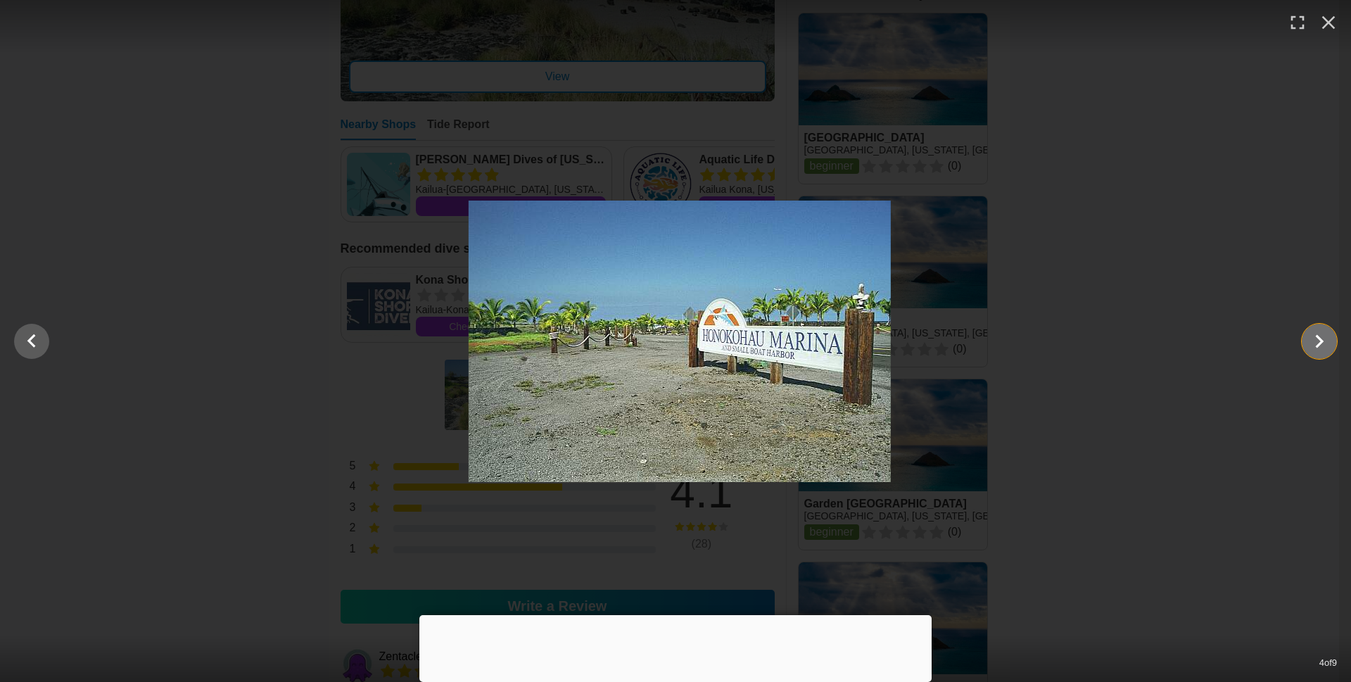
click at [1318, 335] on icon "Show slide 5 of 9" at bounding box center [1319, 341] width 27 height 34
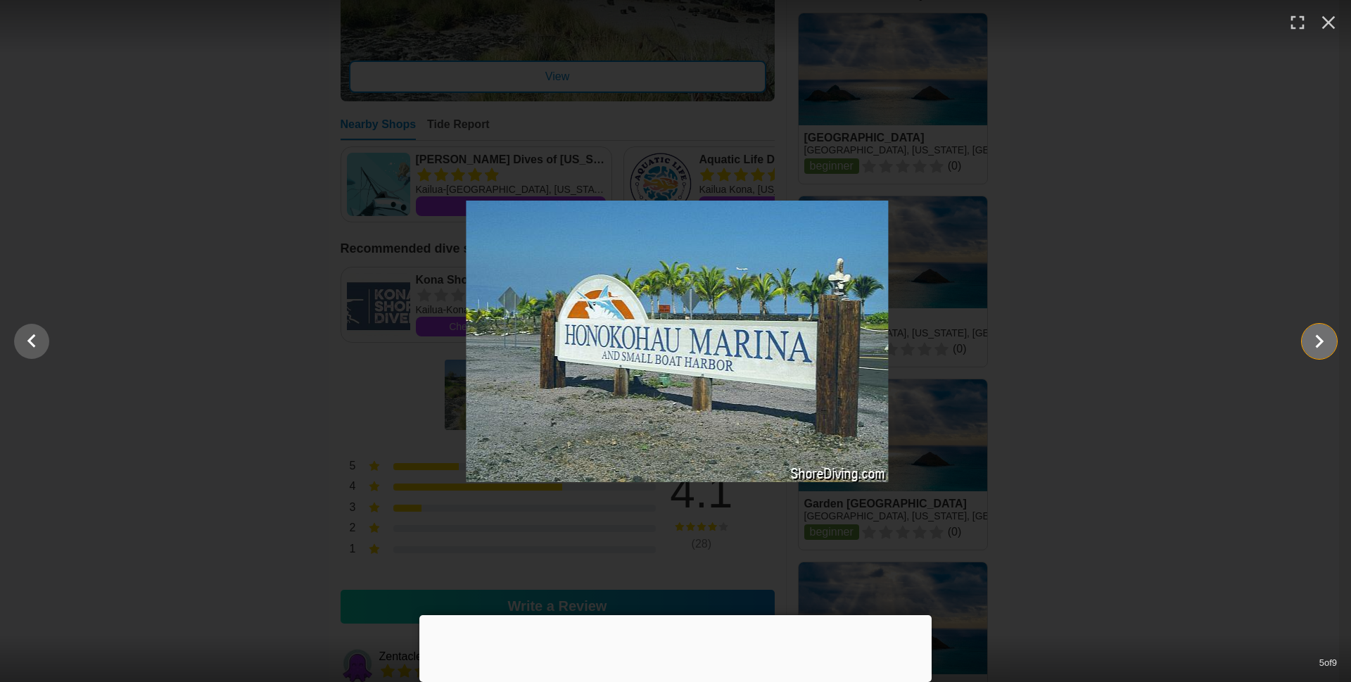
click at [1318, 335] on icon "Show slide 6 of 9" at bounding box center [1319, 341] width 27 height 34
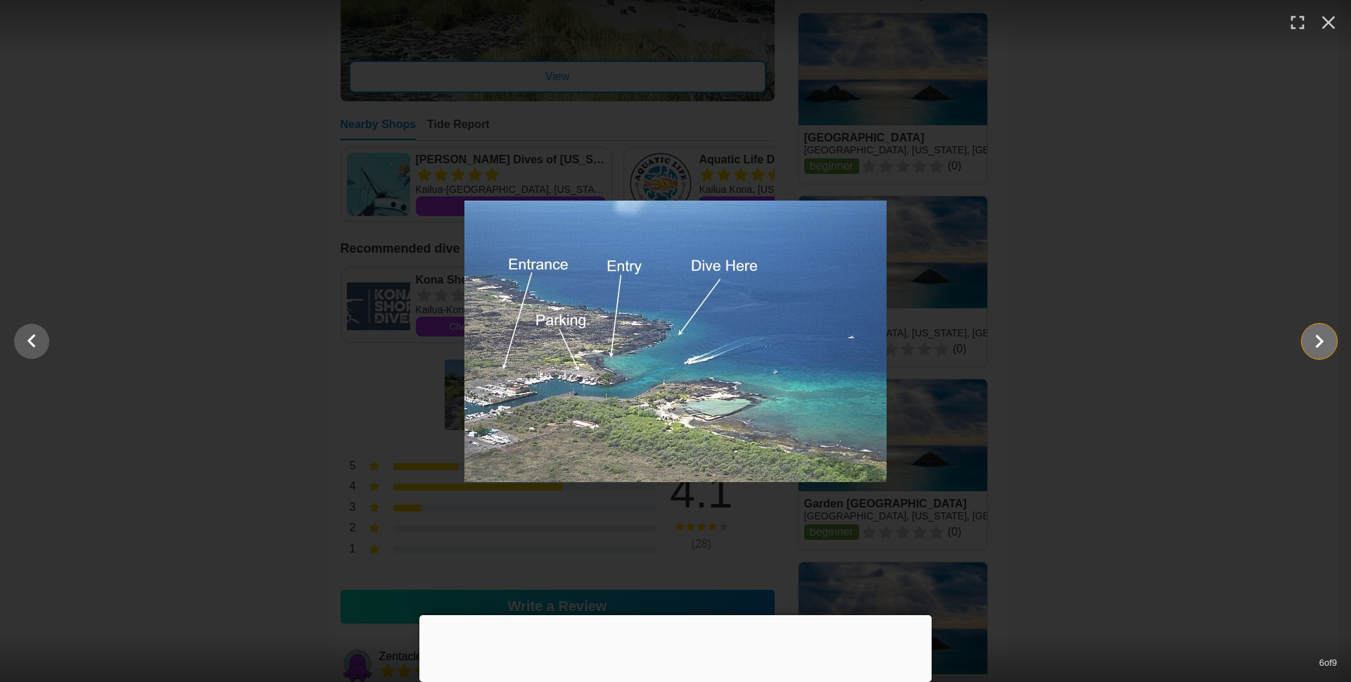
click at [1318, 335] on icon "Show slide 7 of 9" at bounding box center [1319, 341] width 27 height 34
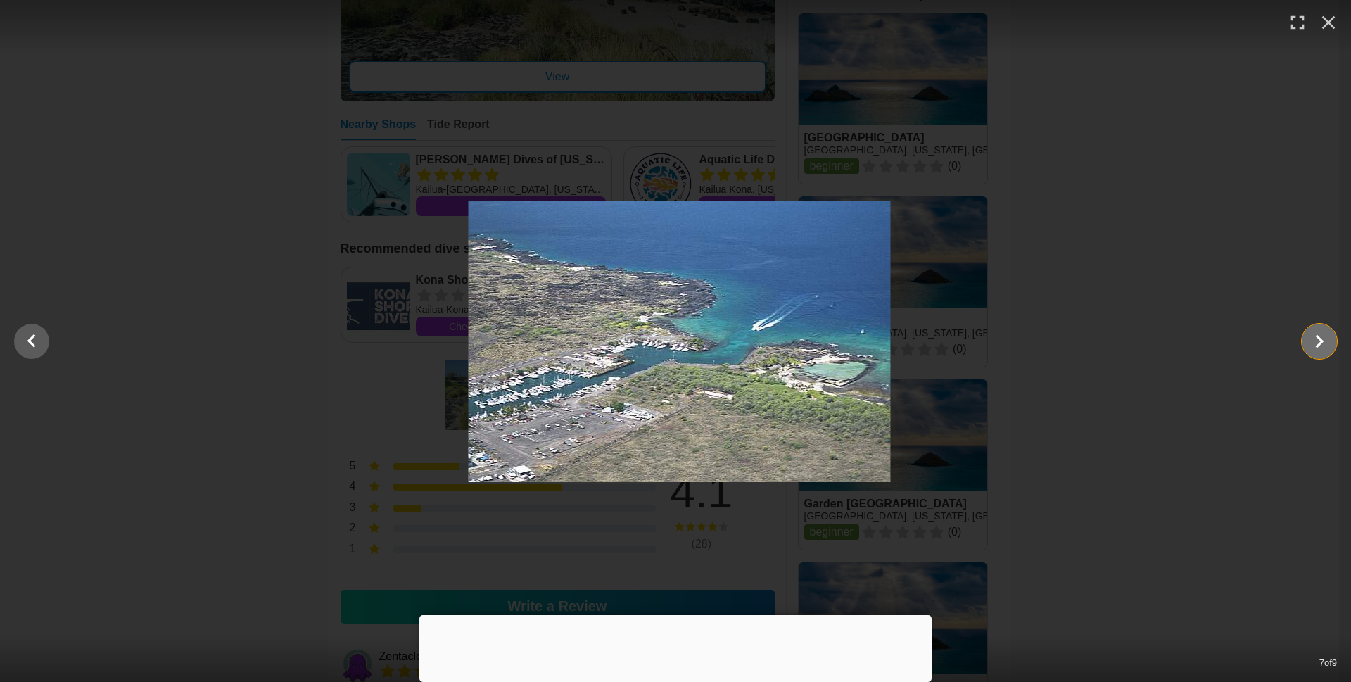
click at [1313, 334] on icon "Show slide 8 of 9" at bounding box center [1319, 341] width 27 height 34
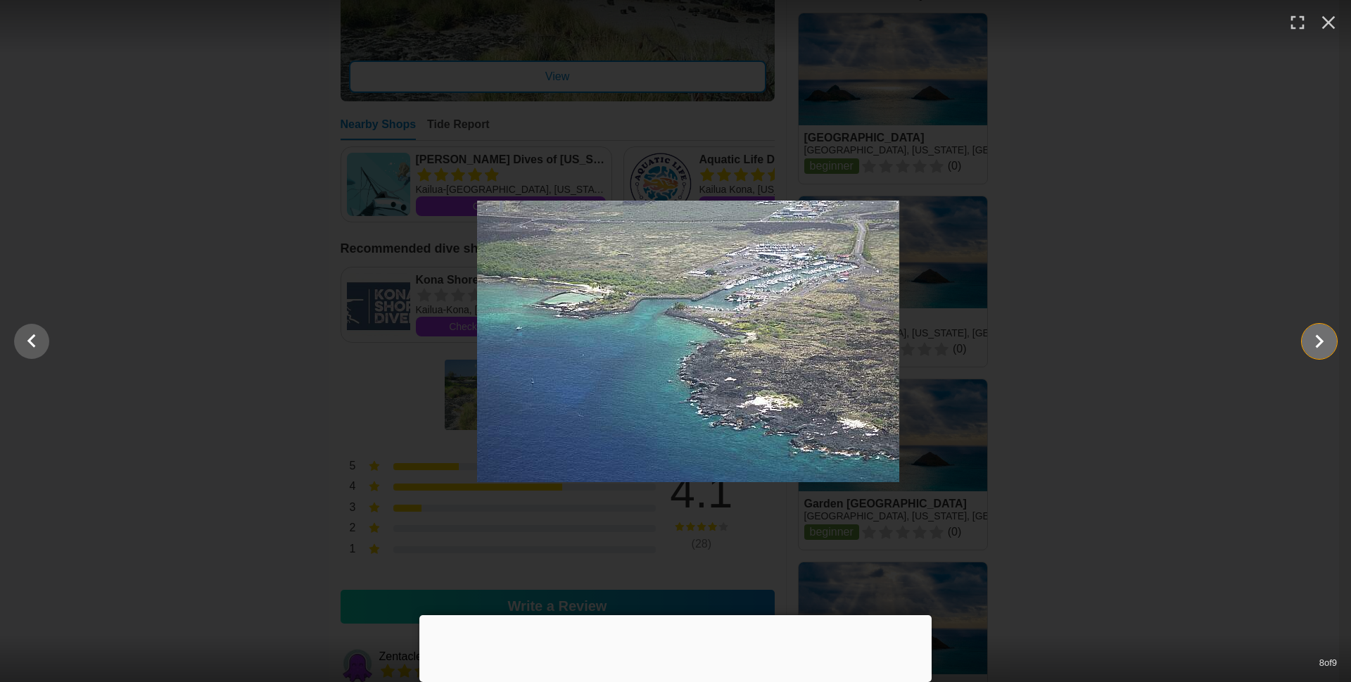
click at [1313, 334] on icon "Show slide 9 of 9" at bounding box center [1319, 341] width 27 height 34
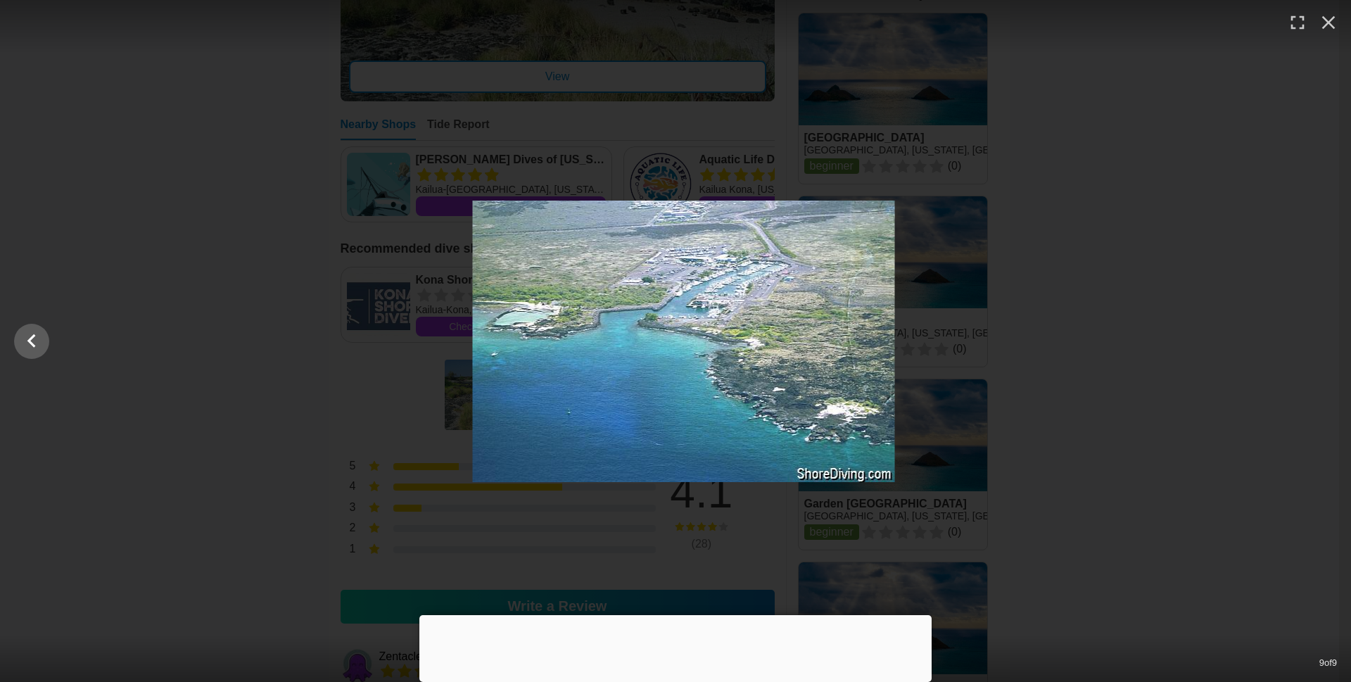
click at [1313, 334] on div at bounding box center [683, 342] width 1351 height 282
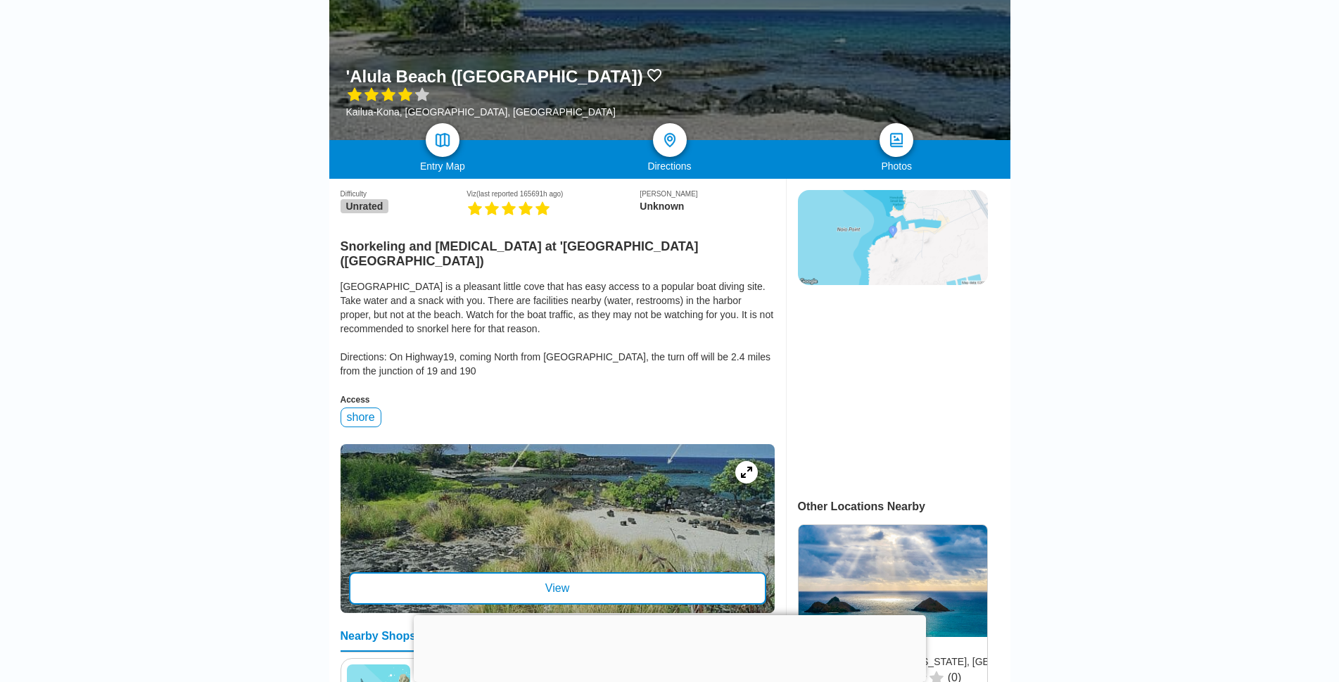
scroll to position [0, 0]
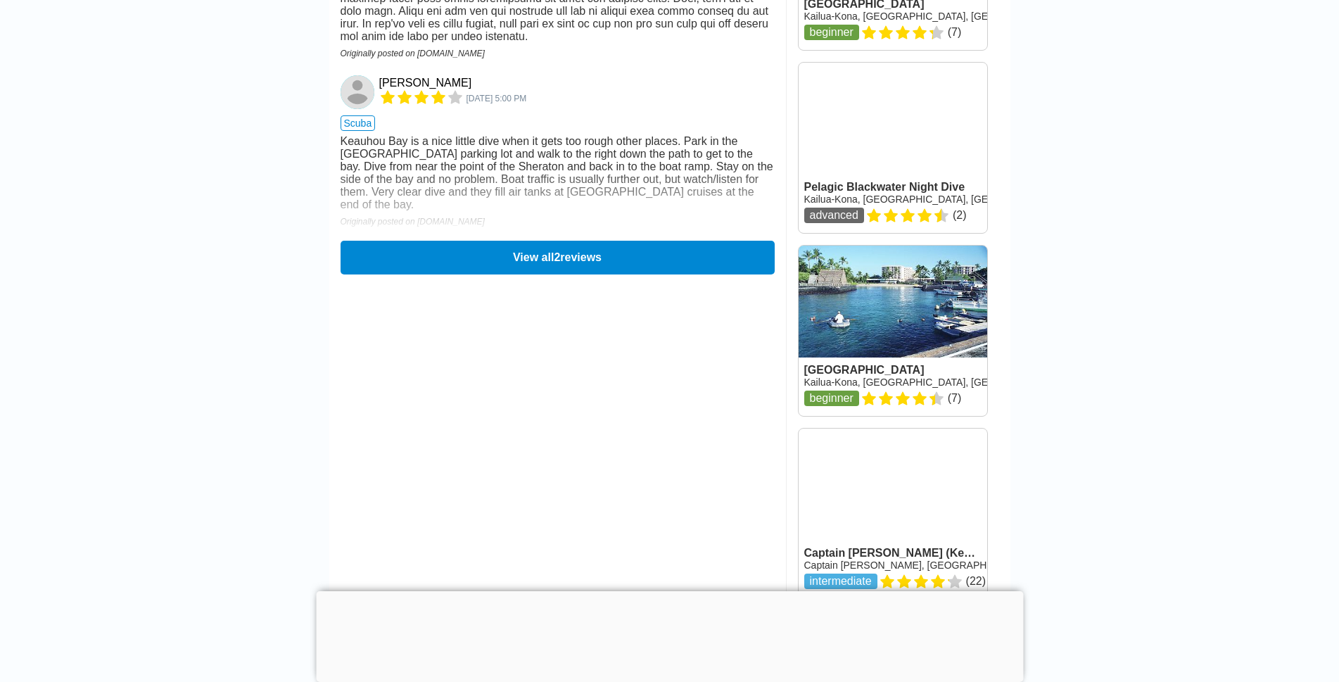
scroll to position [1760, 0]
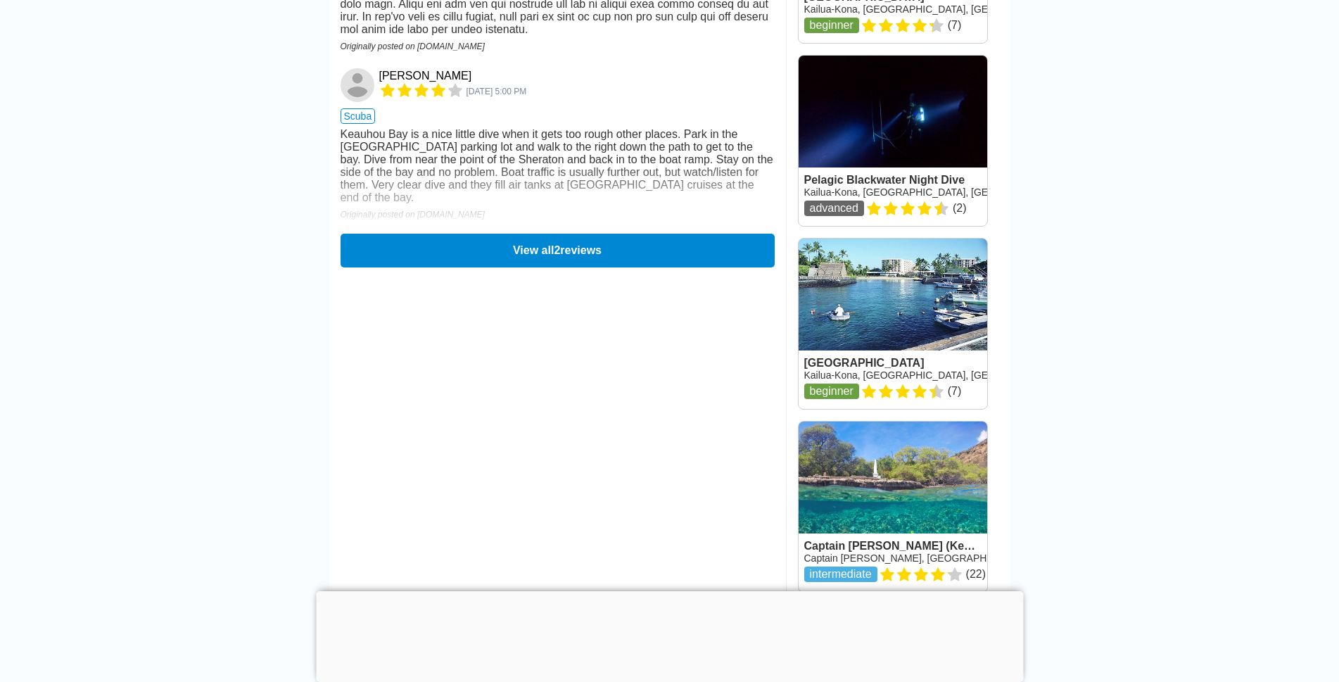
click at [537, 267] on button "View all 2 reviews" at bounding box center [558, 251] width 434 height 34
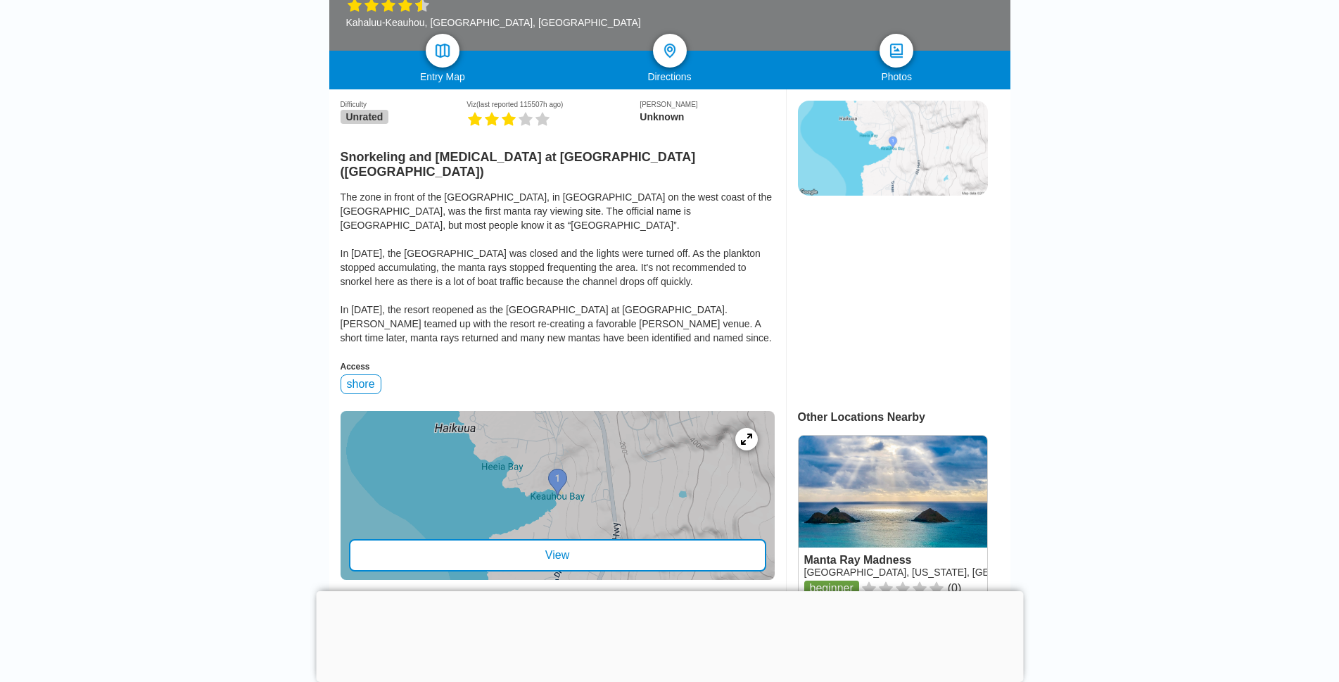
scroll to position [0, 0]
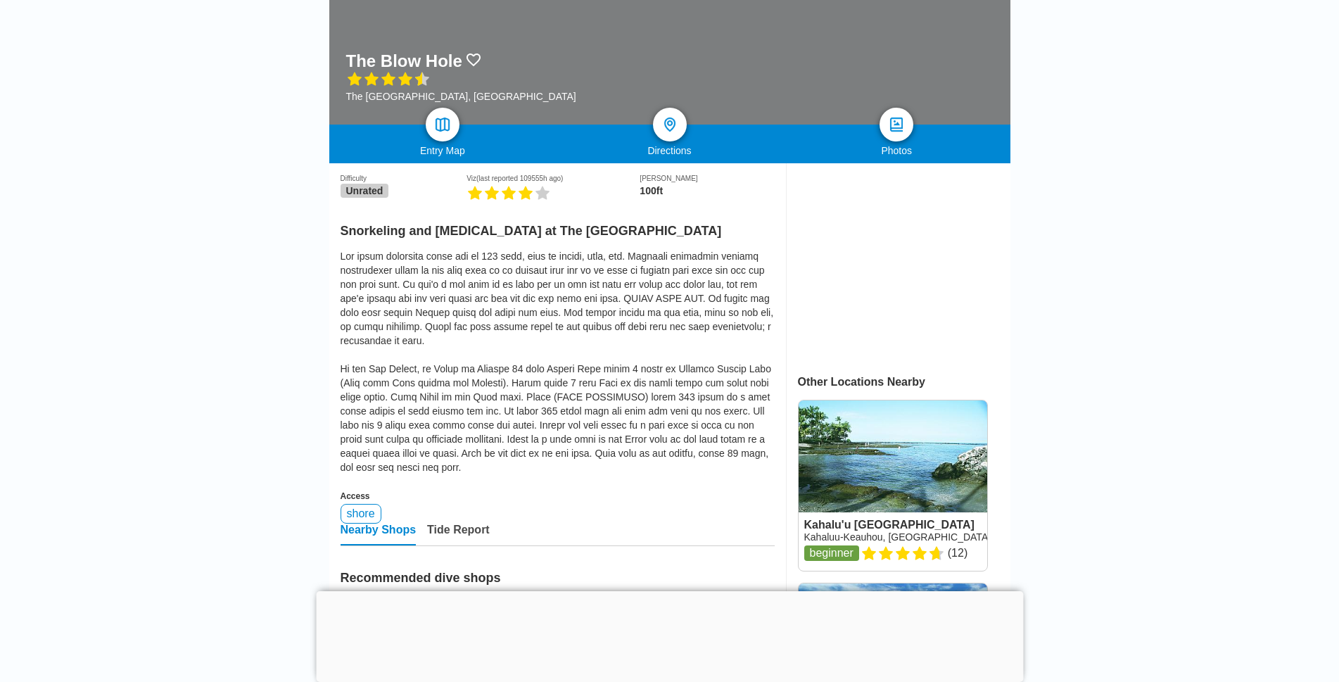
scroll to position [211, 0]
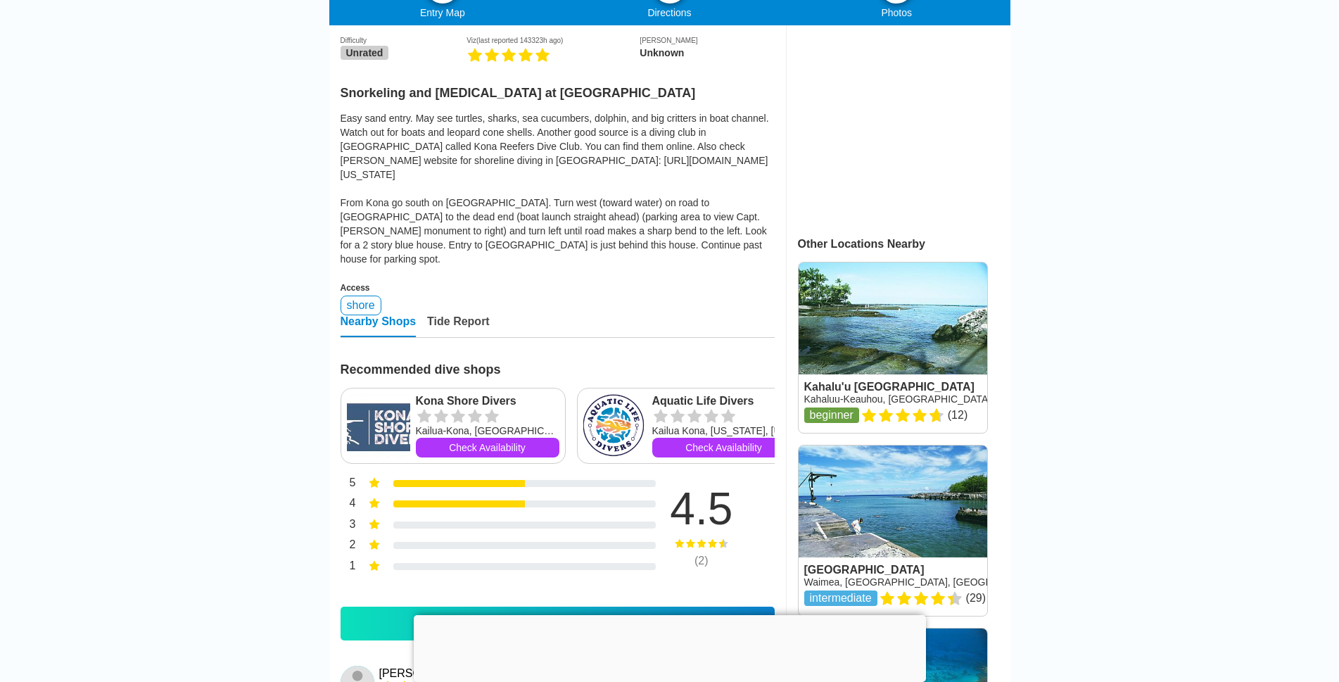
scroll to position [352, 0]
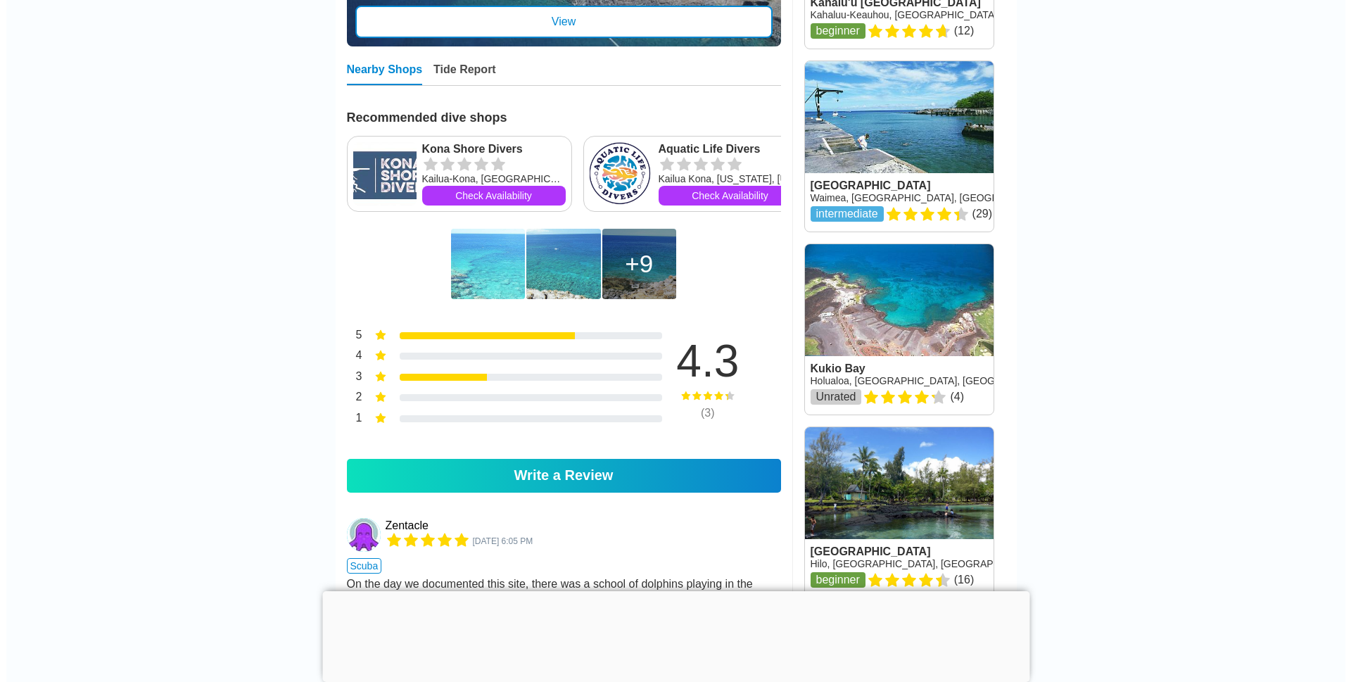
scroll to position [845, 0]
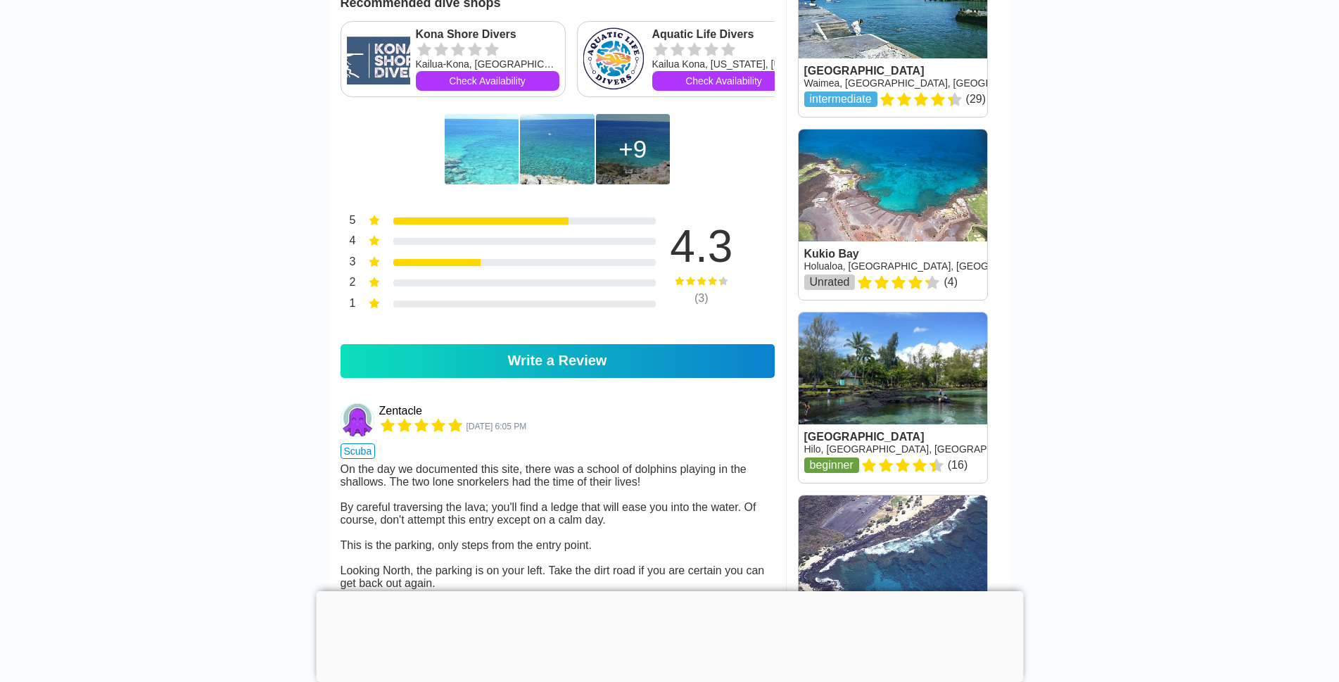
click at [498, 182] on img at bounding box center [482, 149] width 74 height 70
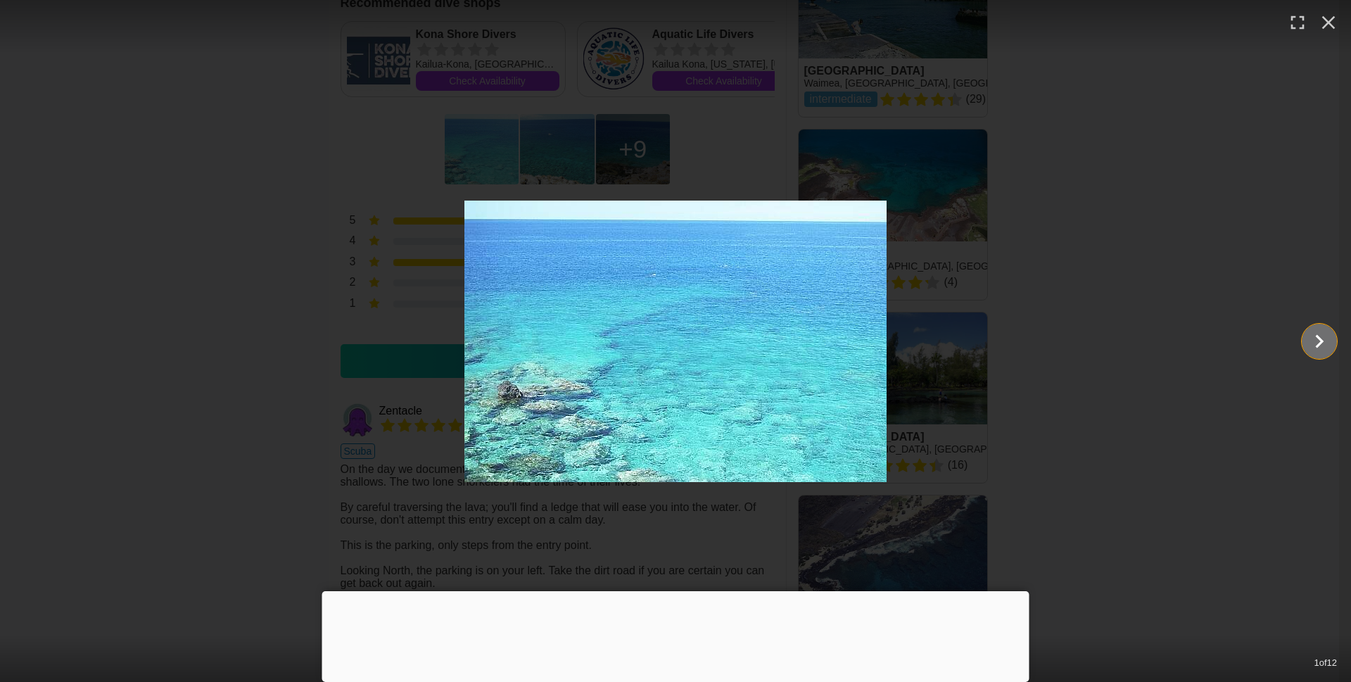
click at [1330, 346] on icon "Show slide 2 of 12" at bounding box center [1319, 341] width 27 height 34
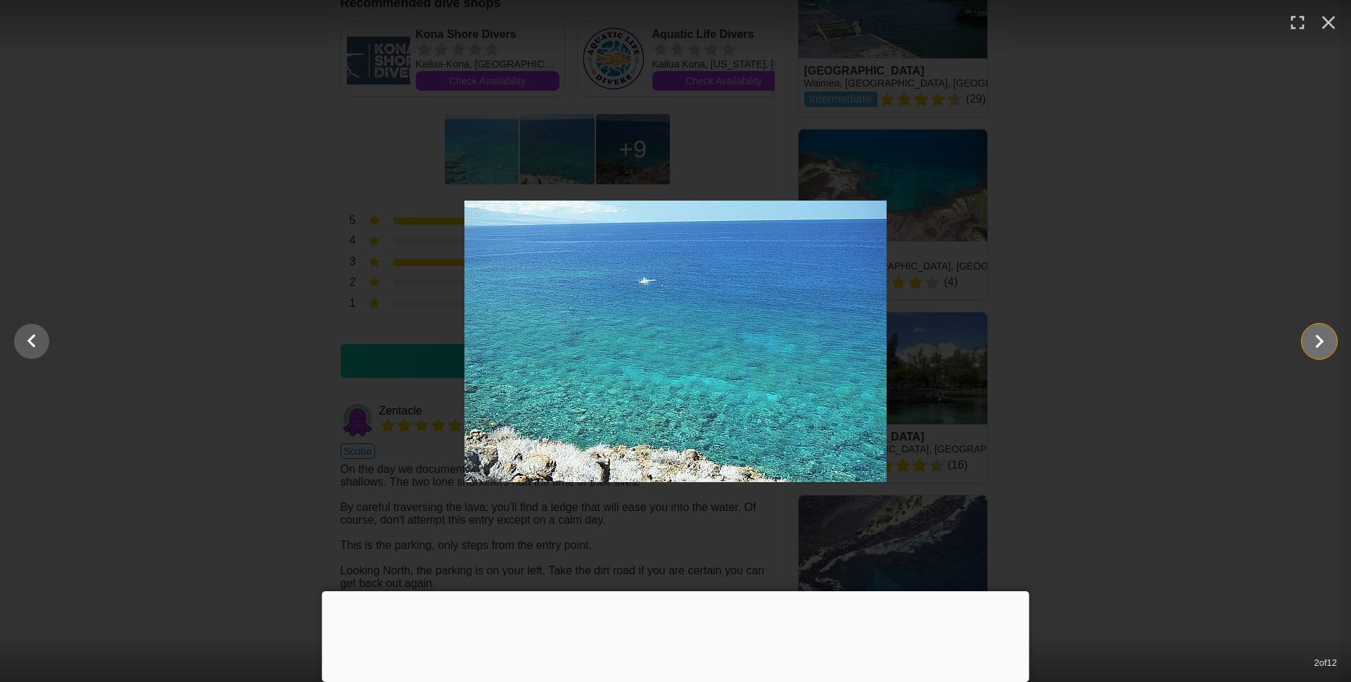
click at [1318, 348] on icon "Show slide 3 of 12" at bounding box center [1319, 341] width 27 height 34
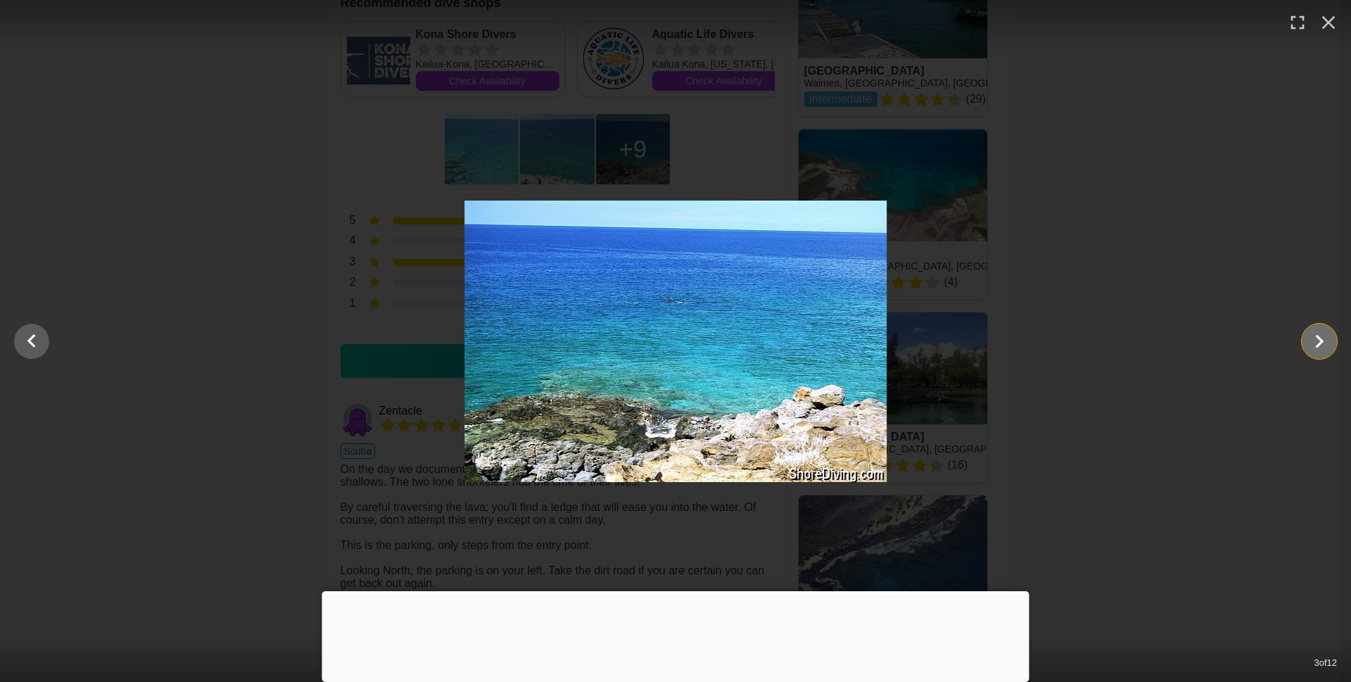
click at [1318, 348] on icon "Show slide 4 of 12" at bounding box center [1319, 341] width 27 height 34
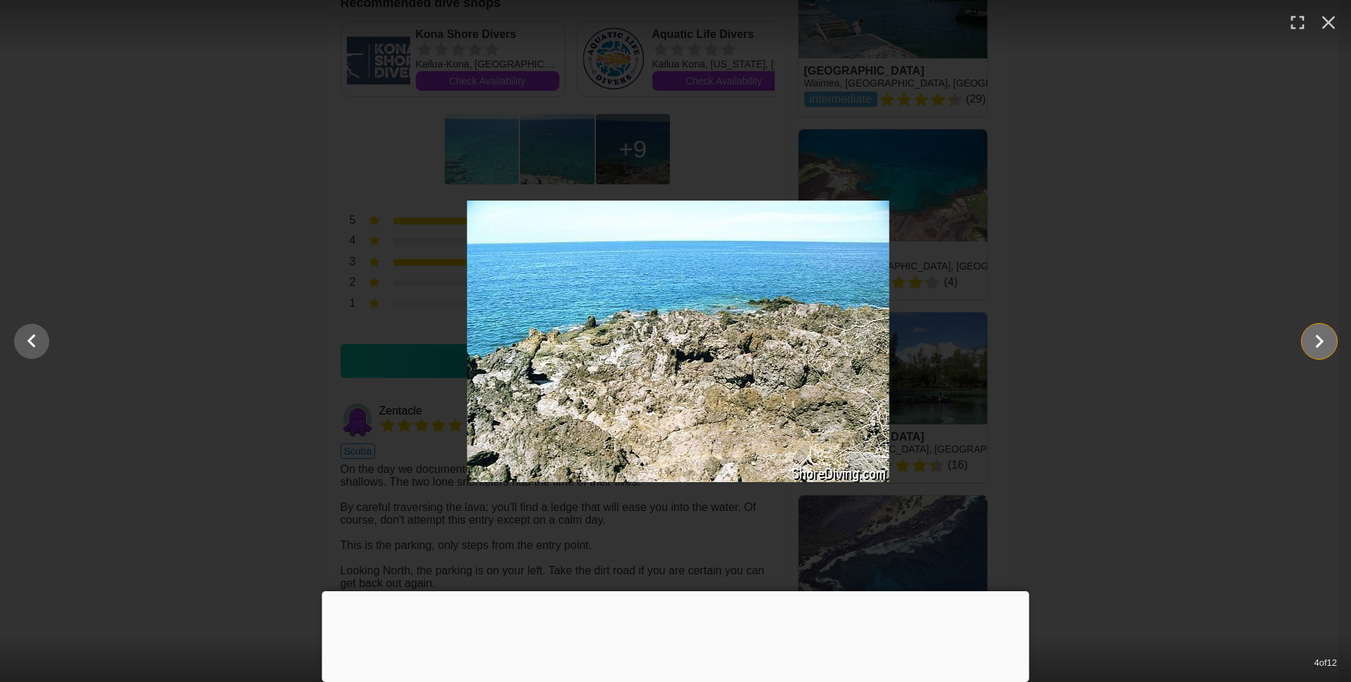
click at [1317, 348] on icon "Show slide 5 of 12" at bounding box center [1319, 341] width 27 height 34
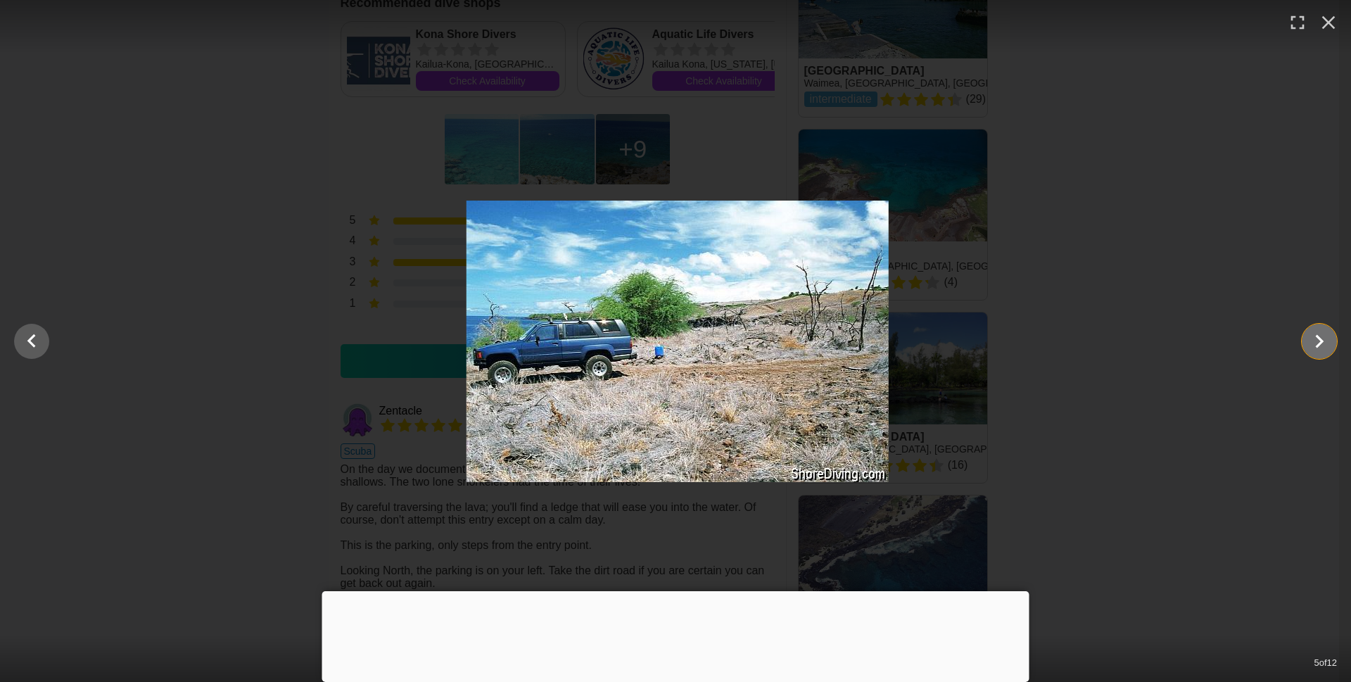
click at [1317, 348] on icon "Show slide 6 of 12" at bounding box center [1319, 341] width 27 height 34
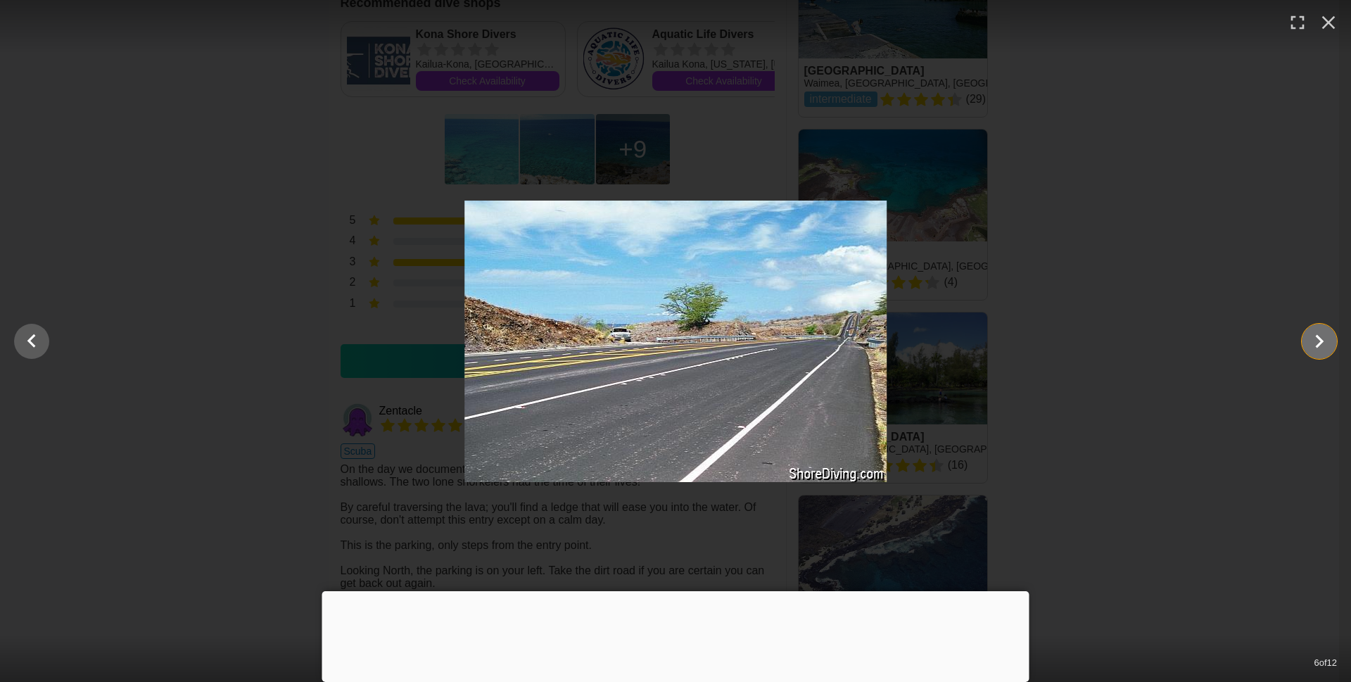
click at [1317, 348] on icon "Show slide 7 of 12" at bounding box center [1319, 341] width 27 height 34
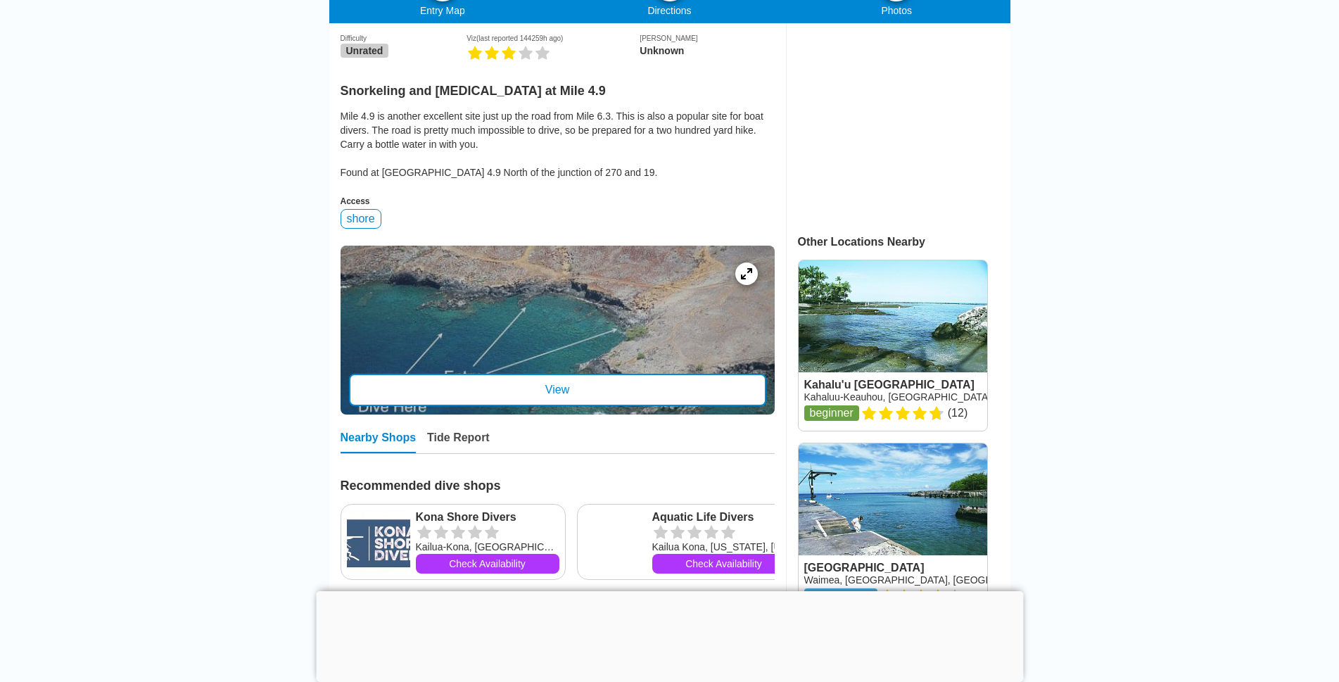
scroll to position [352, 0]
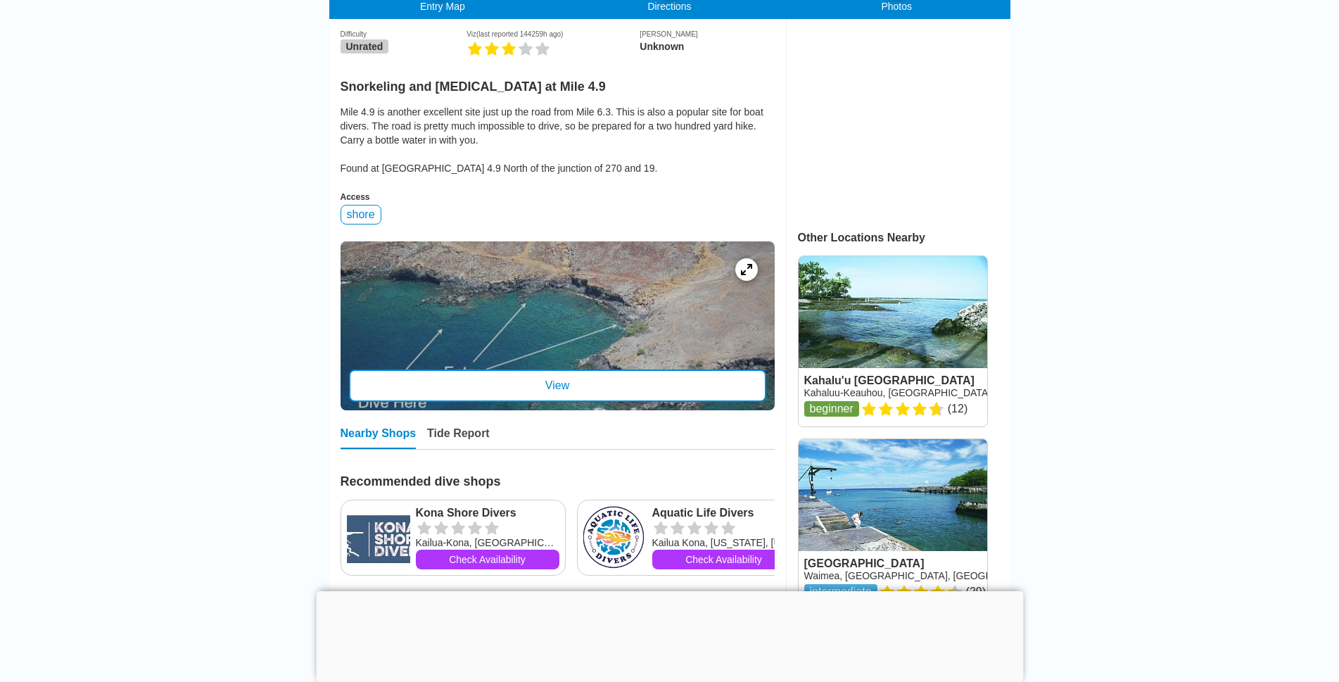
click at [670, 591] on div at bounding box center [669, 591] width 707 height 0
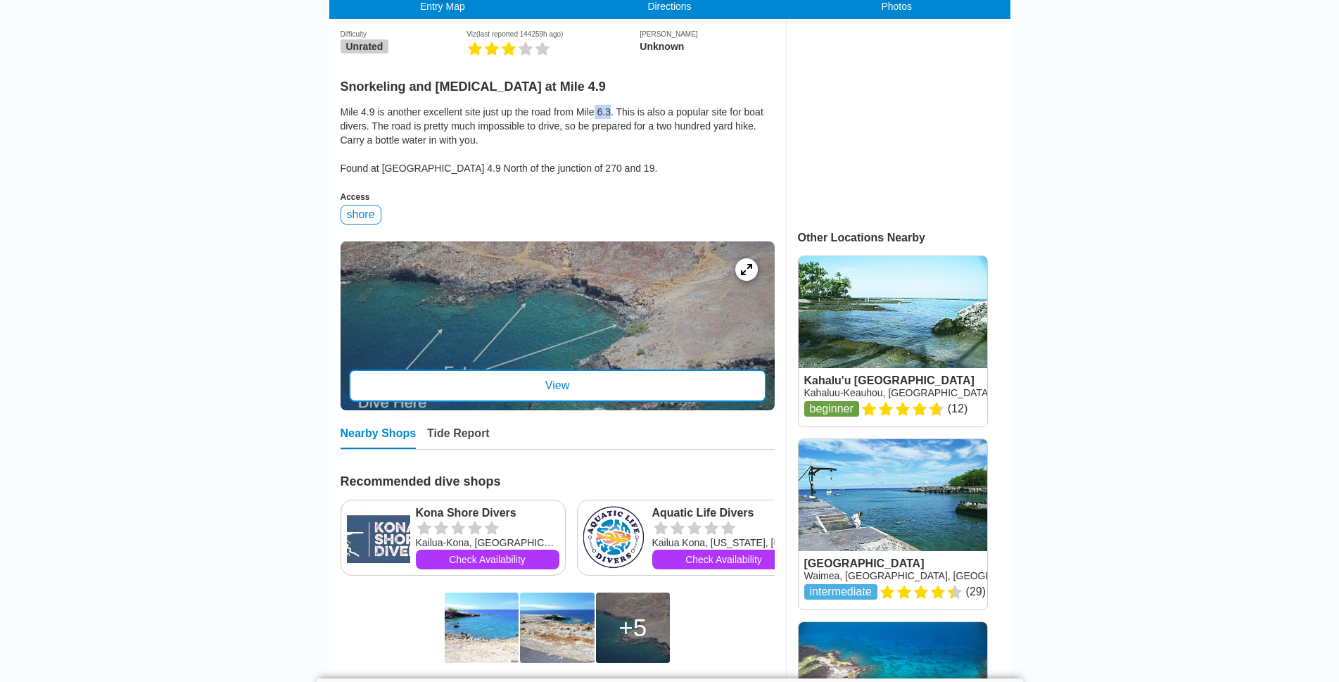
drag, startPoint x: 598, startPoint y: 108, endPoint x: 621, endPoint y: 110, distance: 23.3
click at [621, 110] on div "Difficulty Unrated Viz (last reported 144259h ago) [PERSON_NAME] Unknown [PERSO…" at bounding box center [558, 297] width 434 height 557
click at [705, 107] on div "Difficulty Unrated Viz (last reported 144259h ago) [PERSON_NAME] Unknown [PERSO…" at bounding box center [558, 297] width 434 height 557
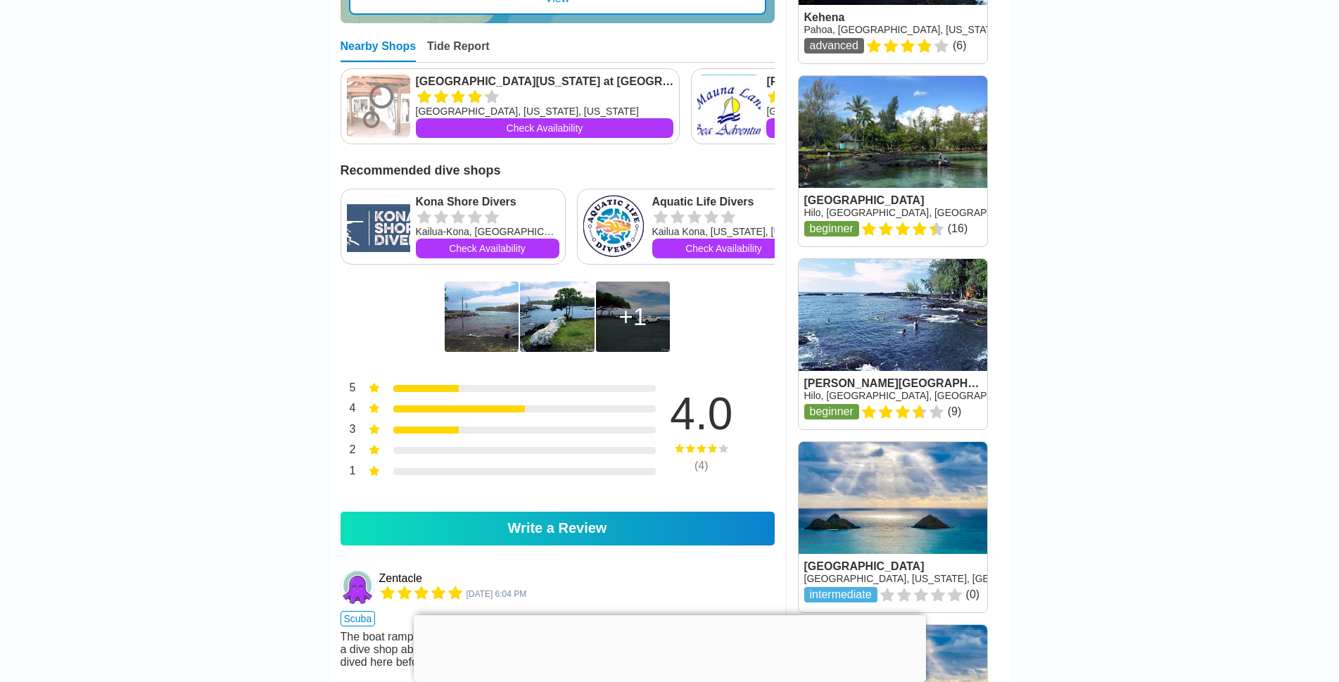
scroll to position [845, 0]
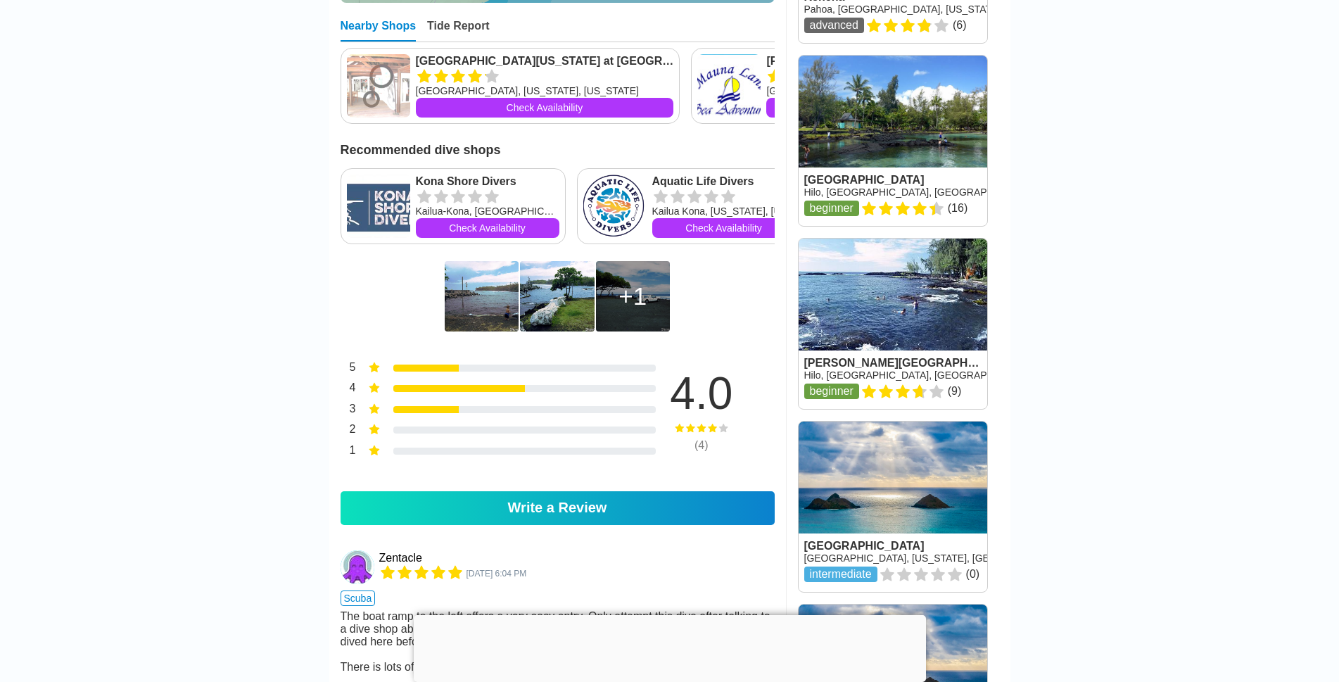
click at [462, 301] on img at bounding box center [482, 296] width 74 height 70
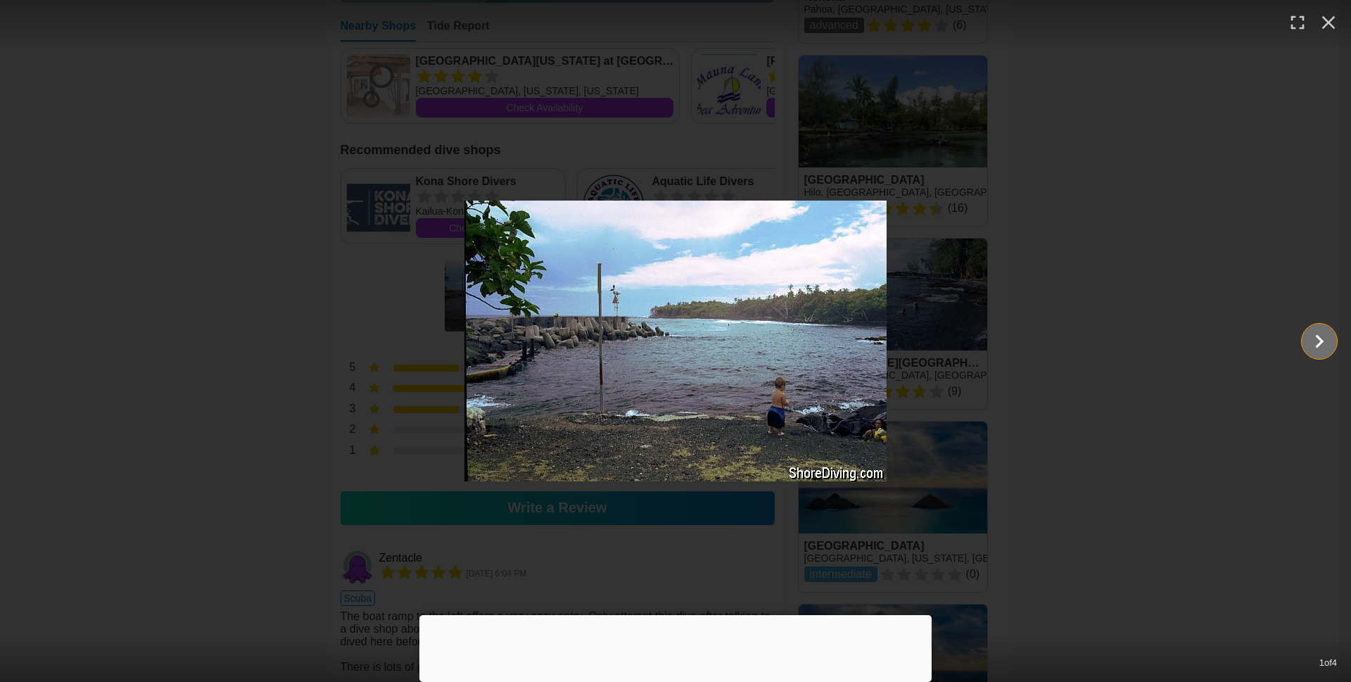
click at [1316, 343] on icon "Show slide 2 of 4" at bounding box center [1319, 341] width 27 height 34
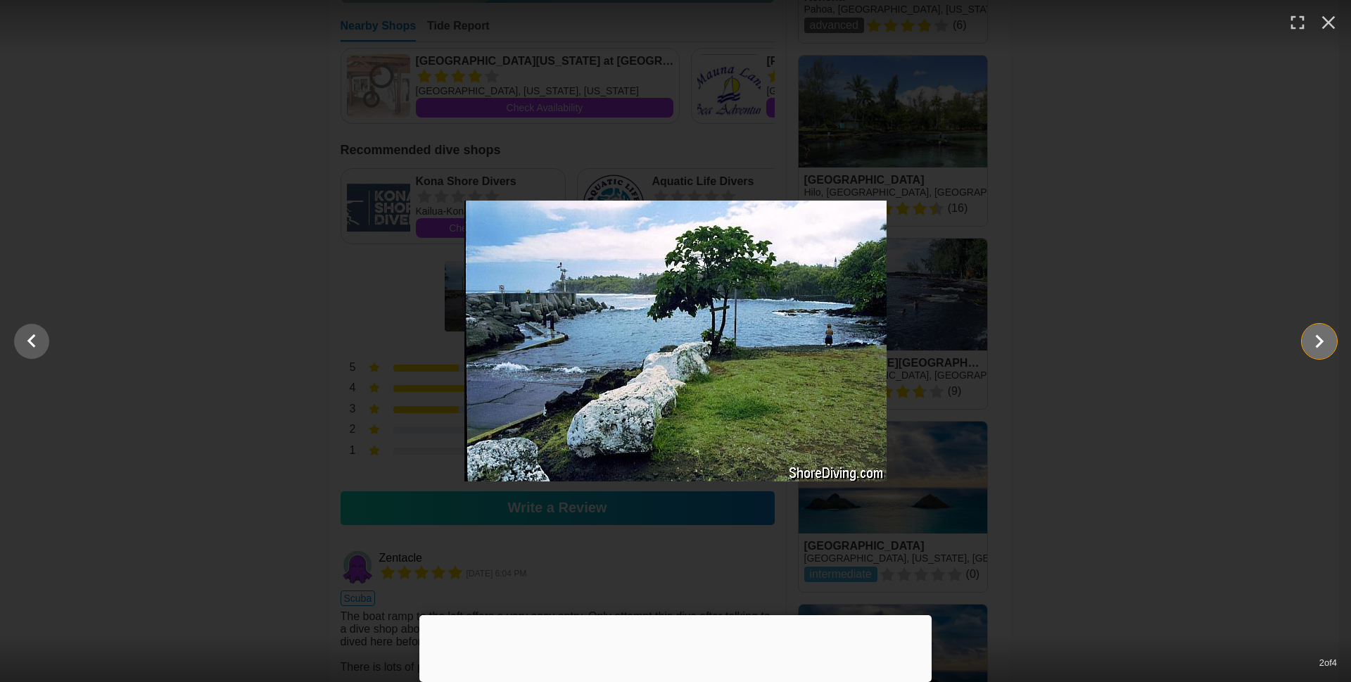
click at [1316, 343] on icon "Show slide 3 of 4" at bounding box center [1319, 341] width 27 height 34
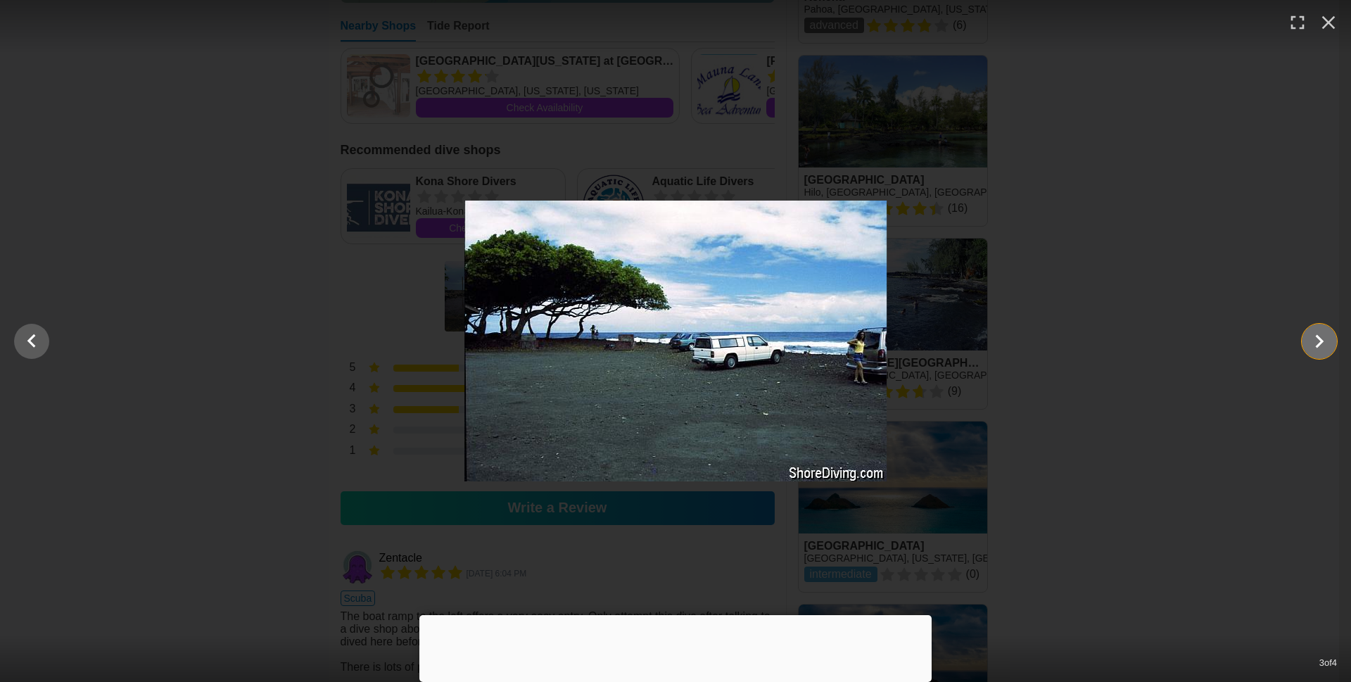
click at [1316, 343] on icon "Show slide 4 of 4" at bounding box center [1319, 341] width 27 height 34
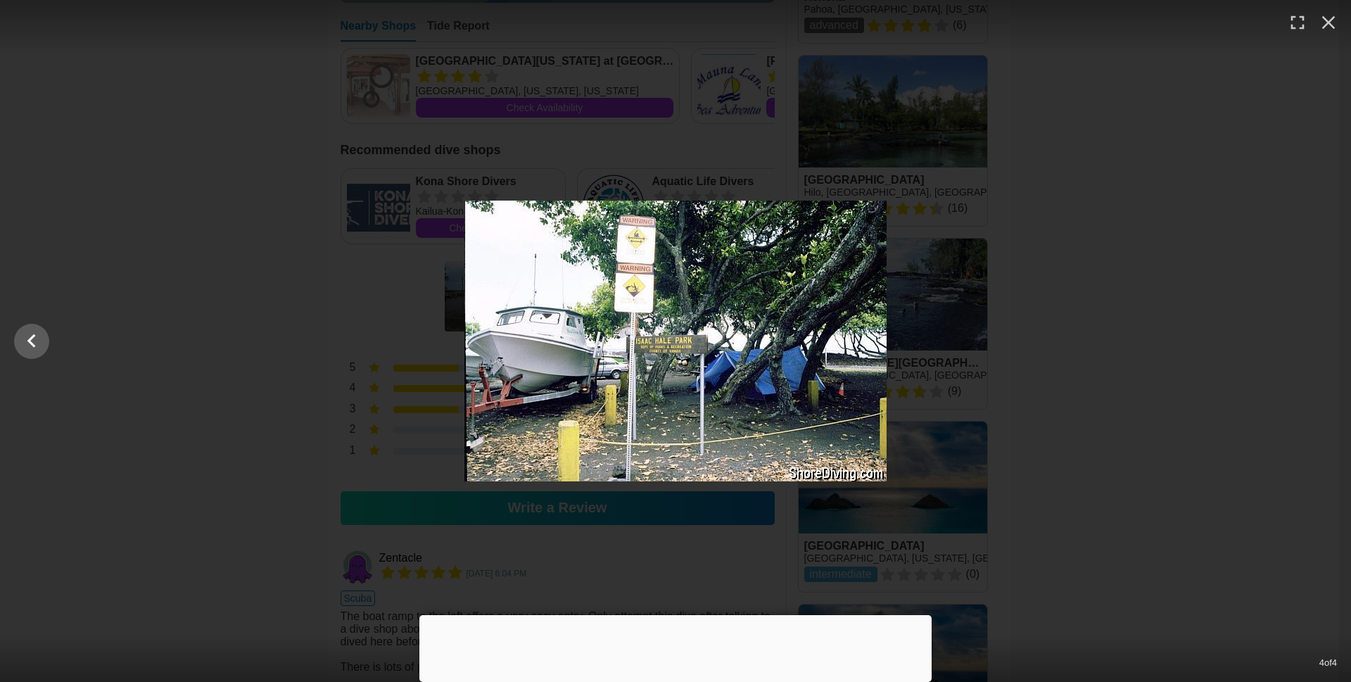
click at [1316, 343] on div at bounding box center [675, 341] width 1351 height 281
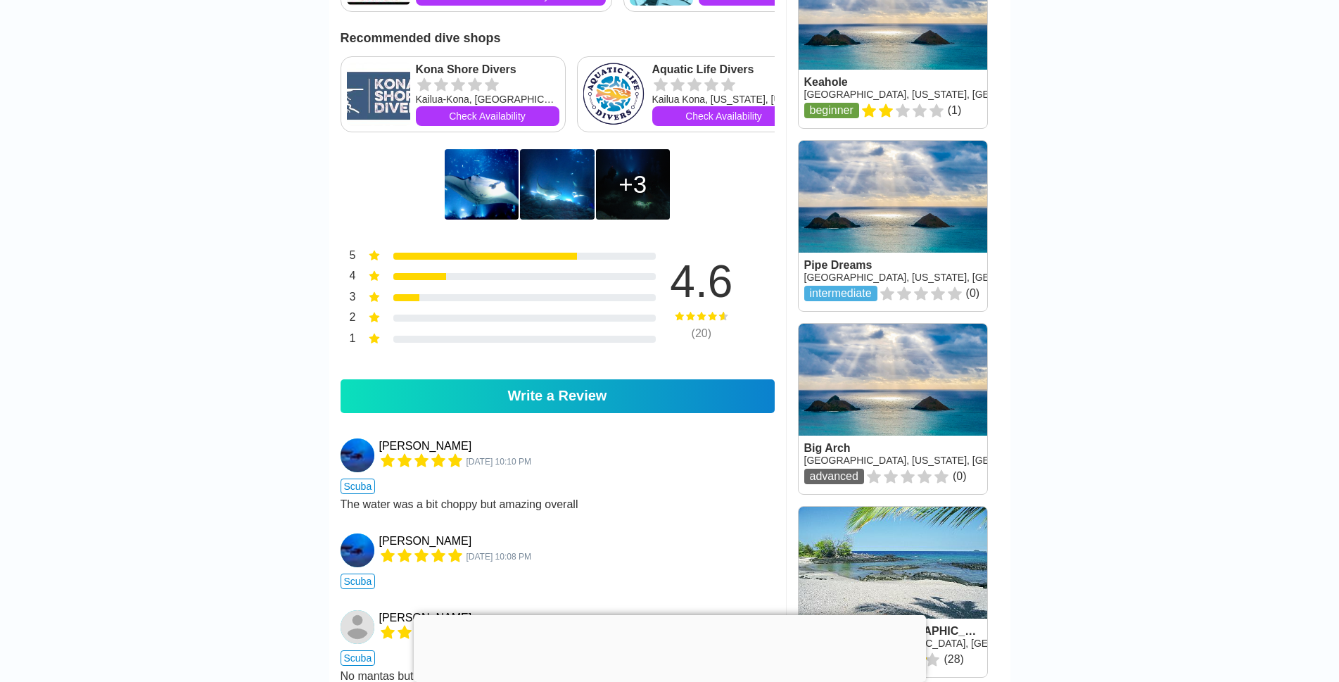
scroll to position [1197, 0]
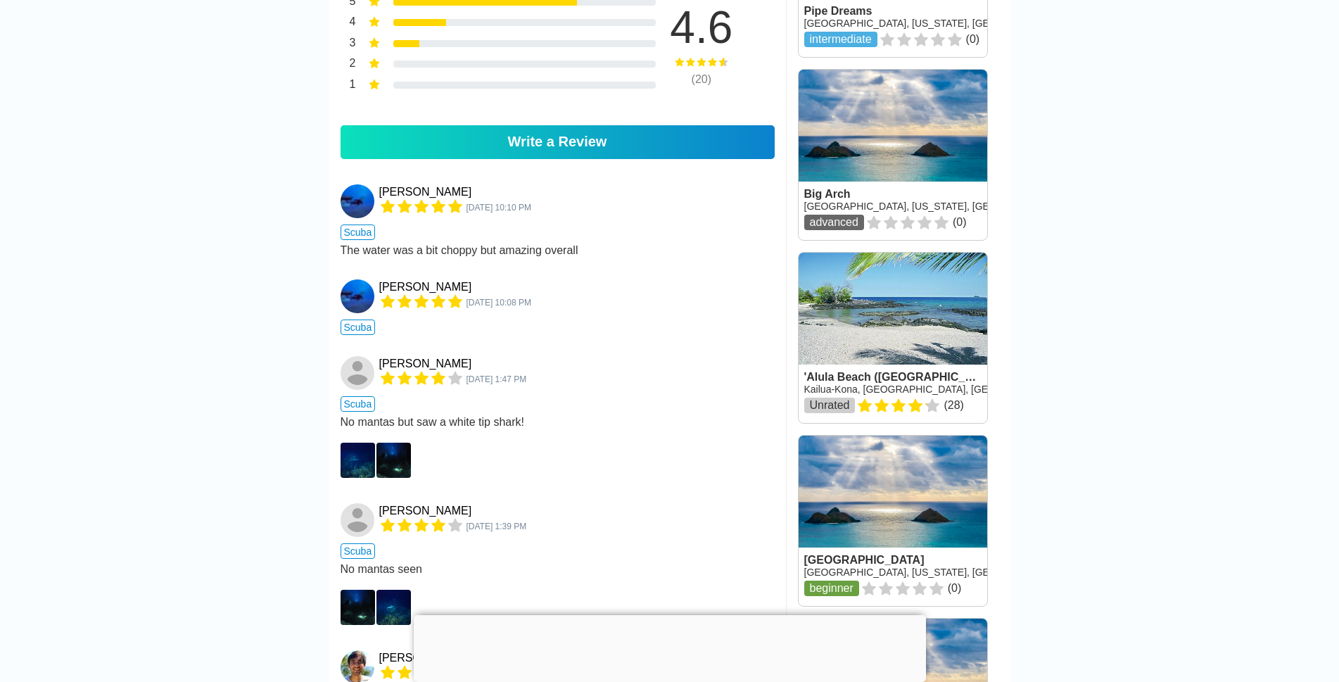
click at [665, 615] on div at bounding box center [670, 615] width 512 height 0
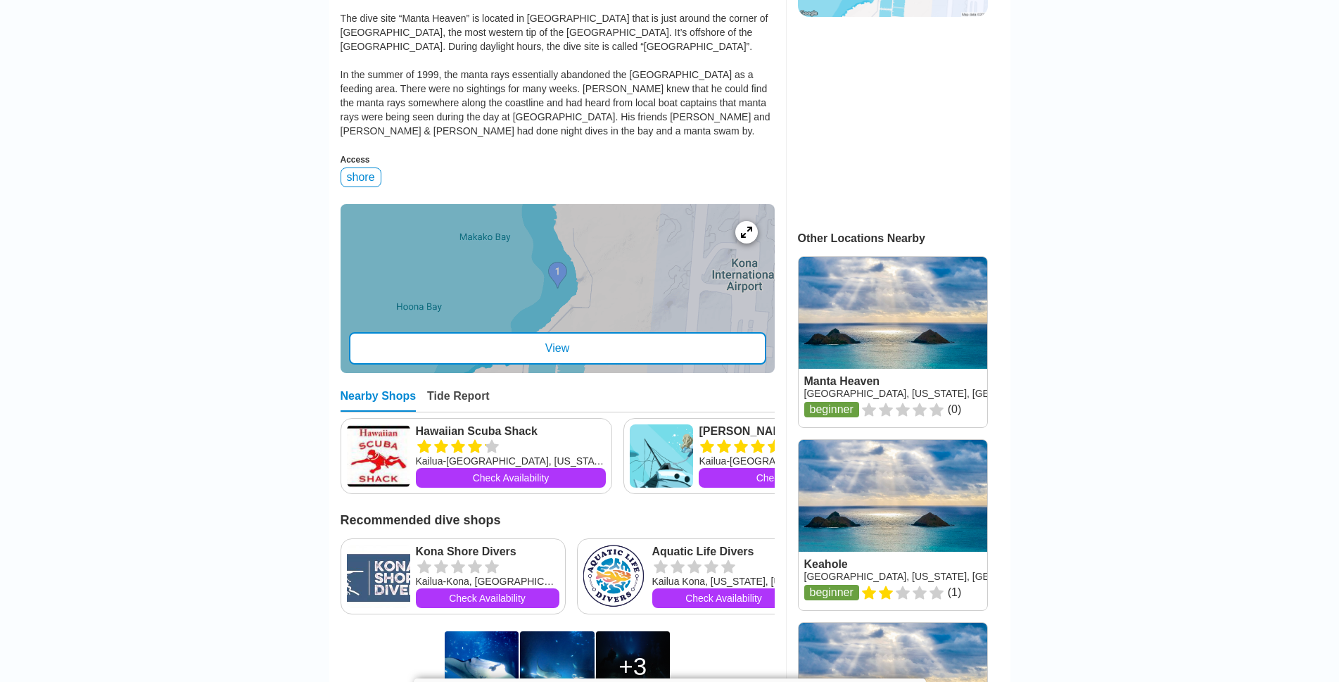
scroll to position [211, 0]
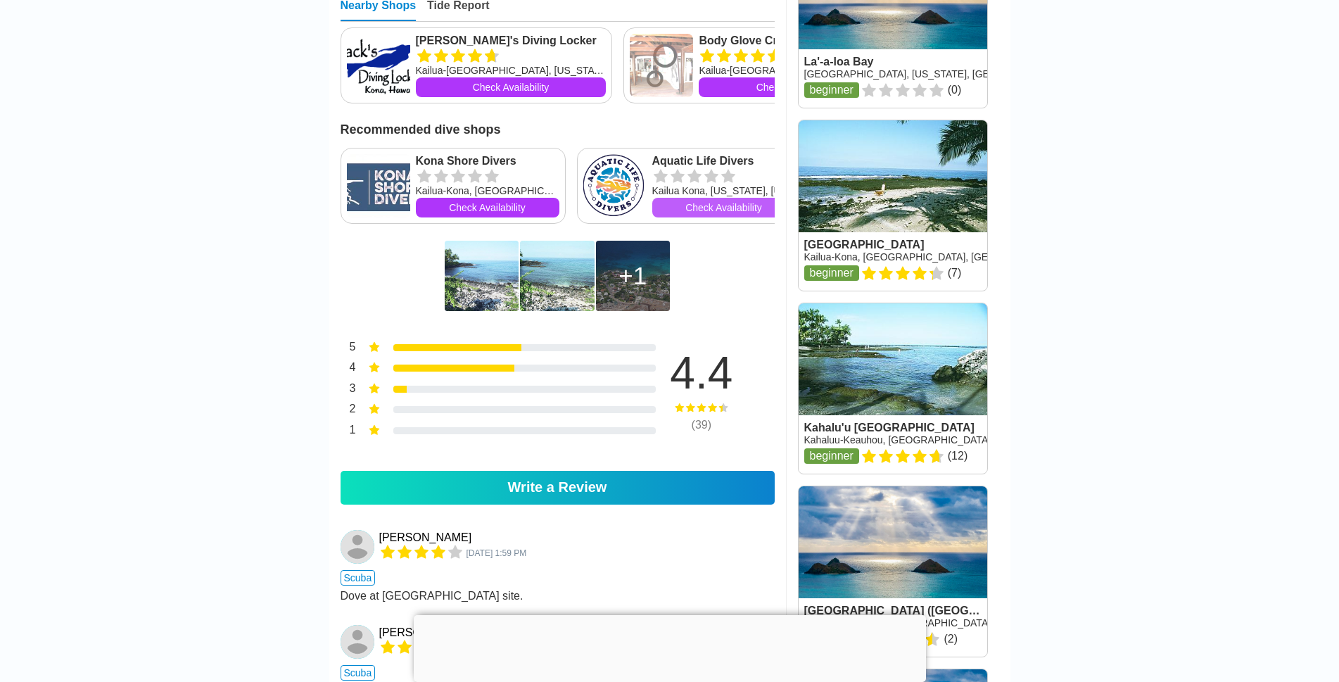
scroll to position [845, 0]
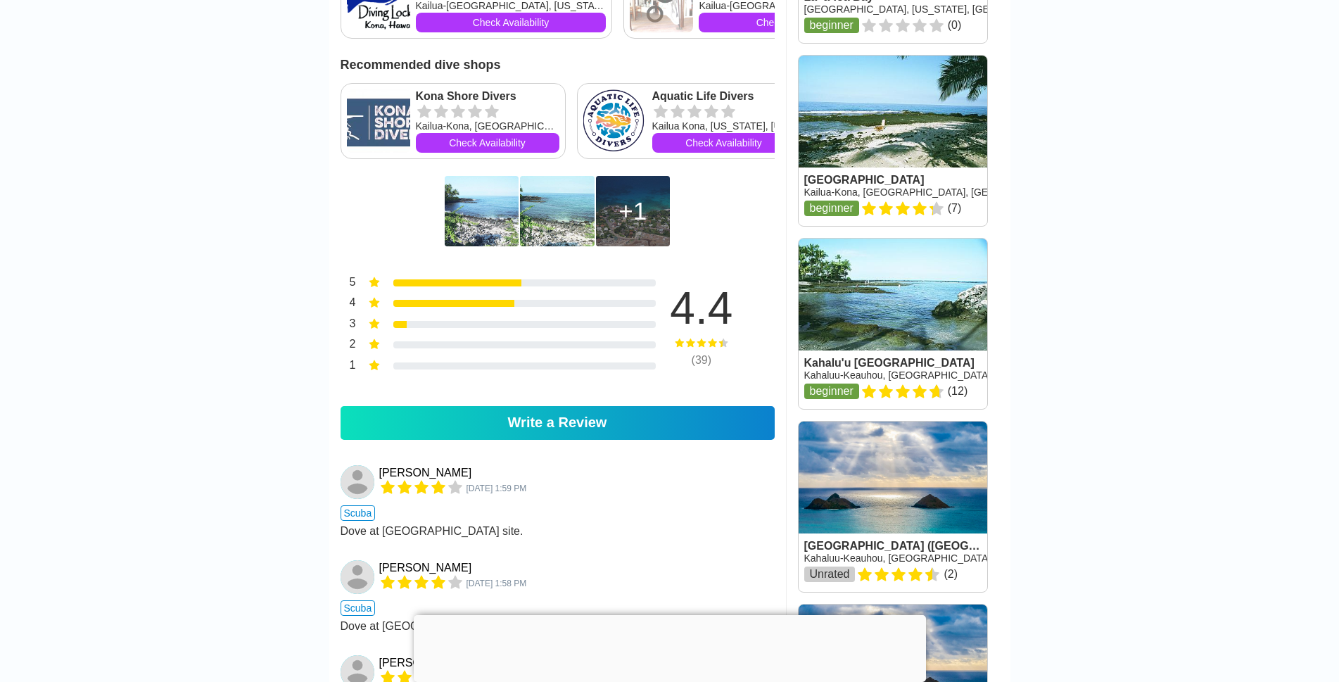
click at [468, 242] on img at bounding box center [482, 211] width 74 height 70
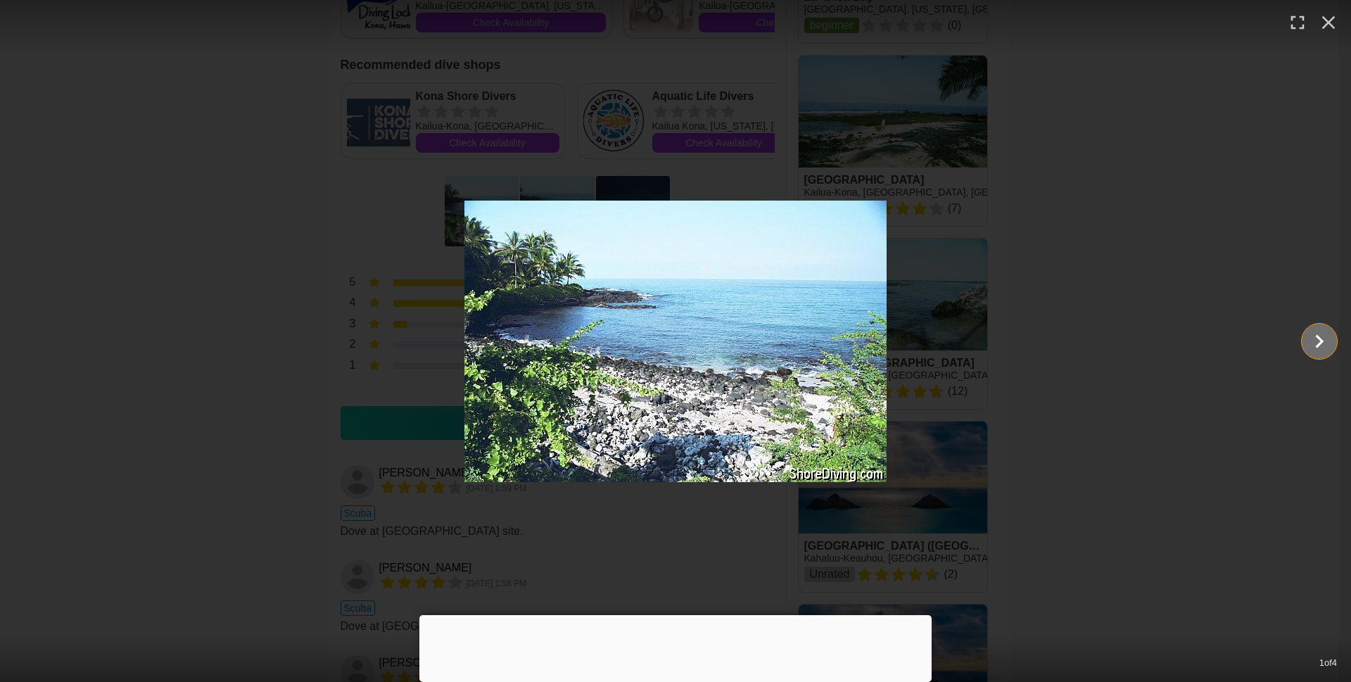
click at [1320, 339] on icon "Show slide 2 of 4" at bounding box center [1320, 340] width 8 height 13
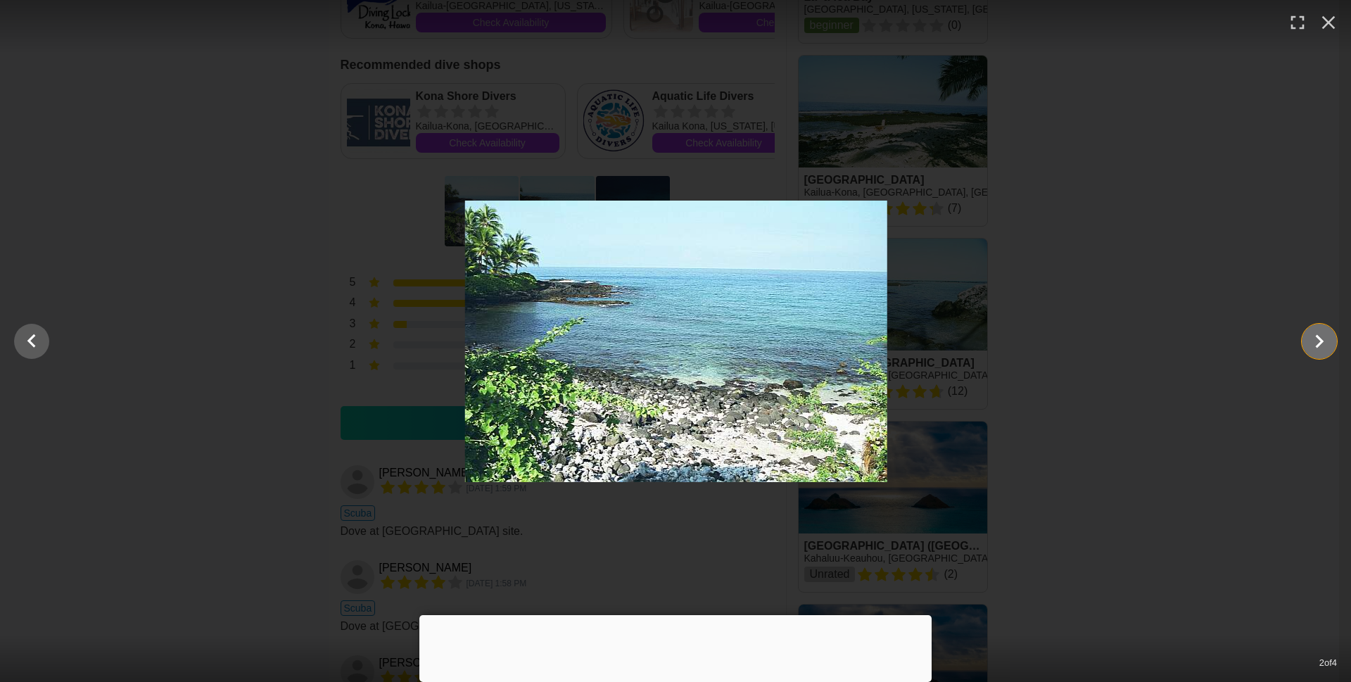
click at [1320, 339] on icon "Show slide 3 of 4" at bounding box center [1320, 340] width 8 height 13
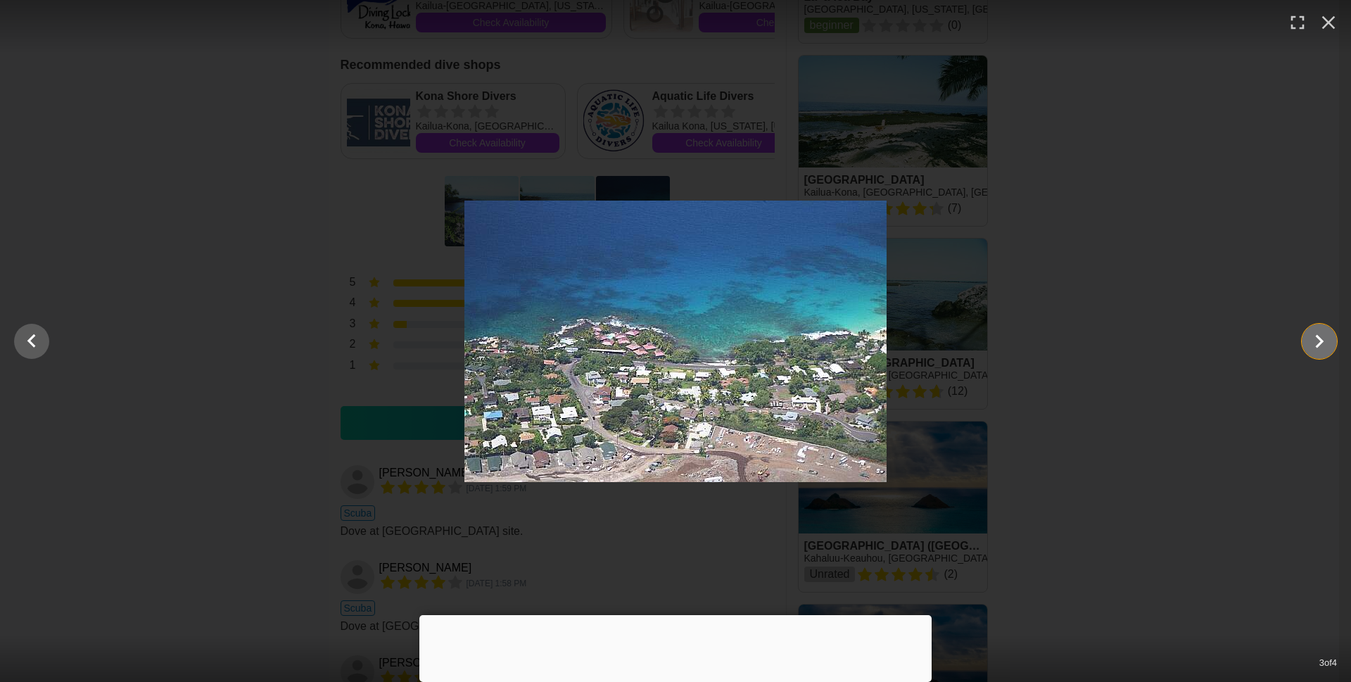
click at [1320, 339] on icon "Show slide 4 of 4" at bounding box center [1320, 340] width 8 height 13
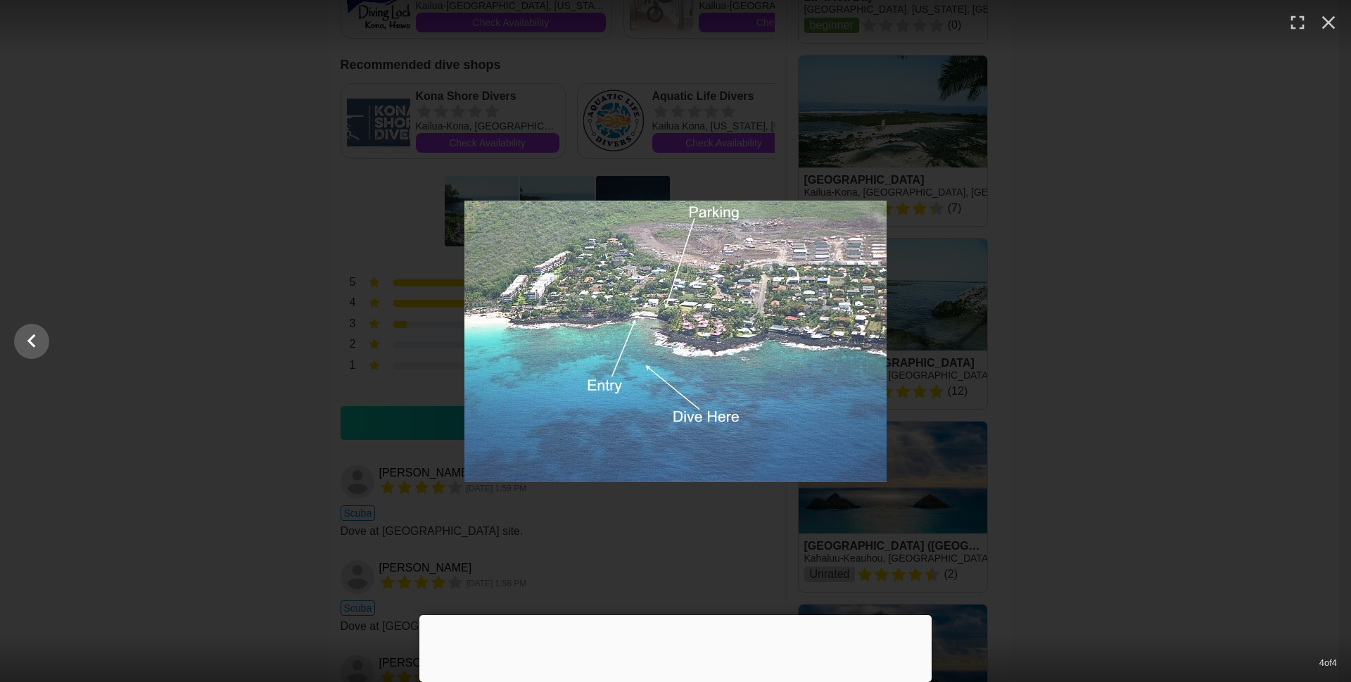
click at [1160, 65] on div "4 of 4" at bounding box center [675, 341] width 1351 height 682
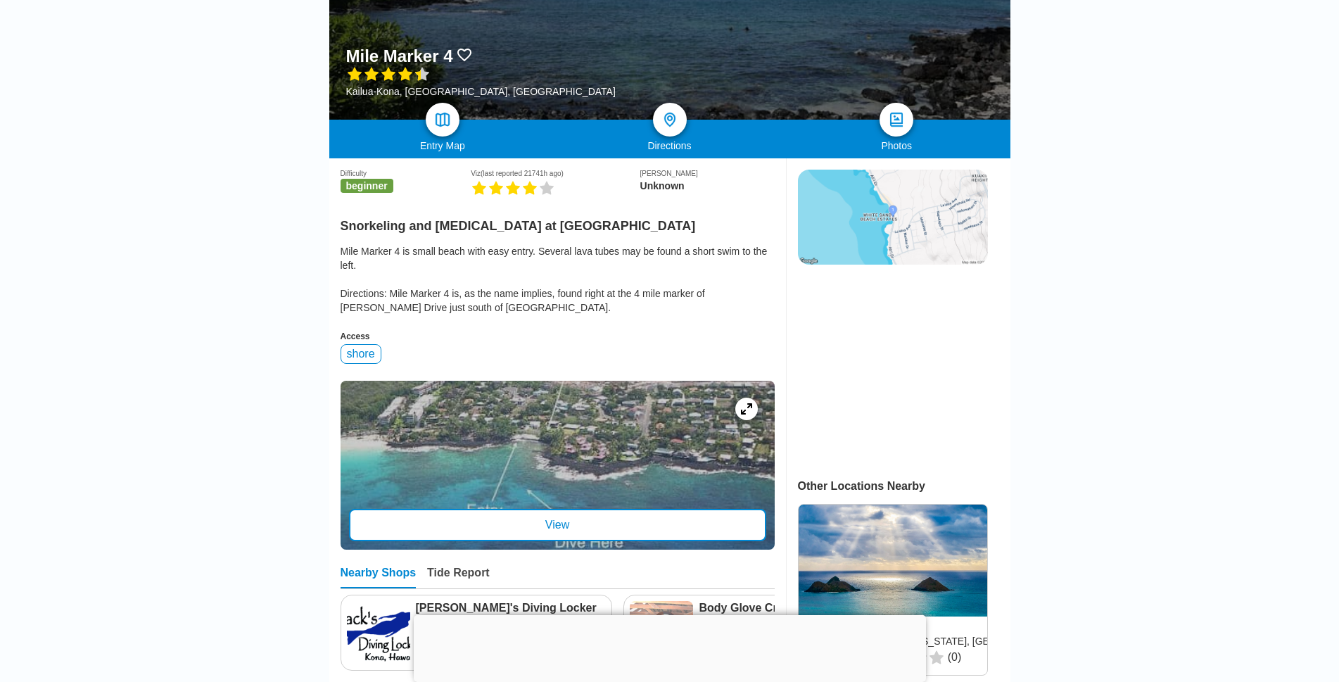
scroll to position [211, 0]
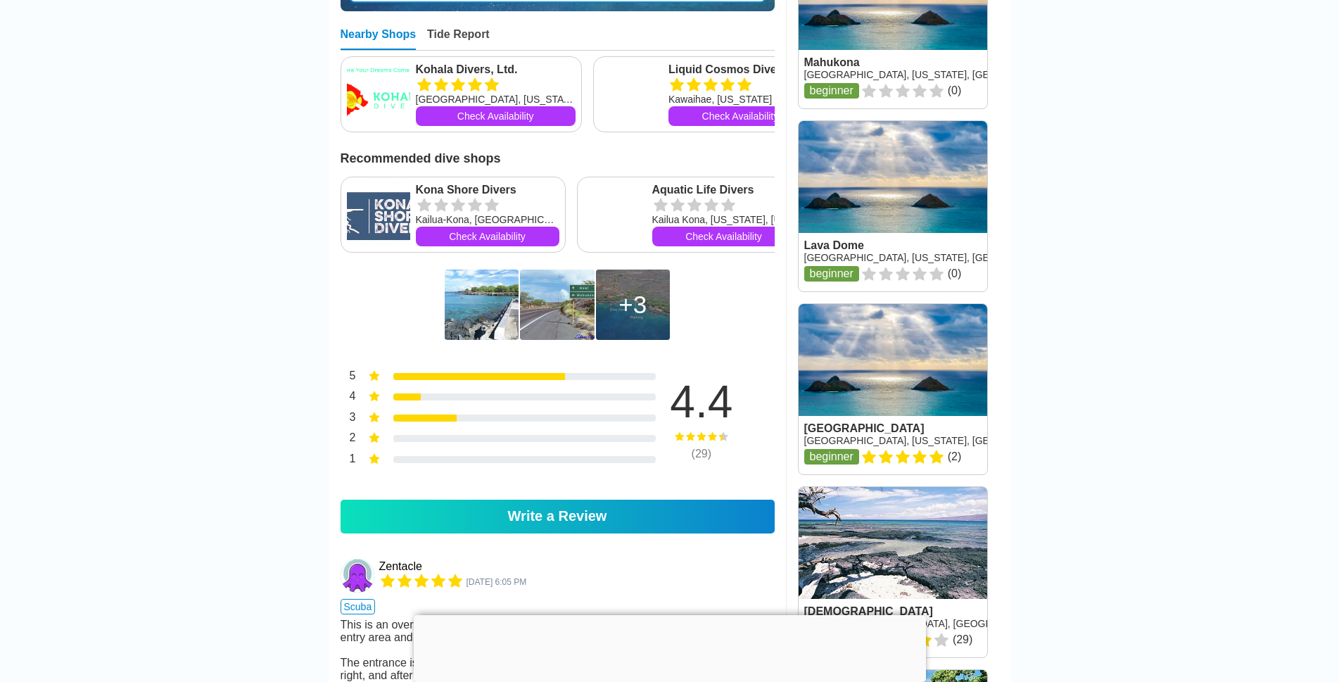
scroll to position [915, 0]
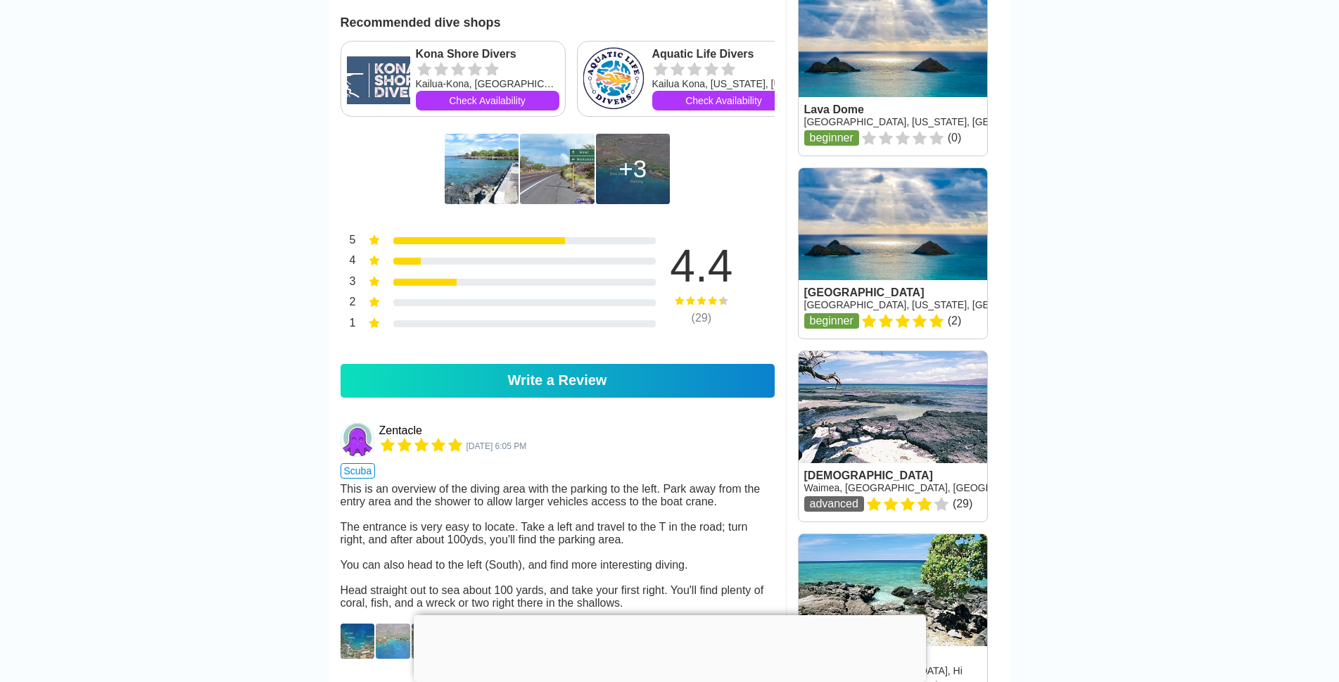
click at [472, 192] on img at bounding box center [482, 169] width 74 height 70
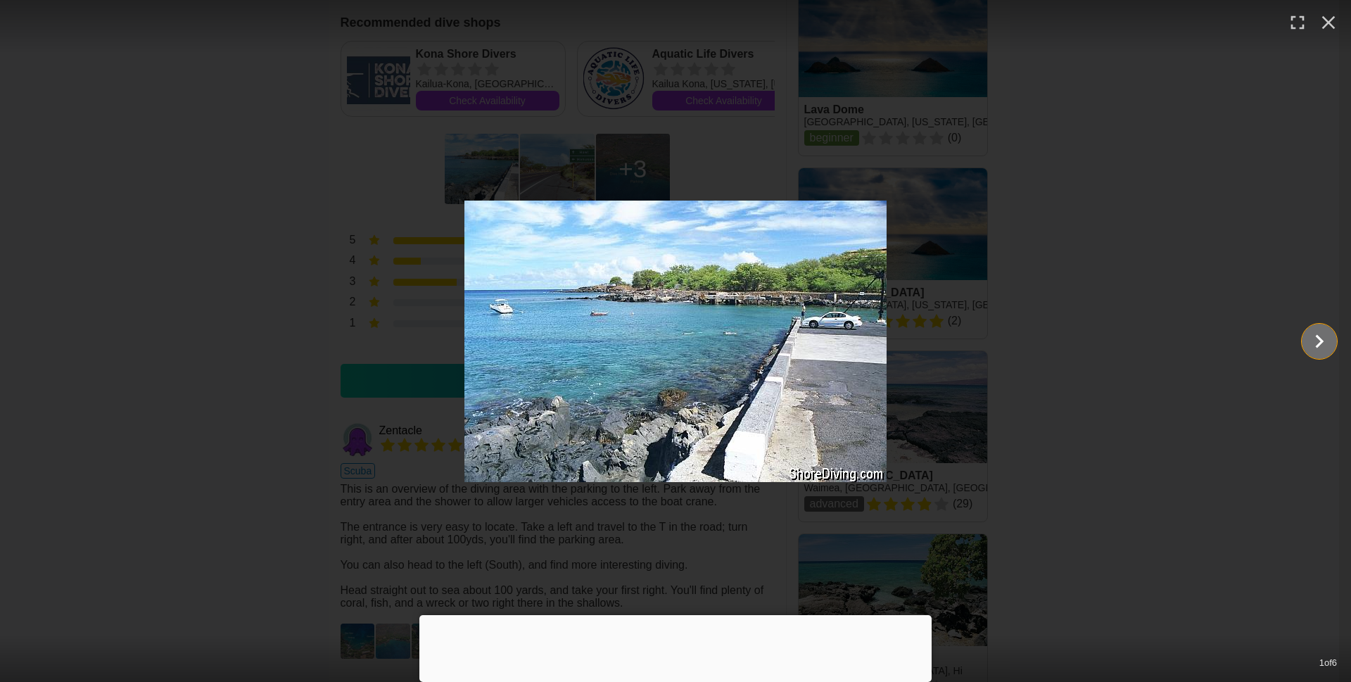
click at [1316, 339] on icon "Show slide 2 of 6" at bounding box center [1319, 341] width 27 height 34
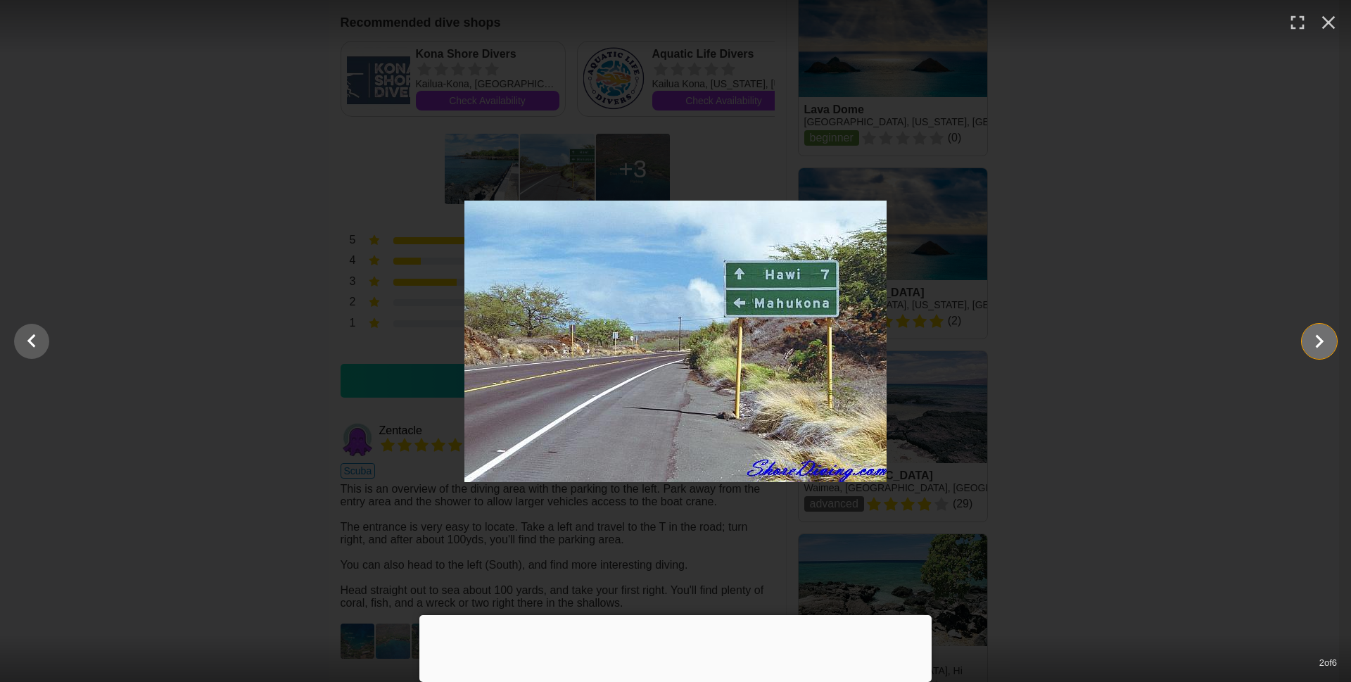
click at [1316, 339] on icon "Show slide 3 of 6" at bounding box center [1319, 341] width 27 height 34
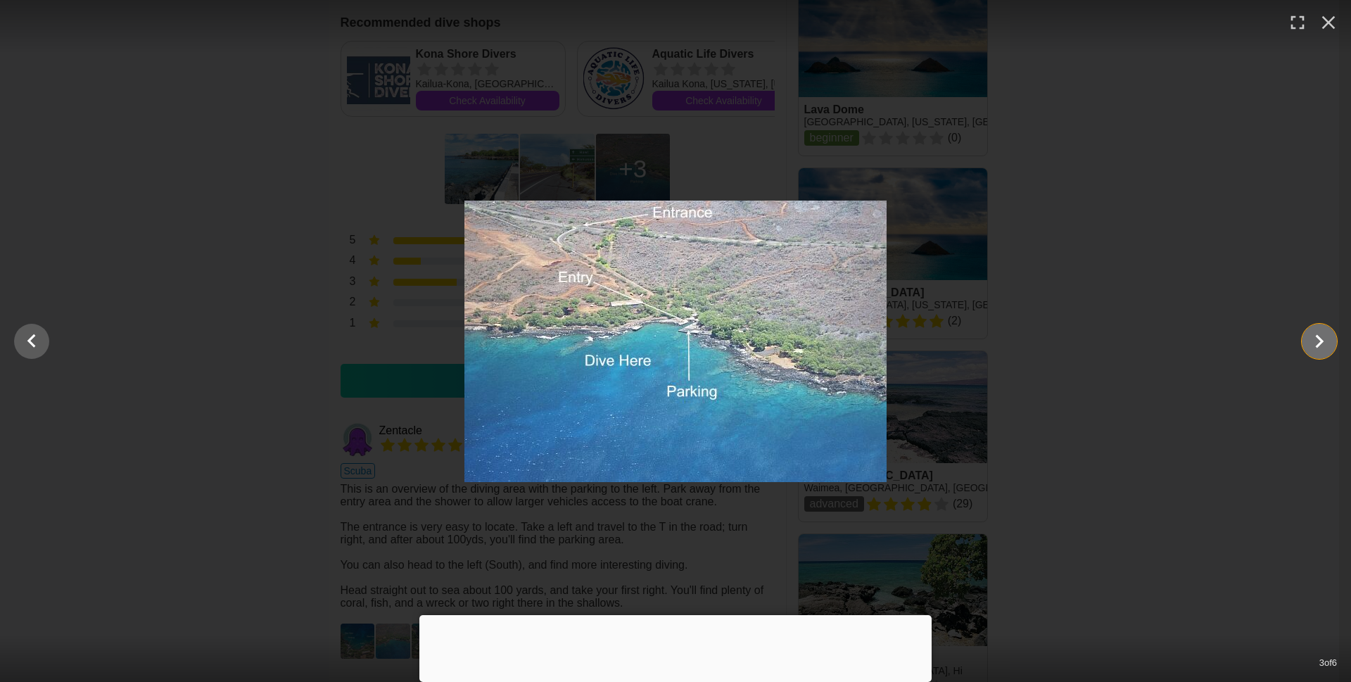
click at [1316, 339] on icon "Show slide 4 of 6" at bounding box center [1319, 341] width 27 height 34
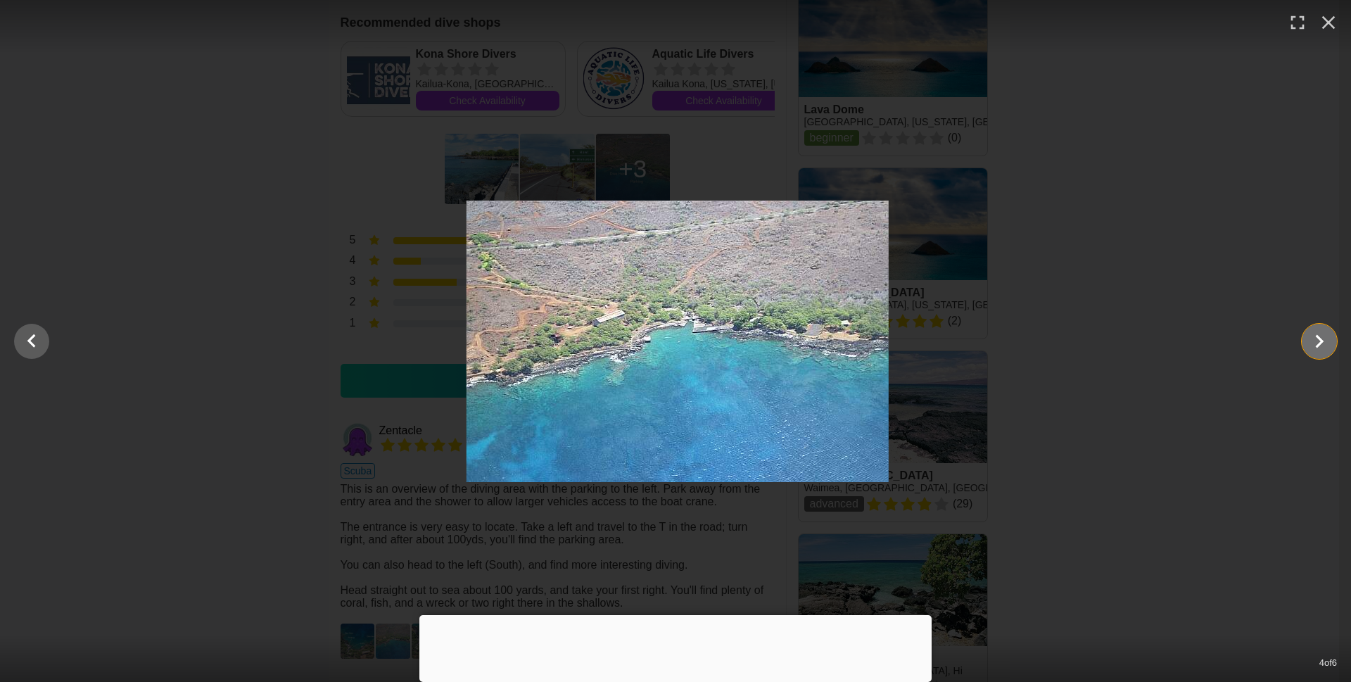
click at [1316, 339] on icon "Show slide 5 of 6" at bounding box center [1319, 341] width 27 height 34
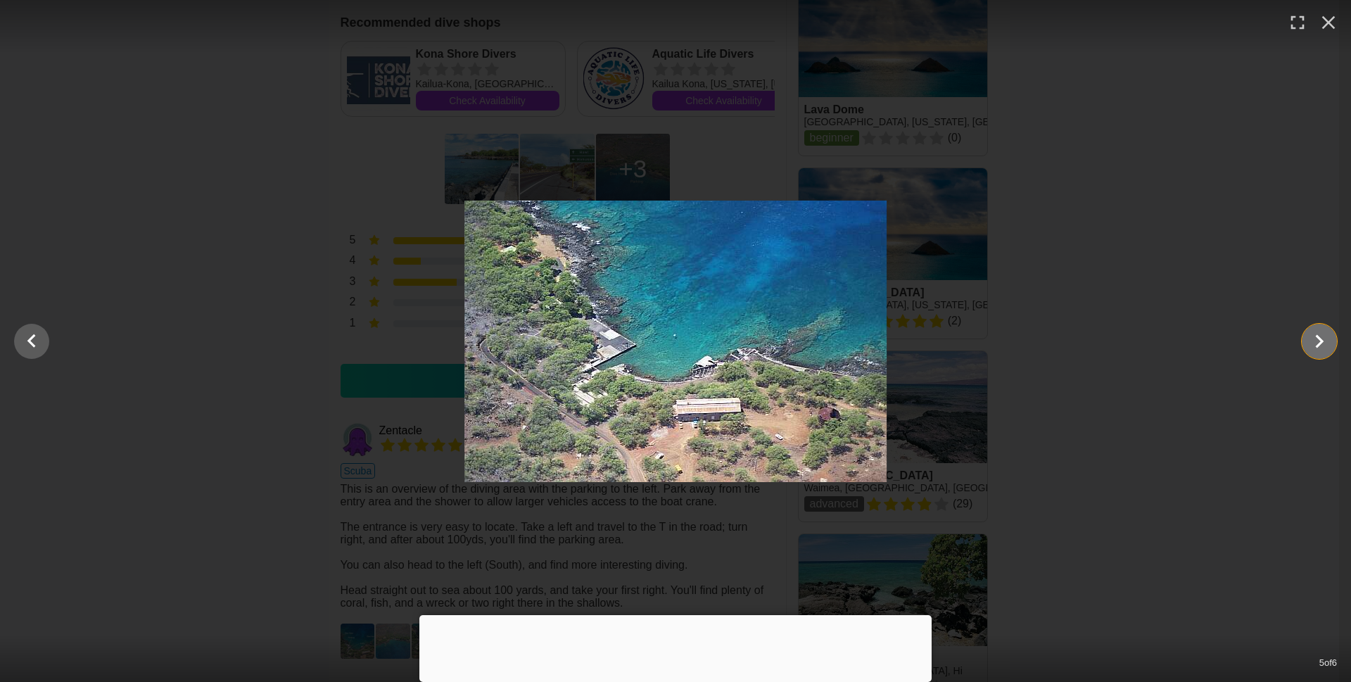
click at [1316, 339] on icon "Show slide 6 of 6" at bounding box center [1319, 341] width 27 height 34
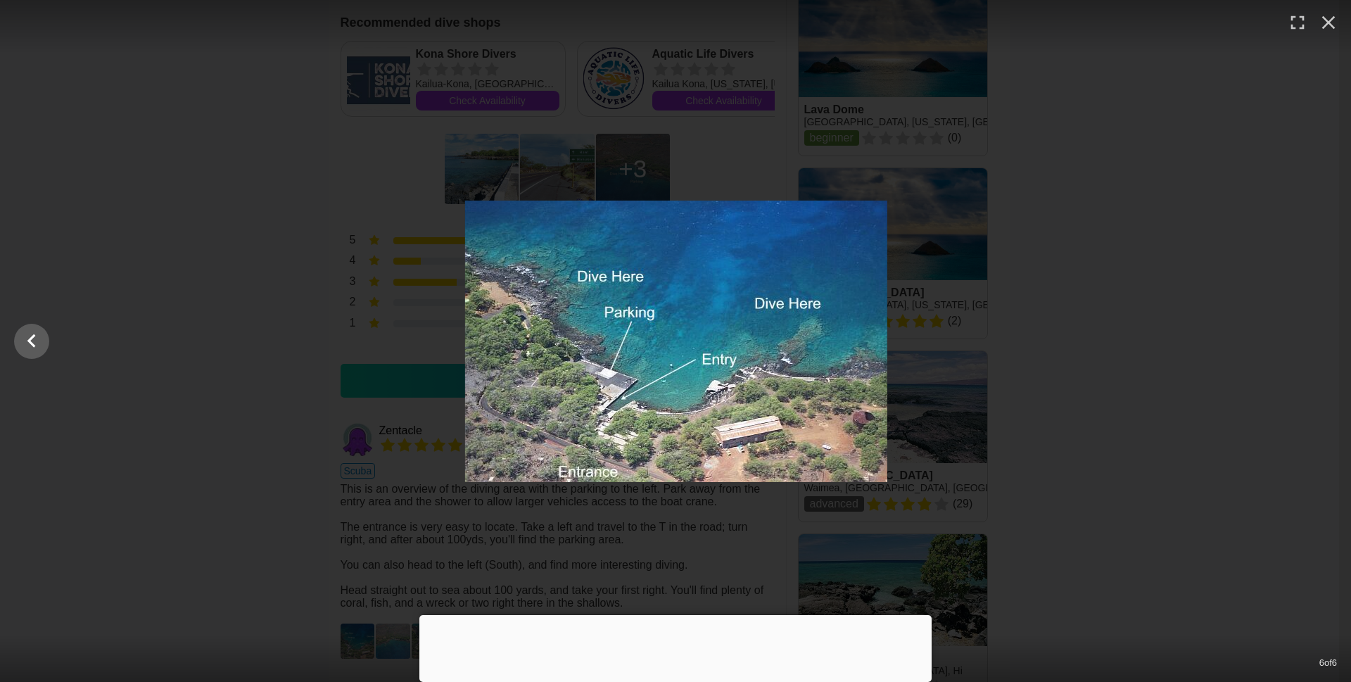
click at [1316, 339] on div at bounding box center [676, 342] width 1351 height 282
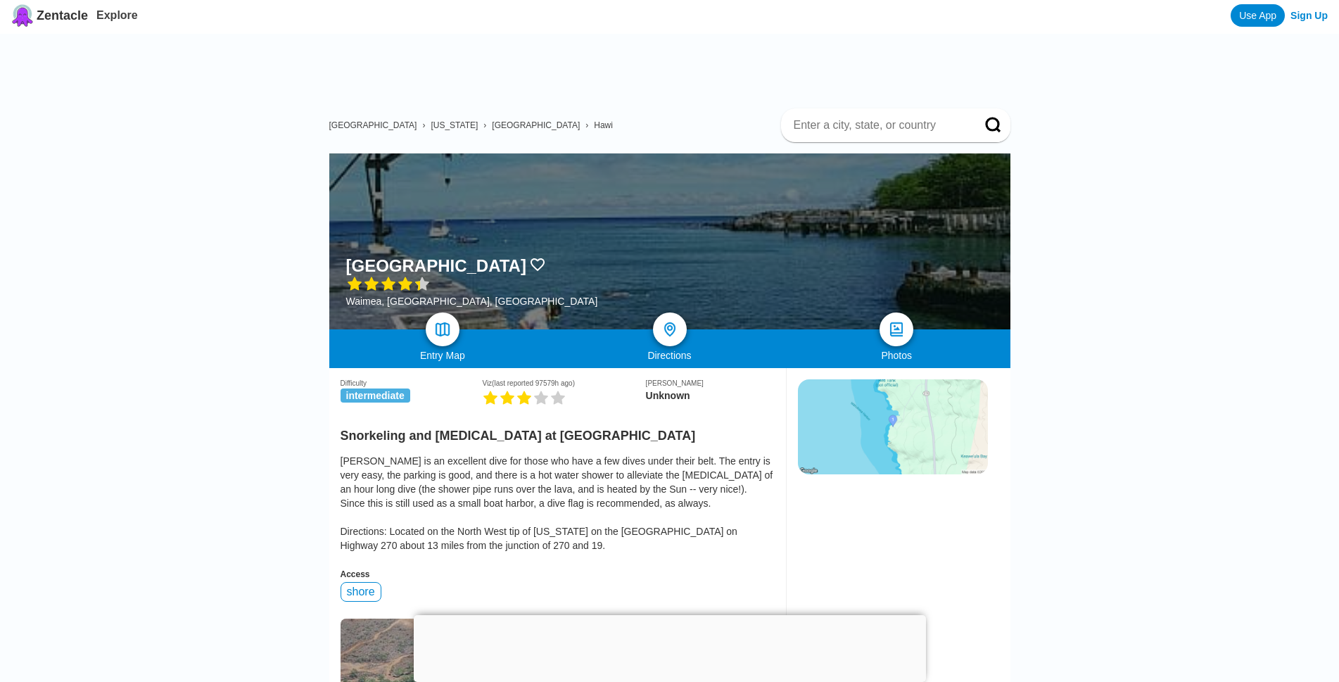
scroll to position [0, 0]
